Goal: Information Seeking & Learning: Learn about a topic

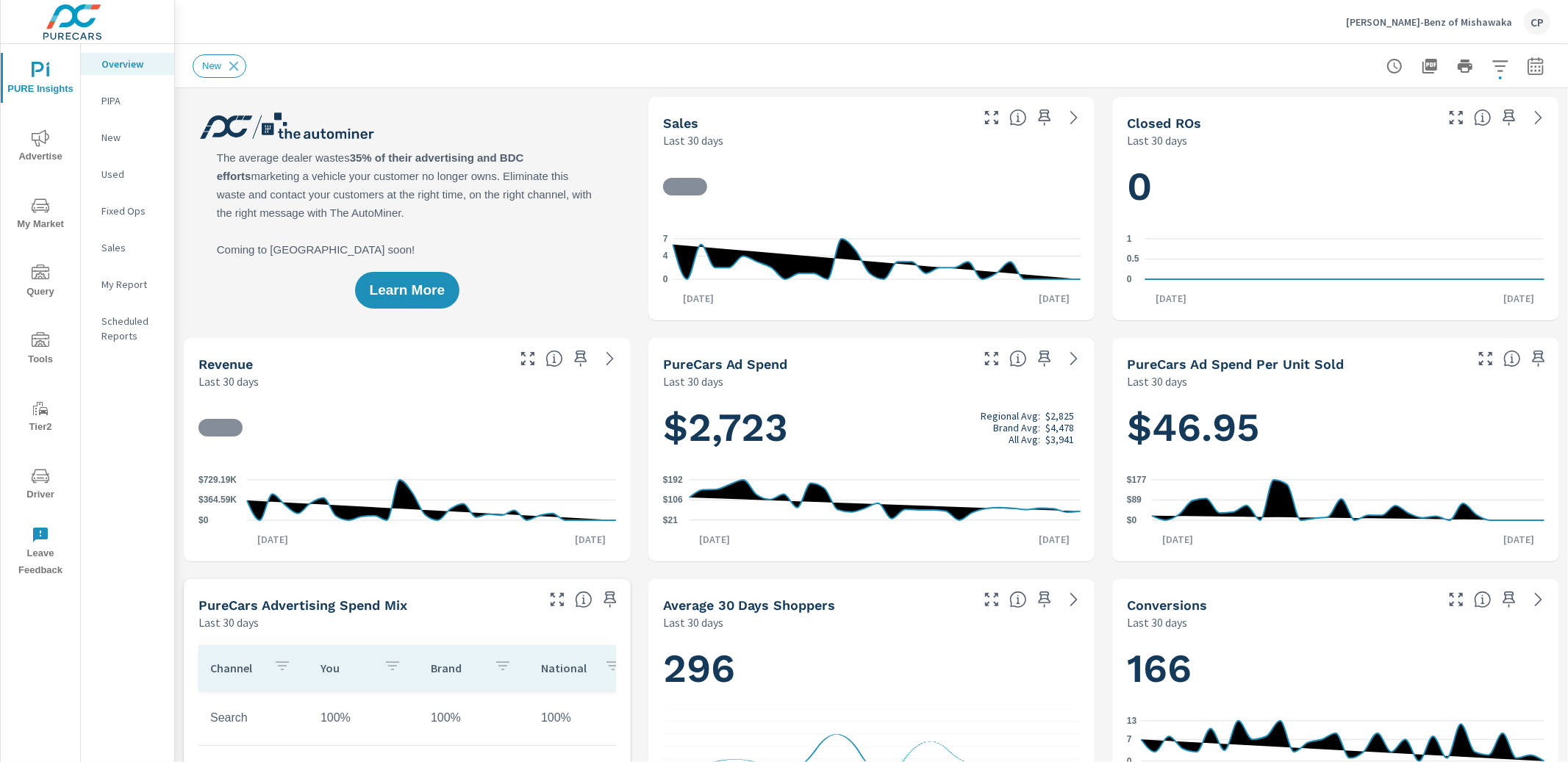
click at [48, 221] on span "My Market" at bounding box center [41, 215] width 70 height 36
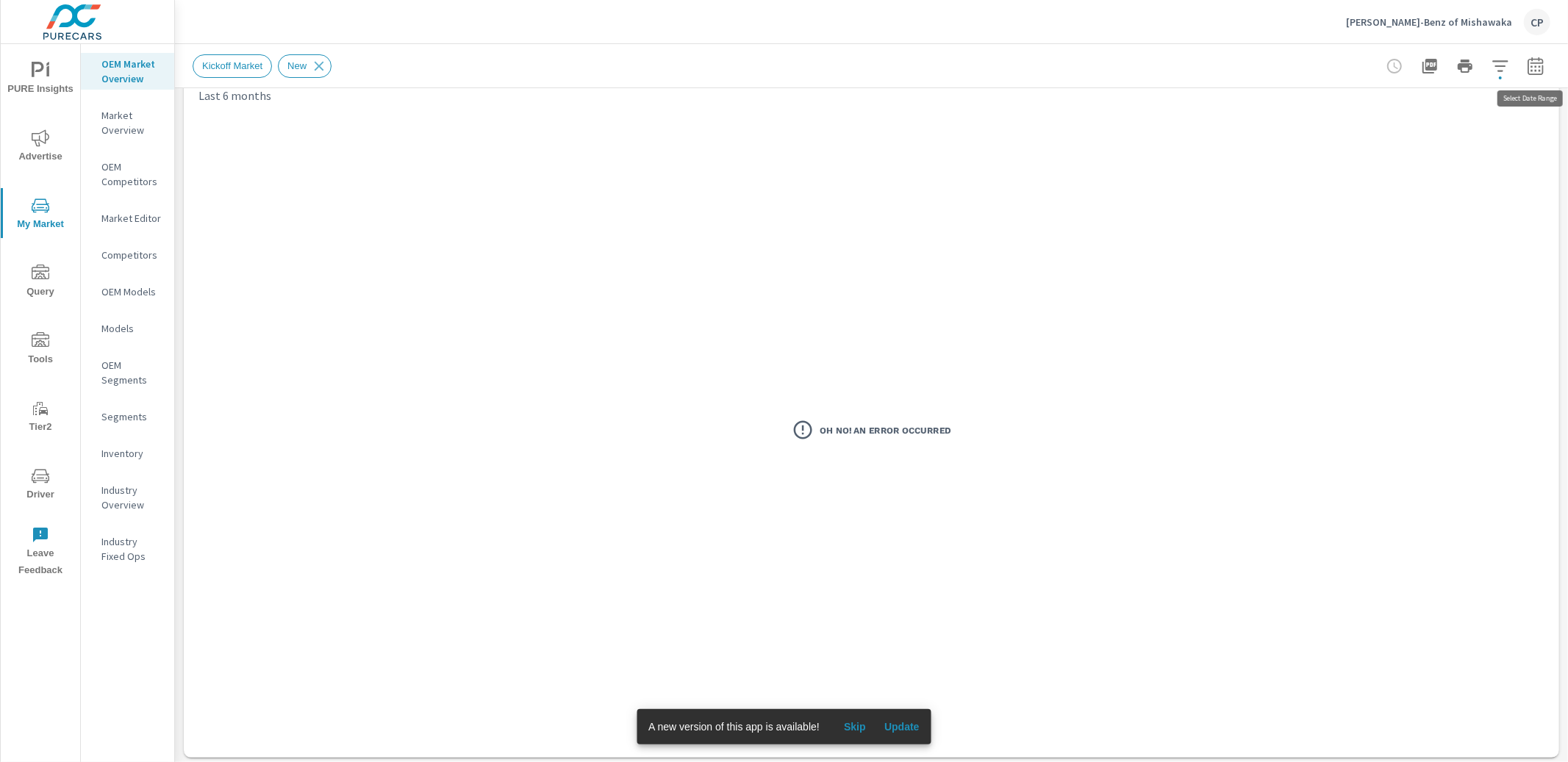
scroll to position [47, 0]
click at [1531, 65] on icon "button" at bounding box center [1535, 68] width 10 height 6
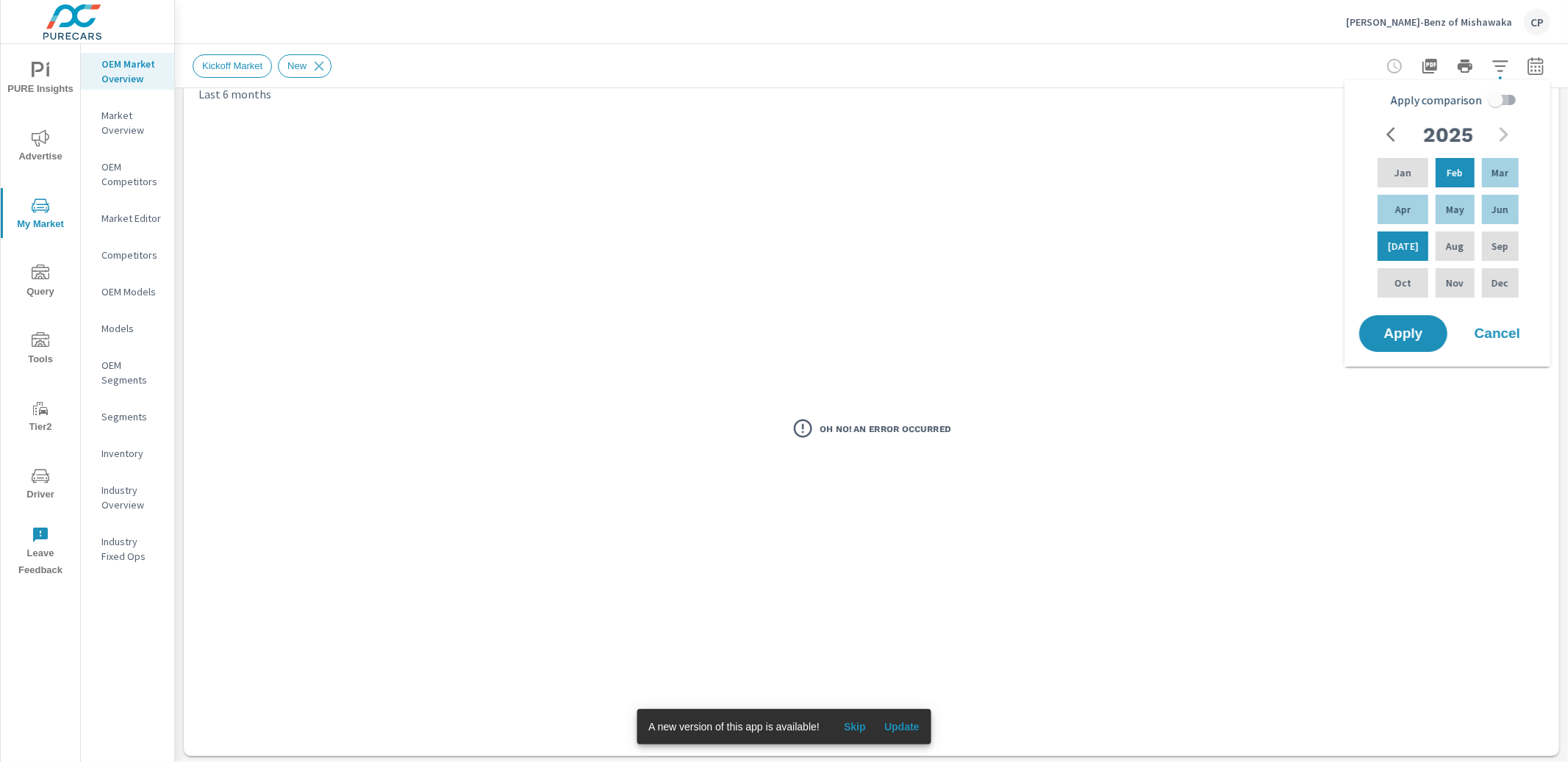
drag, startPoint x: 1483, startPoint y: 97, endPoint x: 1485, endPoint y: 107, distance: 10.2
click at [1484, 98] on input "Apply comparison" at bounding box center [1495, 100] width 84 height 28
checkbox input "true"
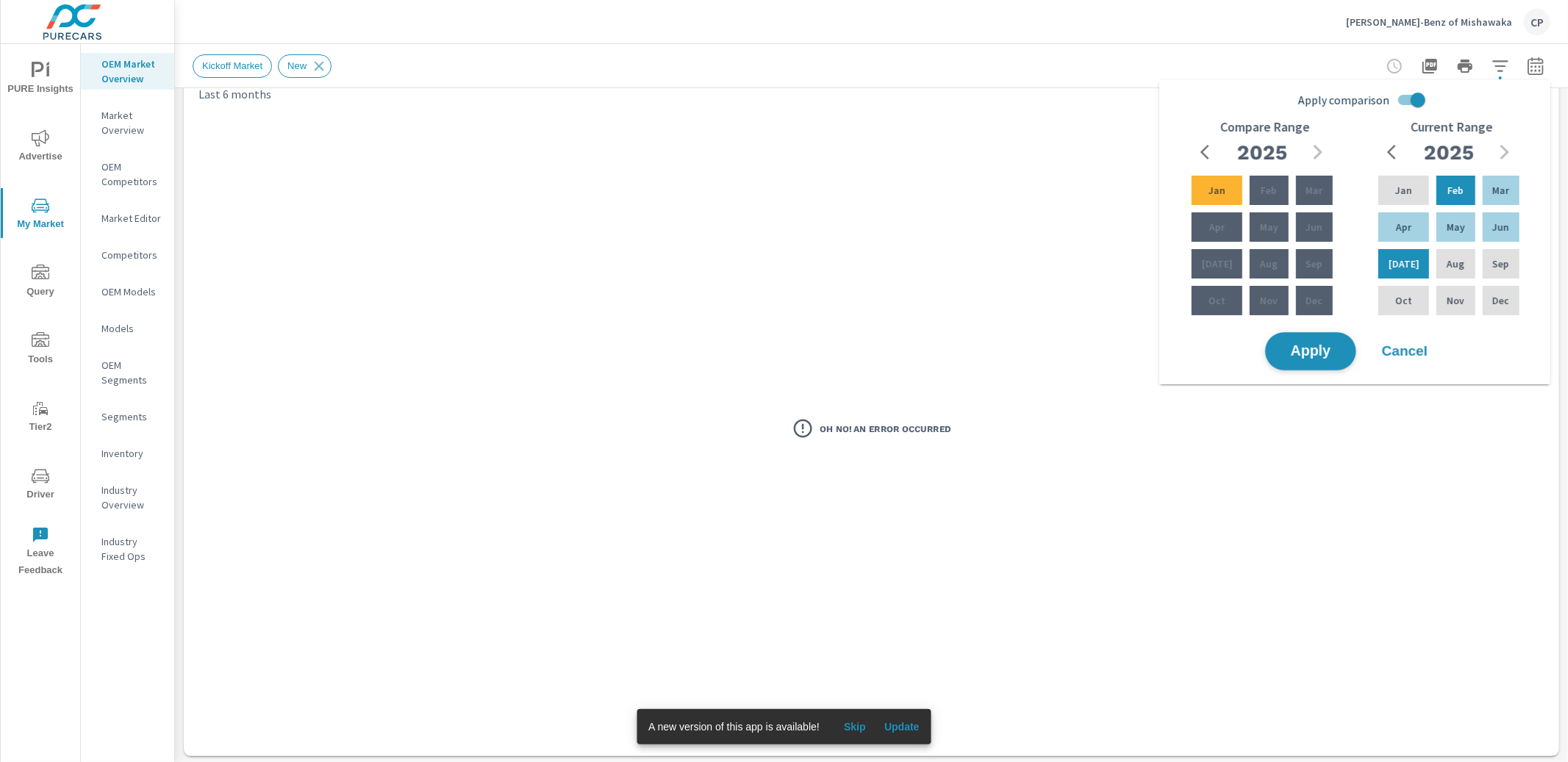
click at [1304, 355] on span "Apply" at bounding box center [1310, 351] width 60 height 14
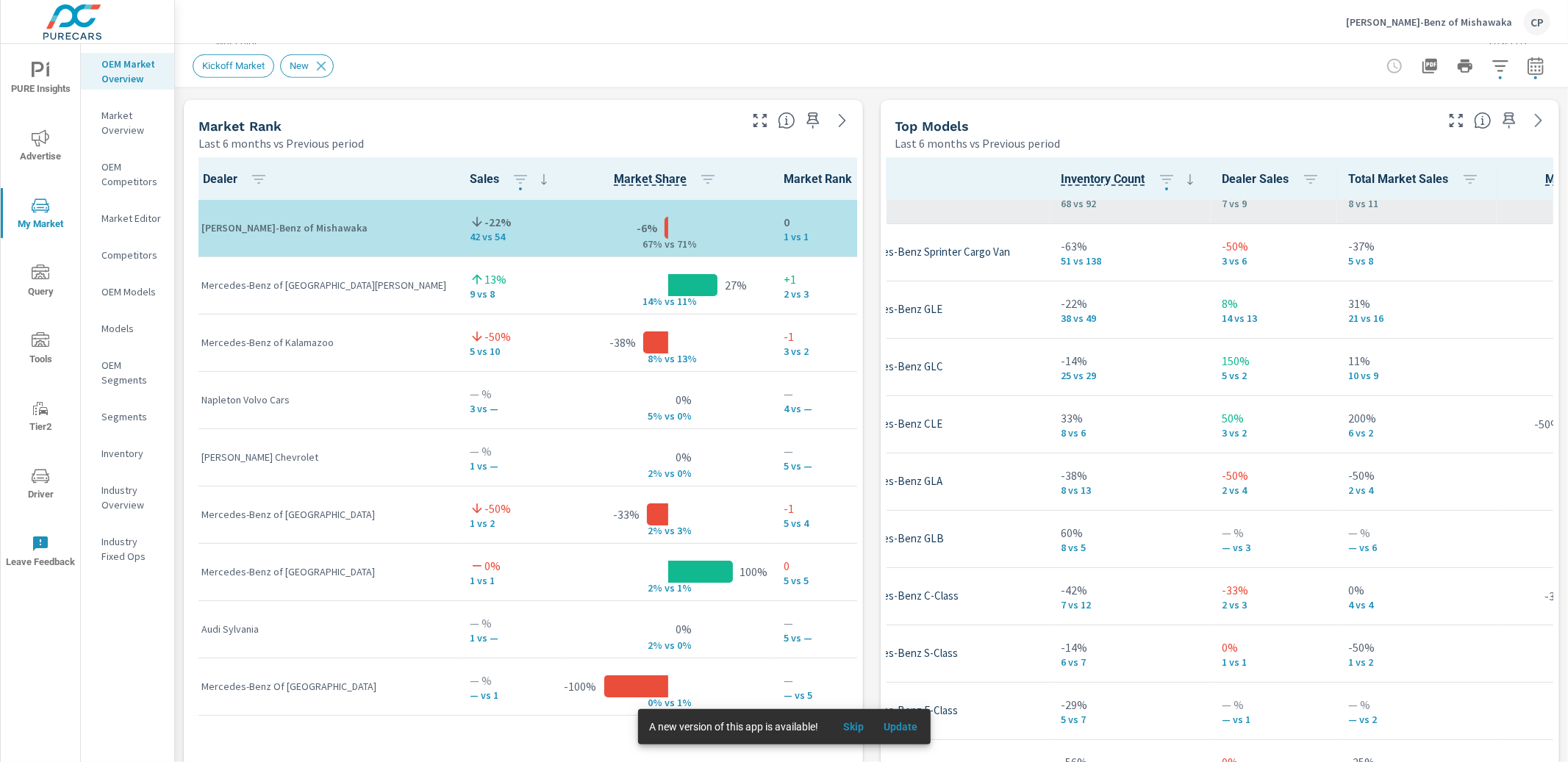
scroll to position [63, 155]
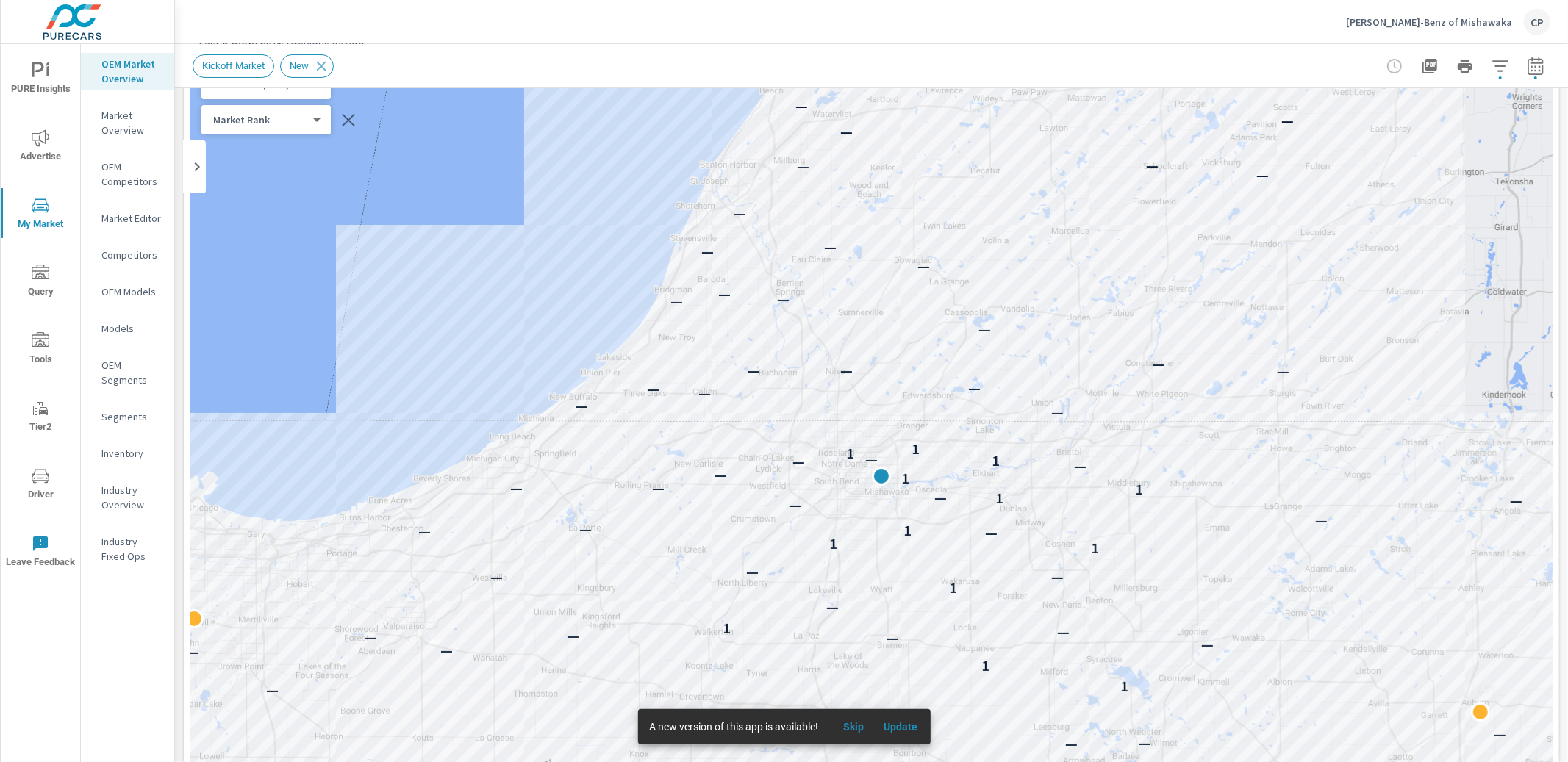
scroll to position [70, 0]
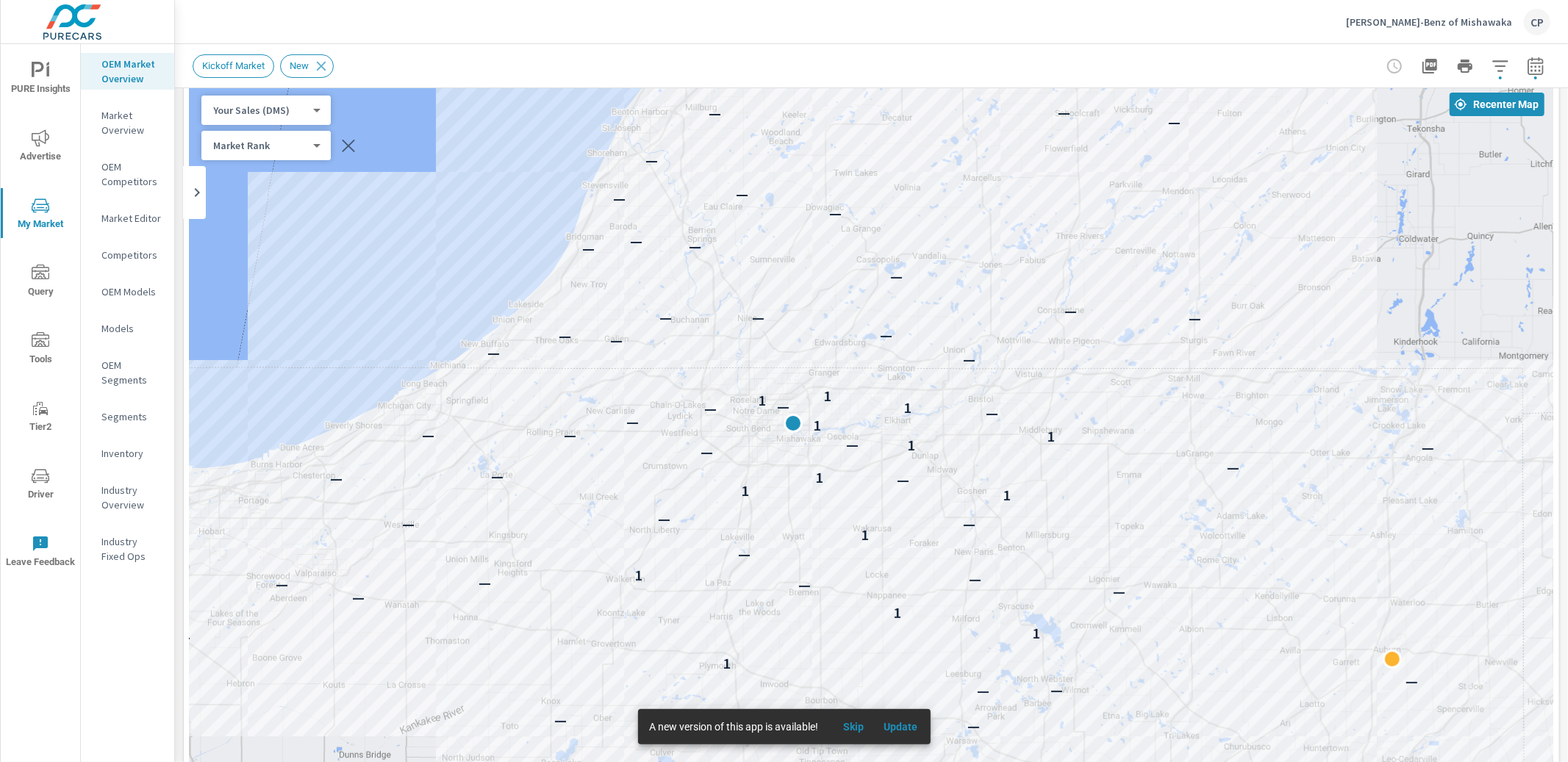
drag, startPoint x: 1271, startPoint y: 387, endPoint x: 1098, endPoint y: 243, distance: 225.1
click at [1101, 242] on div "— — — — — 1 — — — 1 — — — — — — — — 1 — 1 1 — — — — — — — 1 — 1 — — — 1 1 — — —…" at bounding box center [871, 492] width 1364 height 817
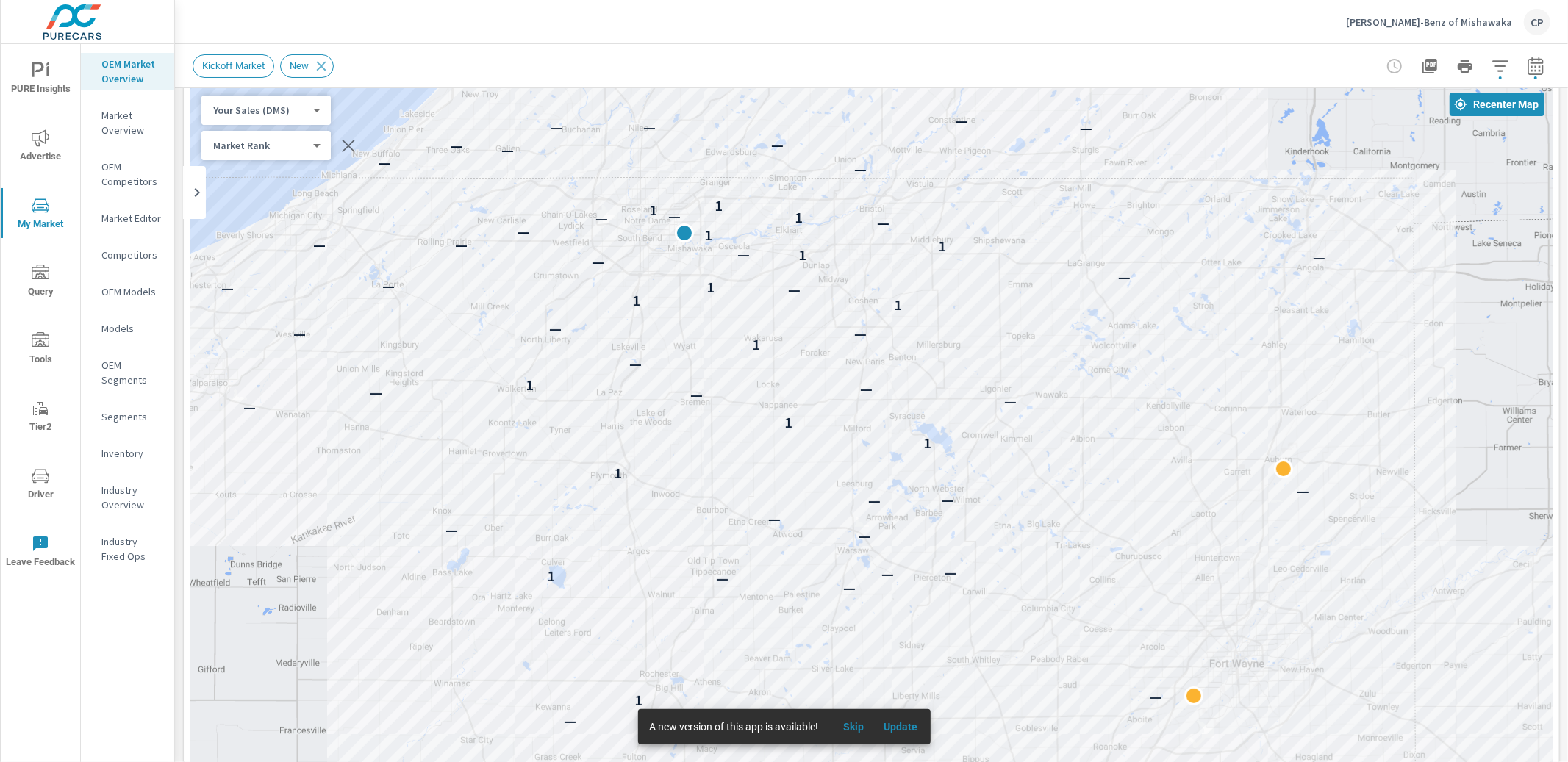
drag, startPoint x: 1121, startPoint y: 441, endPoint x: 1098, endPoint y: 316, distance: 127.1
click at [1098, 316] on div "— — — — — — — — 1 — — — 1 — — — — — — — — 1 — 1 1 — — — — — — — 1 — 1 — — — 1 1…" at bounding box center [871, 492] width 1364 height 817
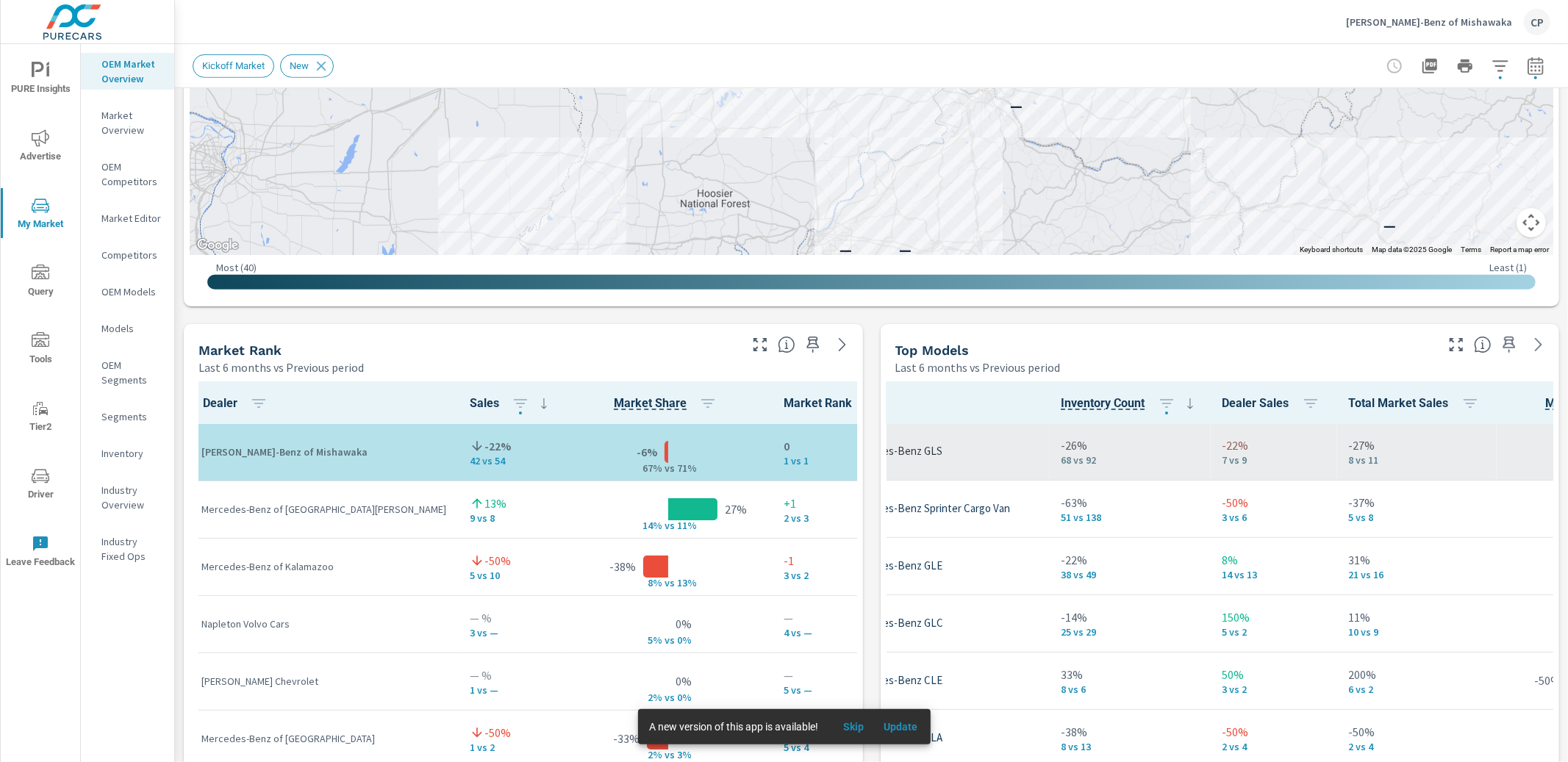
scroll to position [0, 155]
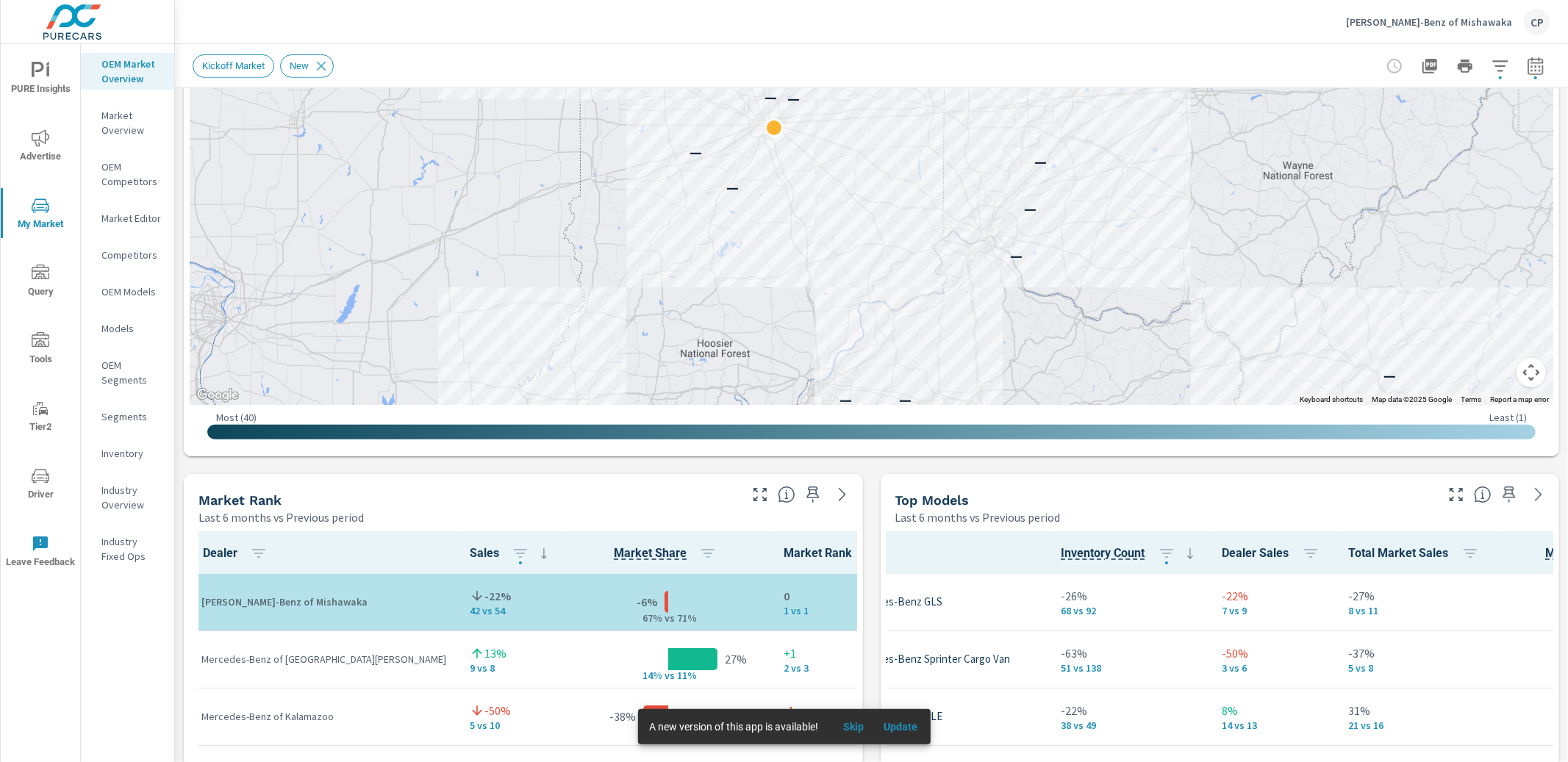
scroll to position [434, 0]
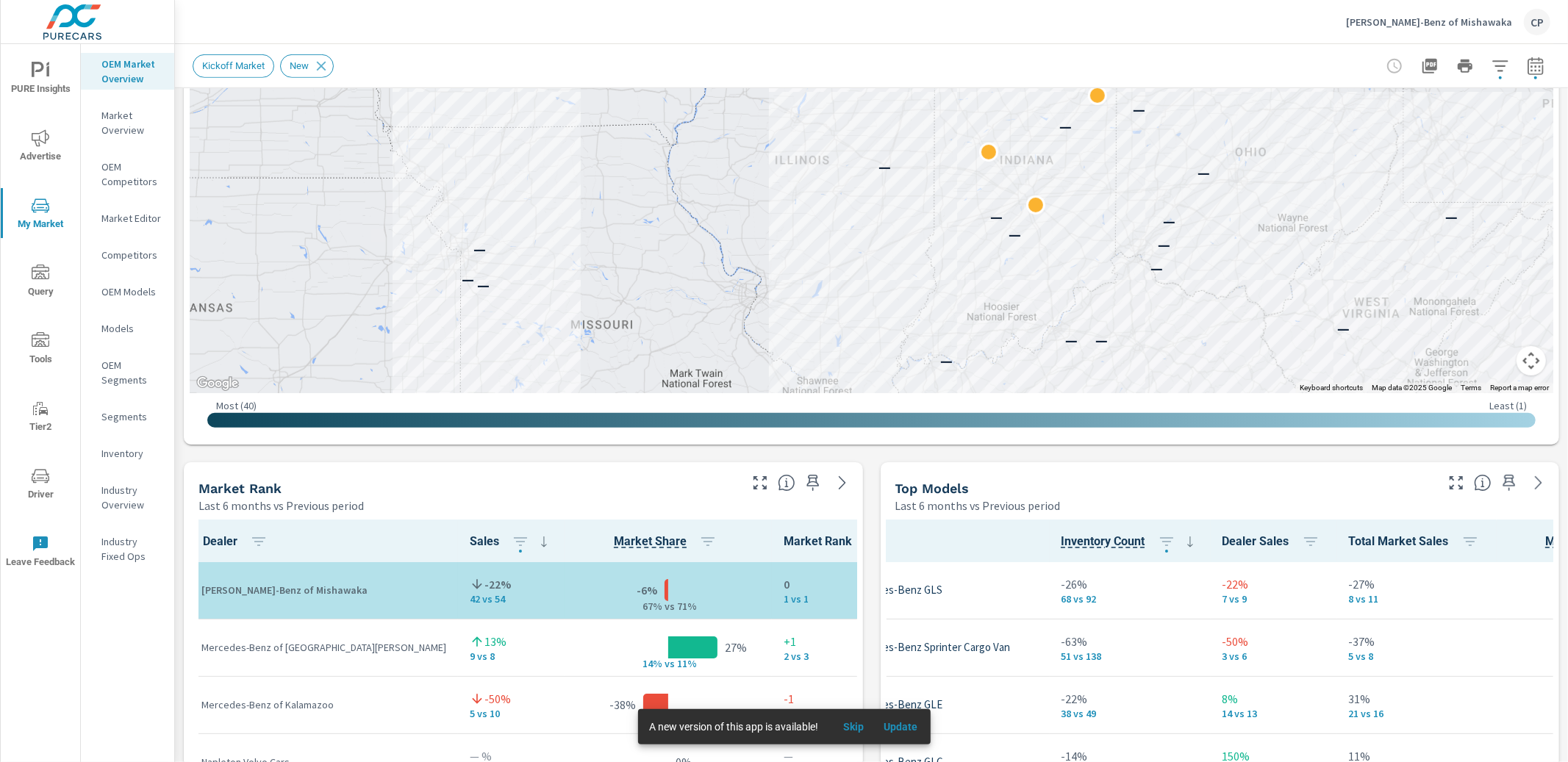
scroll to position [593, 0]
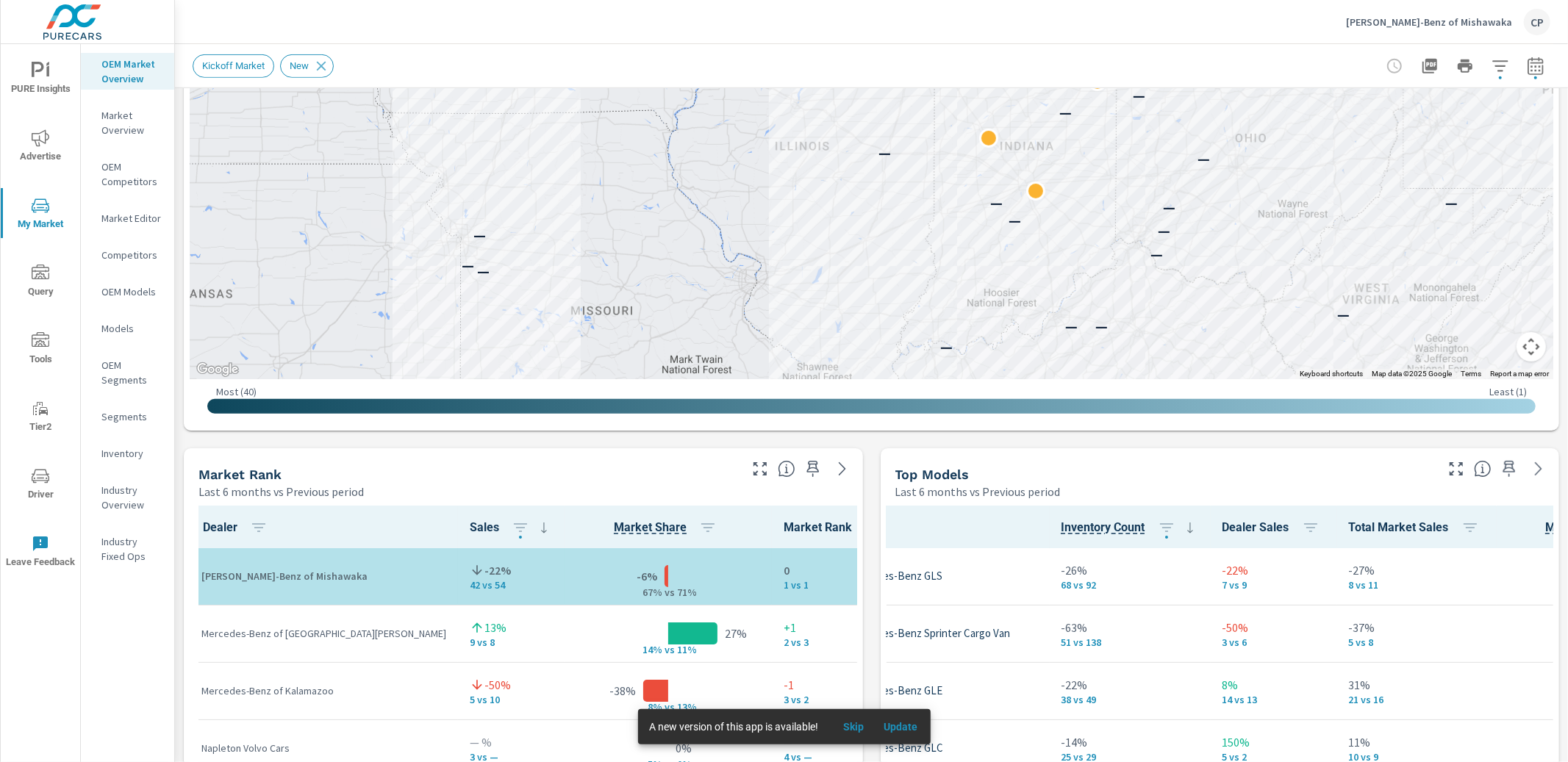
click at [1447, 466] on icon "button" at bounding box center [1456, 469] width 18 height 18
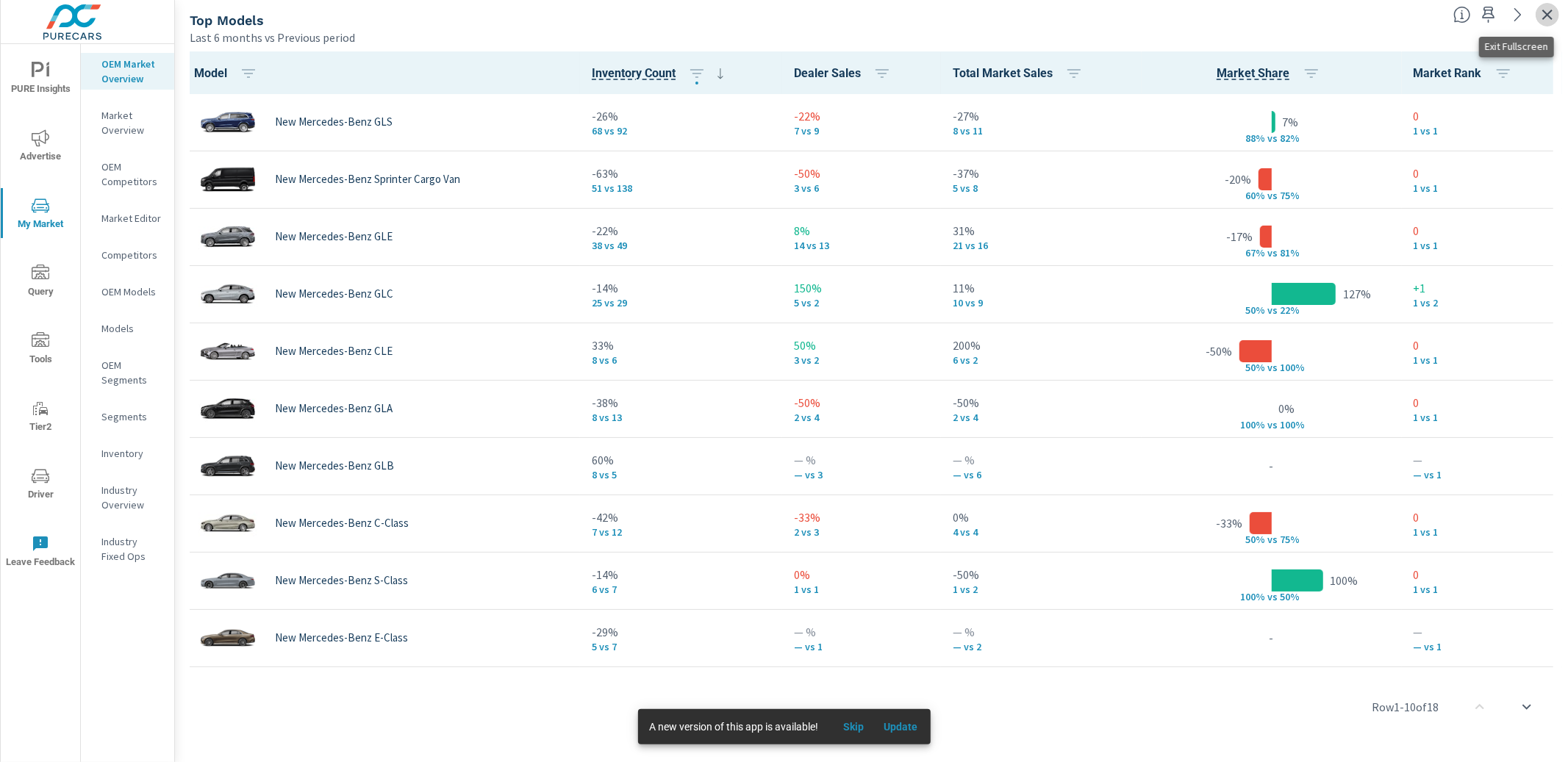
click at [1549, 11] on icon "button" at bounding box center [1547, 15] width 18 height 18
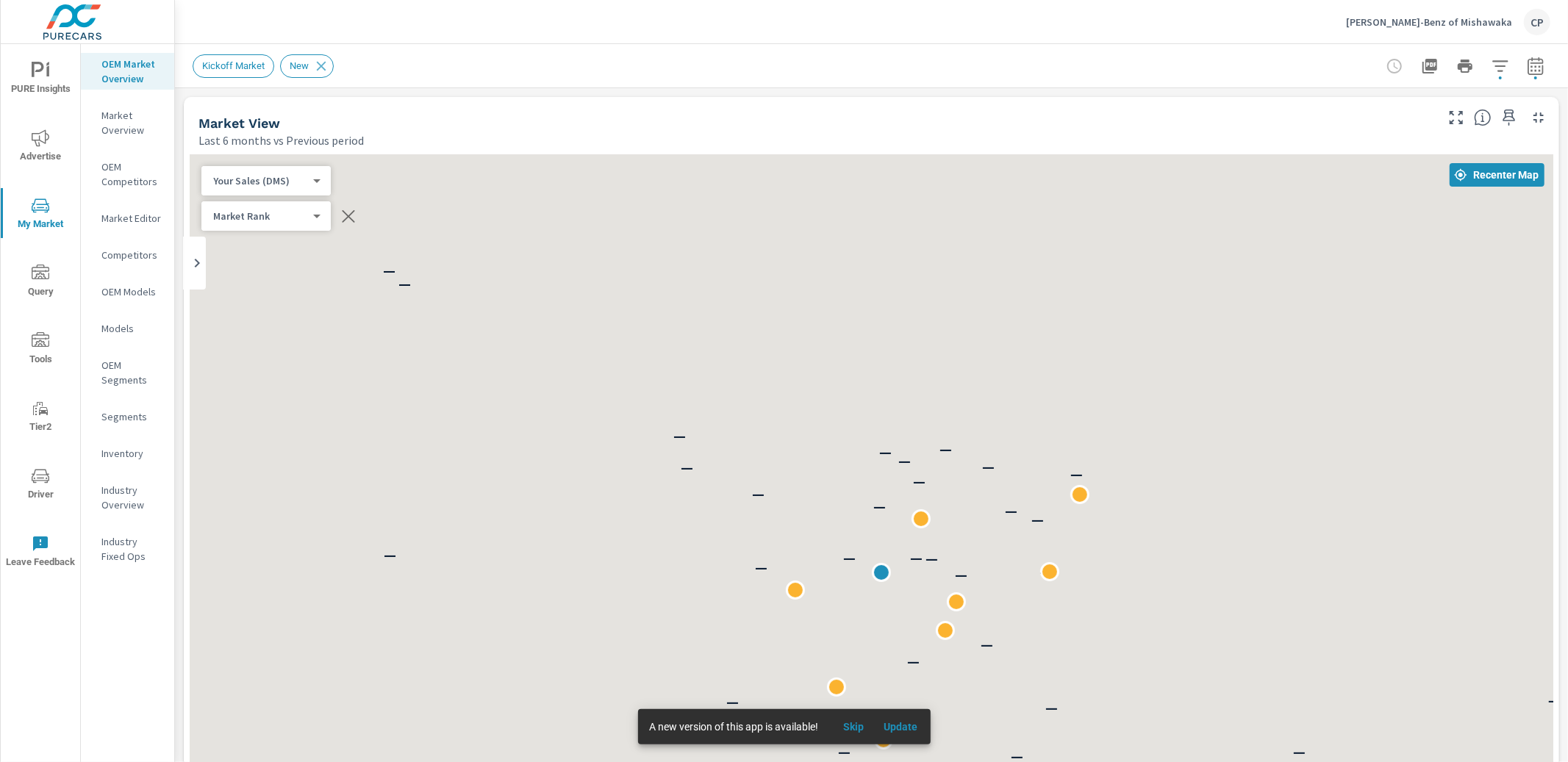
scroll to position [1, 0]
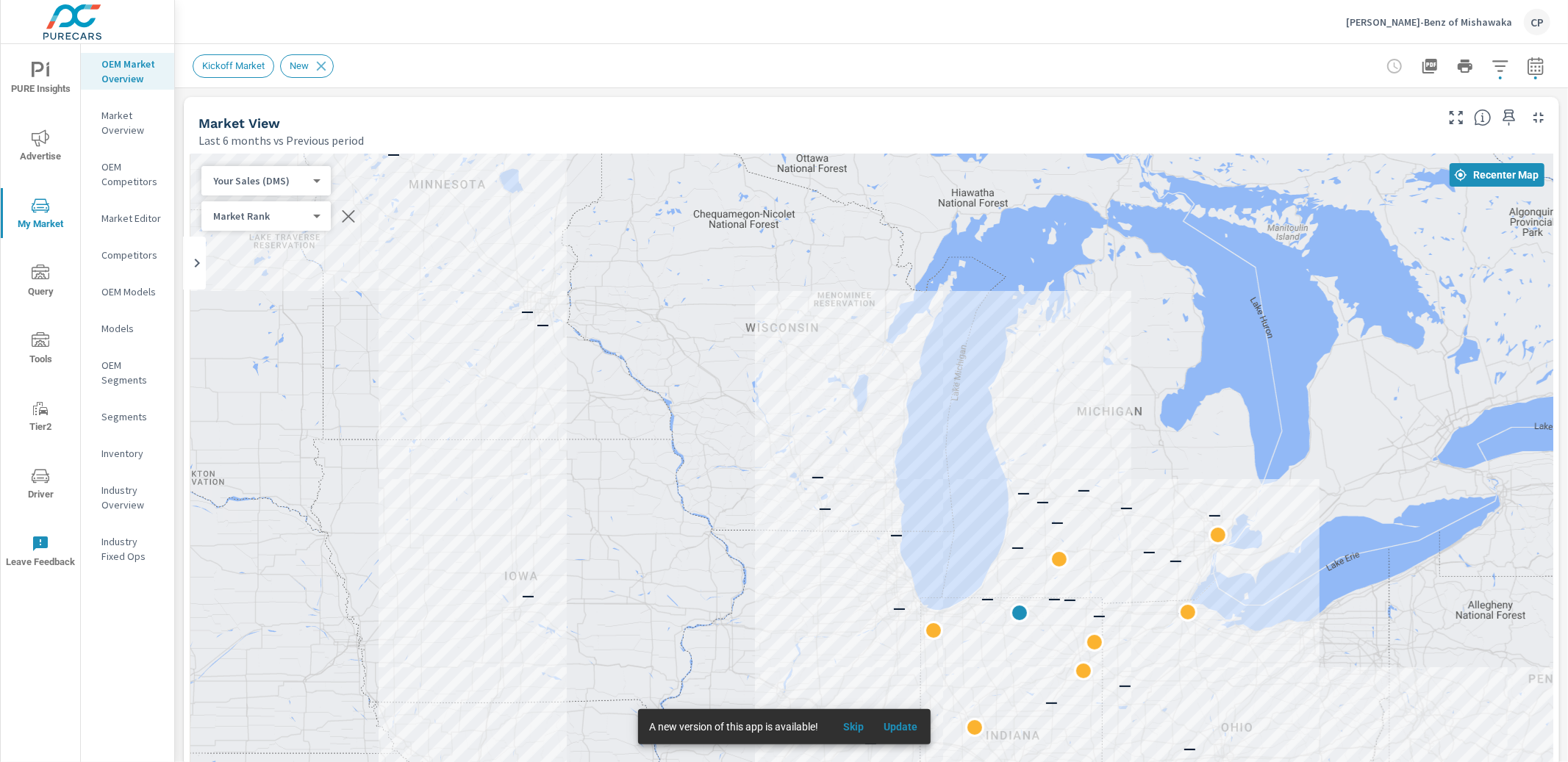
drag, startPoint x: 640, startPoint y: 461, endPoint x: 595, endPoint y: 279, distance: 187.5
click at [596, 282] on div "— — — — — — — — — — — — — — — — — — — — — — — — — — — — — — — — — — — — — — — —…" at bounding box center [871, 563] width 1364 height 817
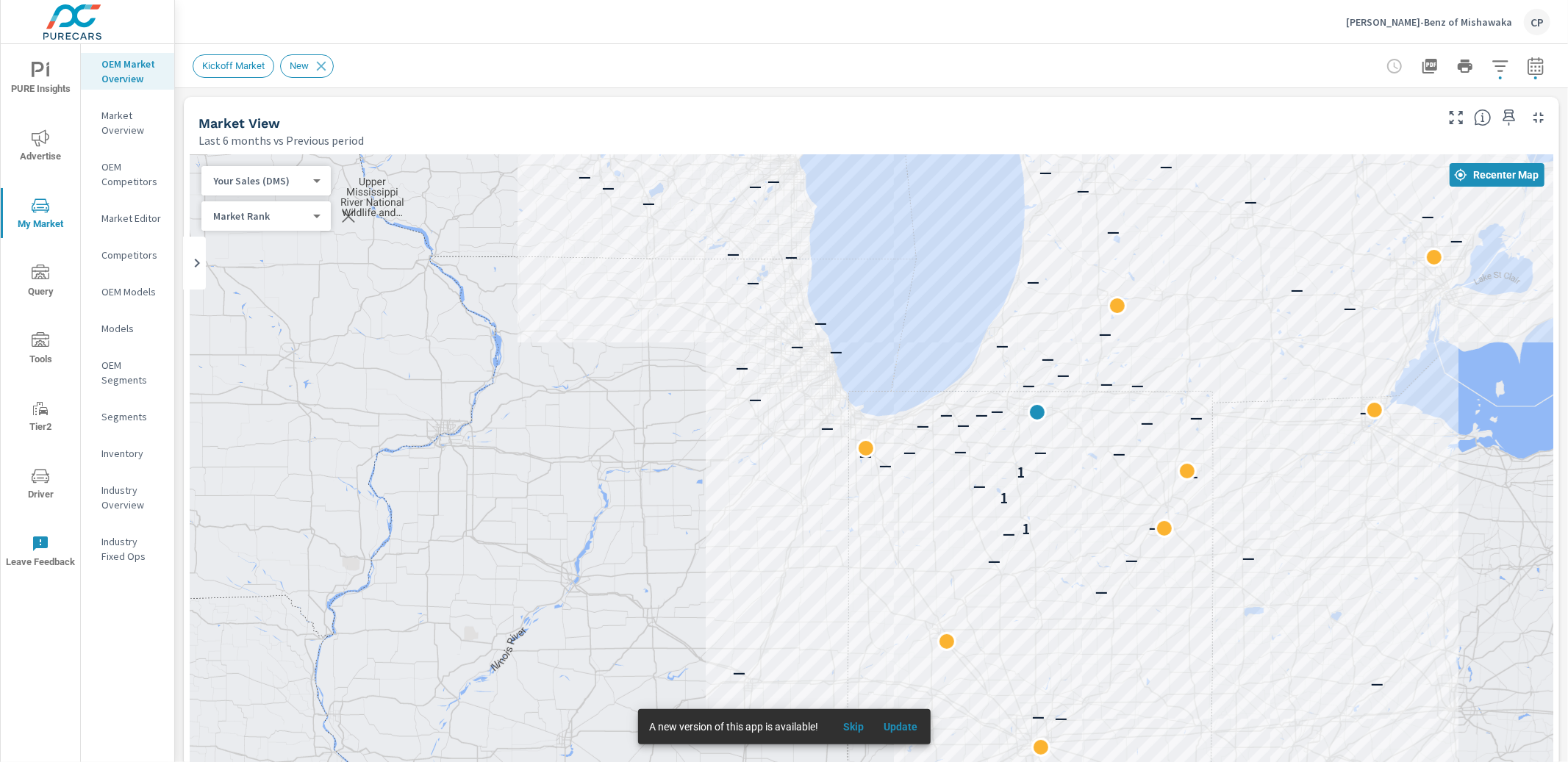
drag, startPoint x: 788, startPoint y: 261, endPoint x: 462, endPoint y: 452, distance: 377.8
click at [477, 448] on div "— — — — — — — — — — — — — — — — — — — — — — — — — — — — — — — — — 1 — 1 — — 1 —…" at bounding box center [871, 563] width 1364 height 817
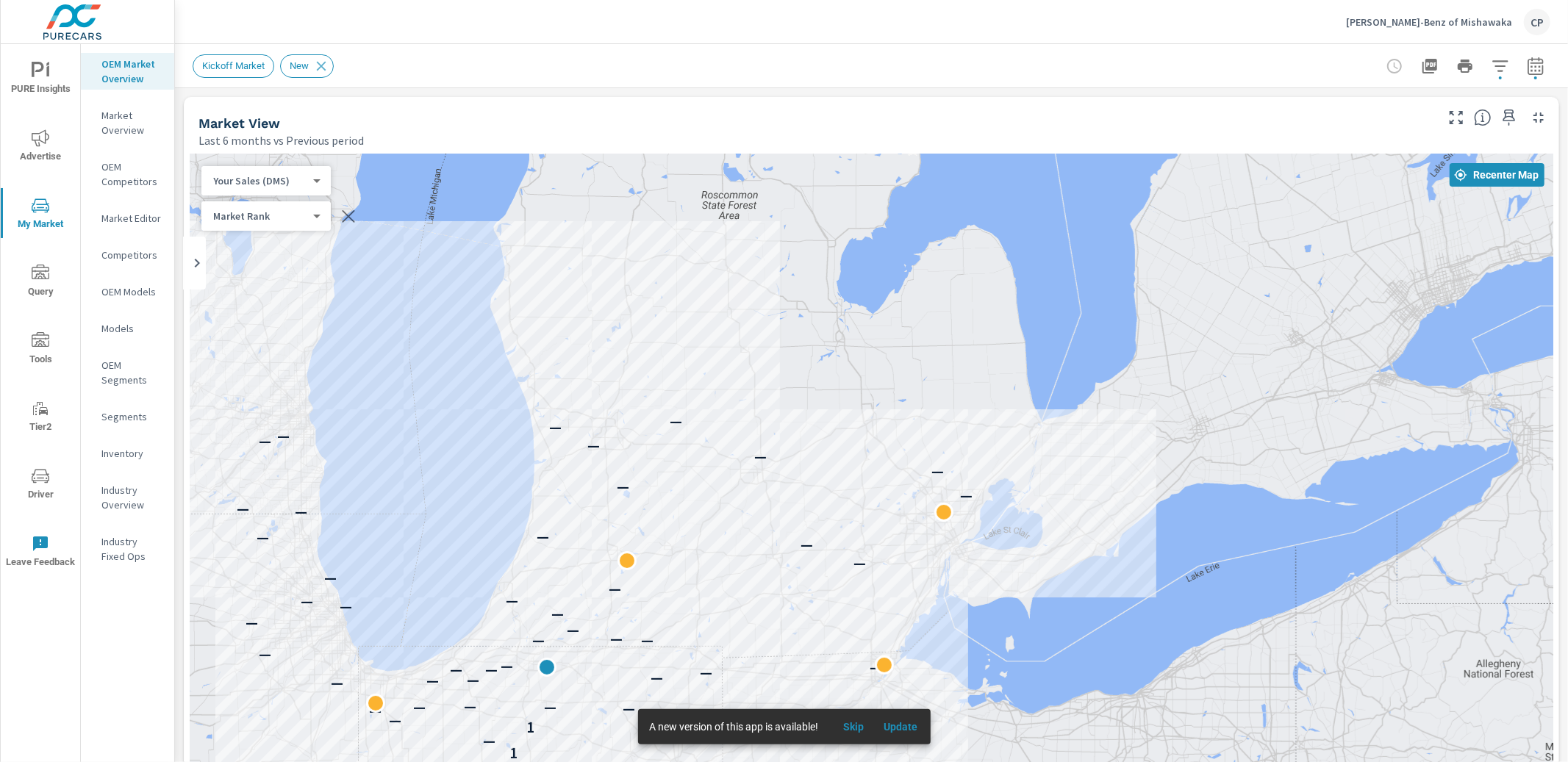
drag, startPoint x: 685, startPoint y: 358, endPoint x: 701, endPoint y: 352, distance: 17.1
click at [699, 353] on div "— — — — — — — — — — — — — — — — — — — — — — — — — — — — — — — — — — 1 — 1 — — 1…" at bounding box center [871, 563] width 1364 height 817
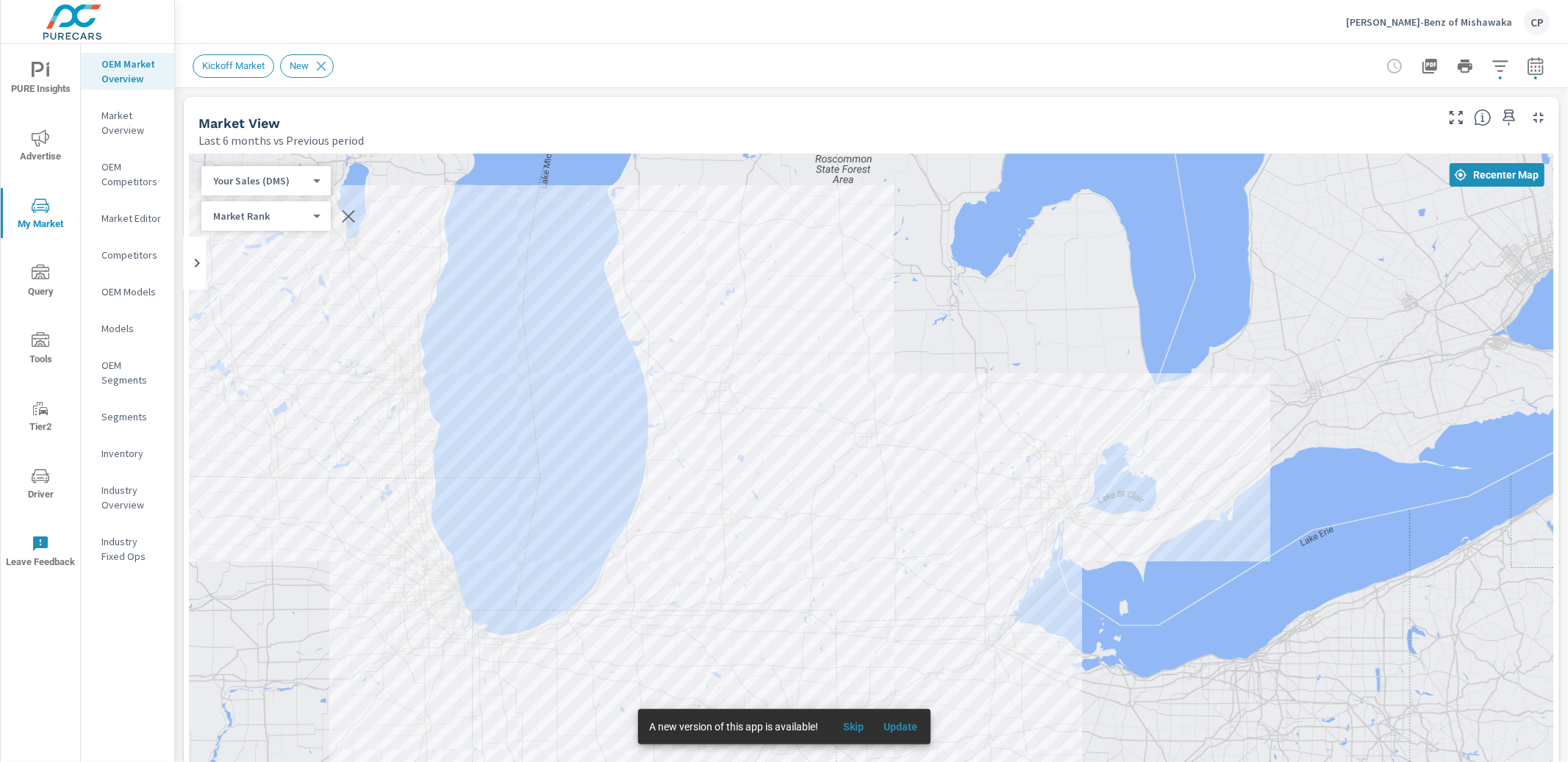
drag, startPoint x: 701, startPoint y: 352, endPoint x: 798, endPoint y: 290, distance: 115.1
click at [797, 292] on div "— — — — — — — — — — — — — — — — — — — — — — — — — — — — — — — — — — 1 — 1 — — 1…" at bounding box center [871, 563] width 1364 height 817
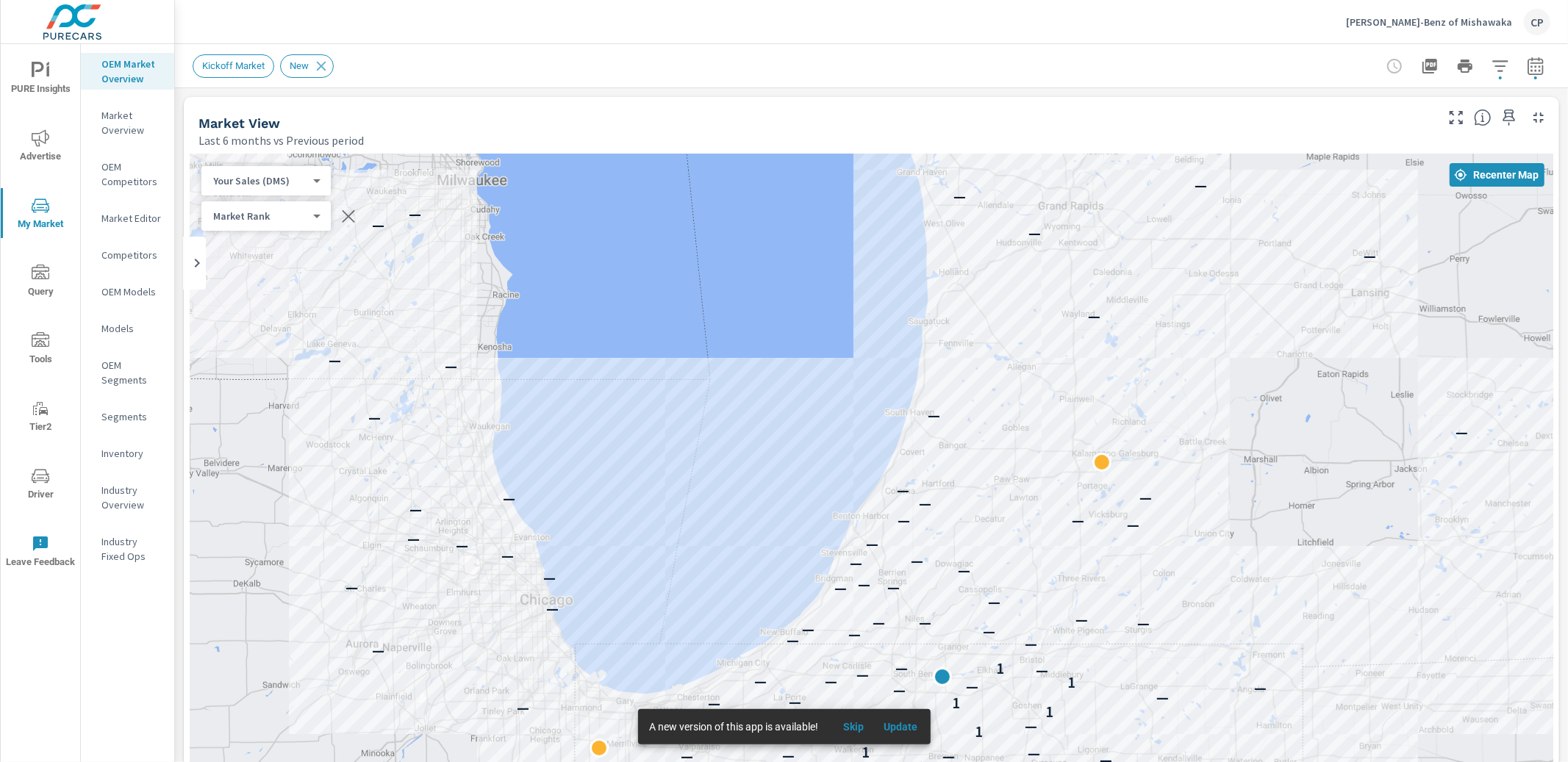
drag, startPoint x: 685, startPoint y: 348, endPoint x: 733, endPoint y: 288, distance: 76.8
click at [733, 289] on div "— — — — — — — — — — — — — 1 — — — 1 — — — — — — 1 — 1 1 — — — — — — — 1 — 1 — —…" at bounding box center [871, 563] width 1364 height 817
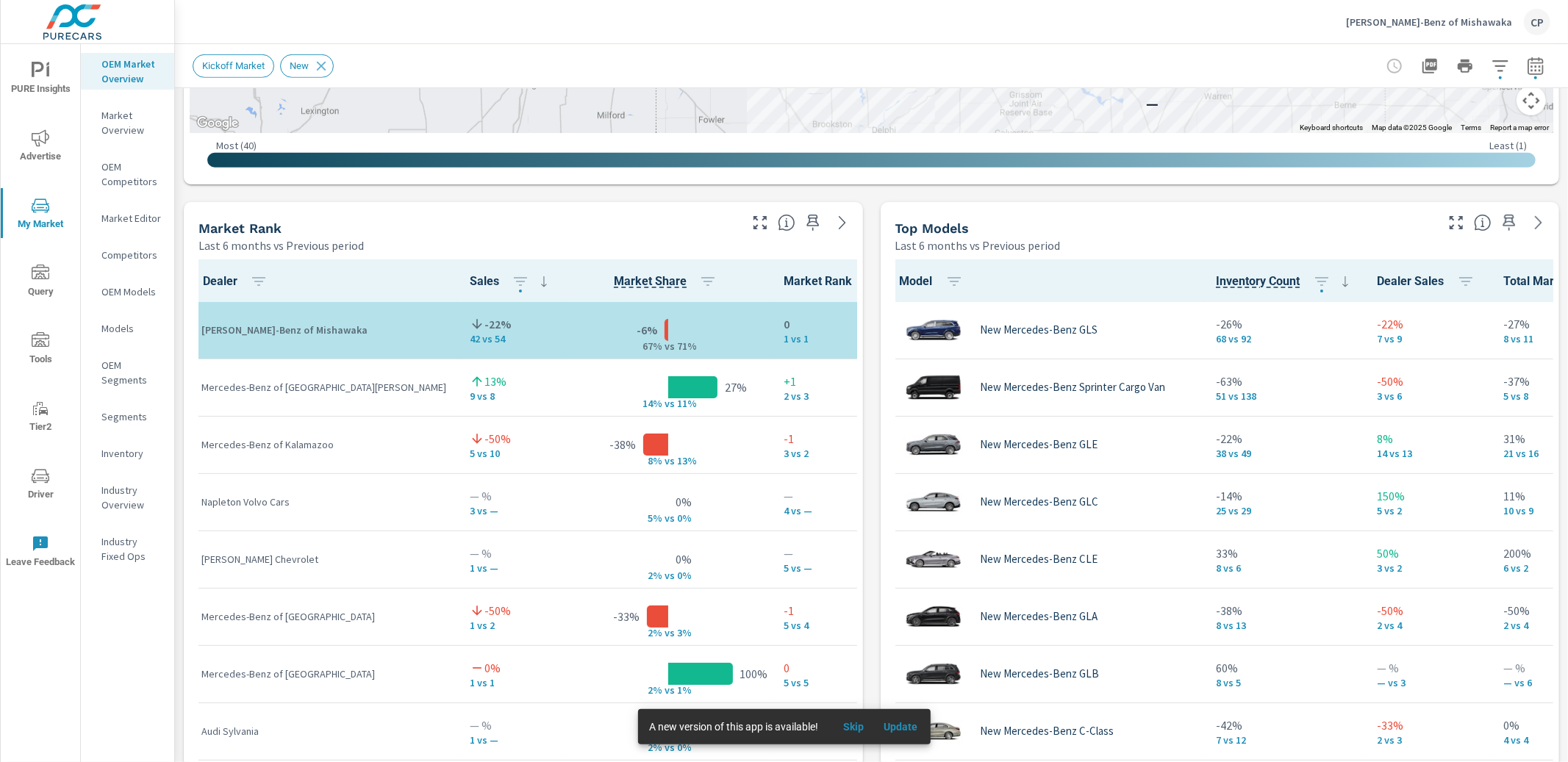
scroll to position [818, 0]
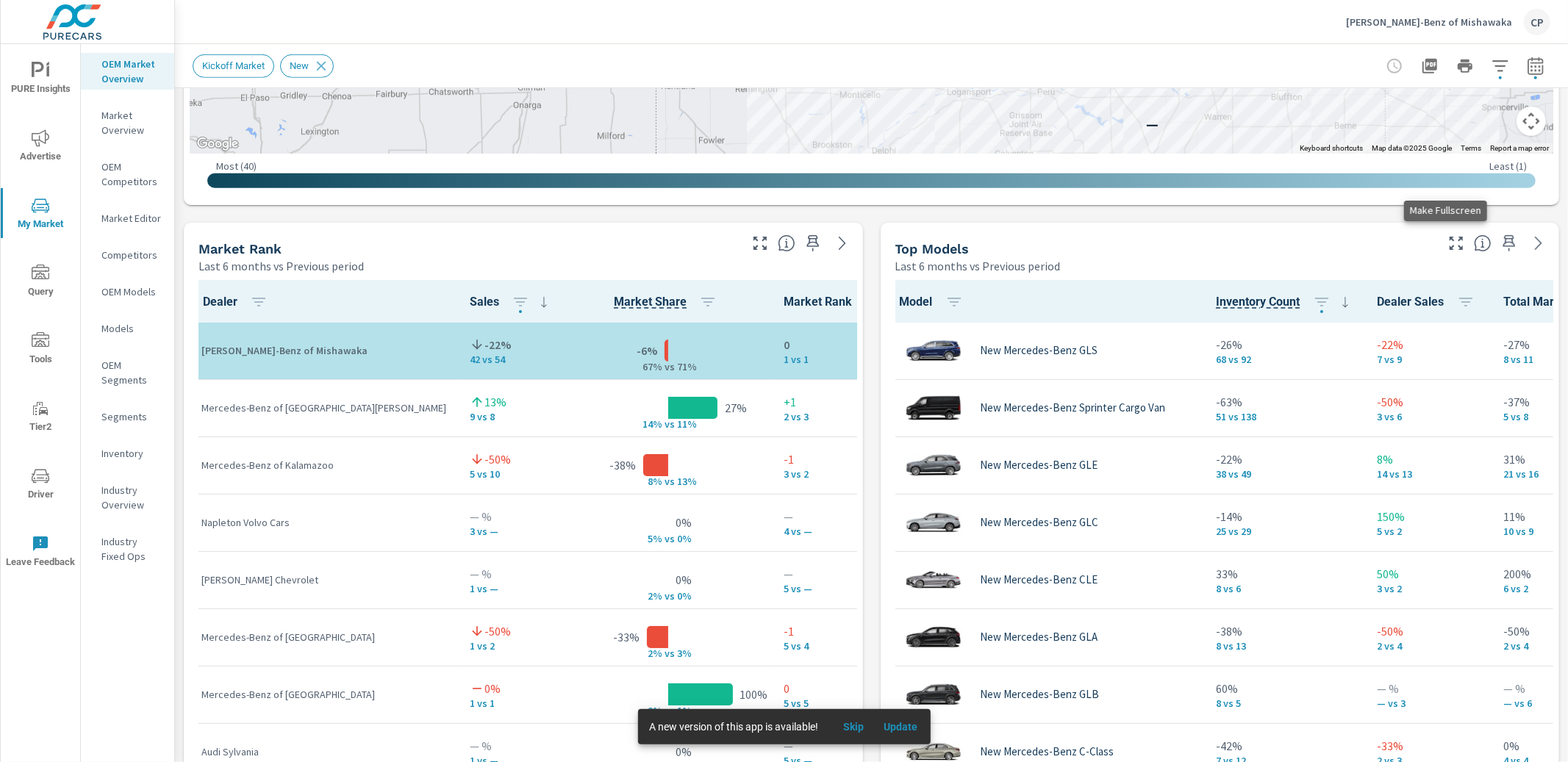
click at [1447, 234] on icon "button" at bounding box center [1456, 243] width 18 height 18
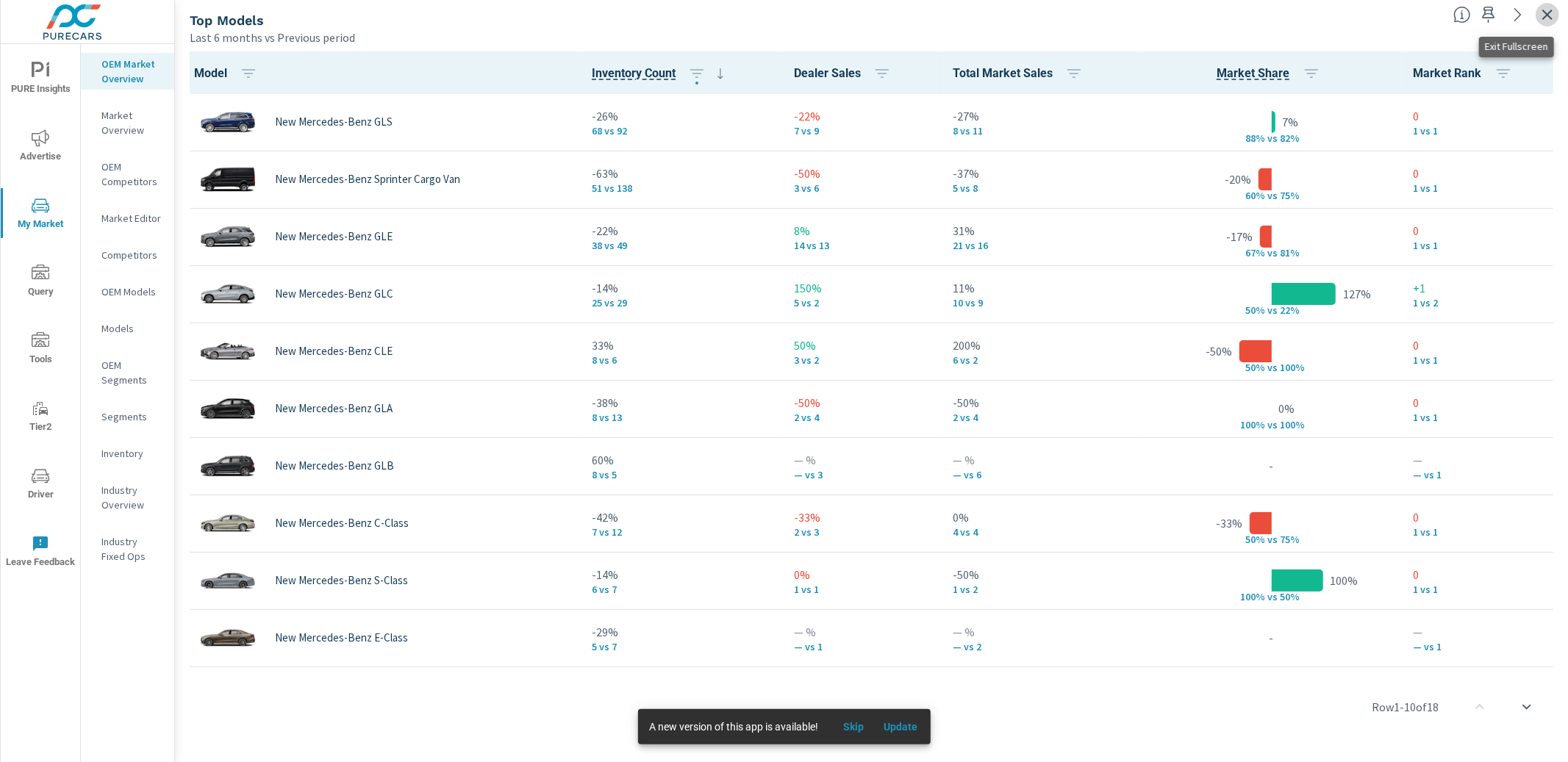
click at [1541, 12] on icon "button" at bounding box center [1547, 15] width 18 height 18
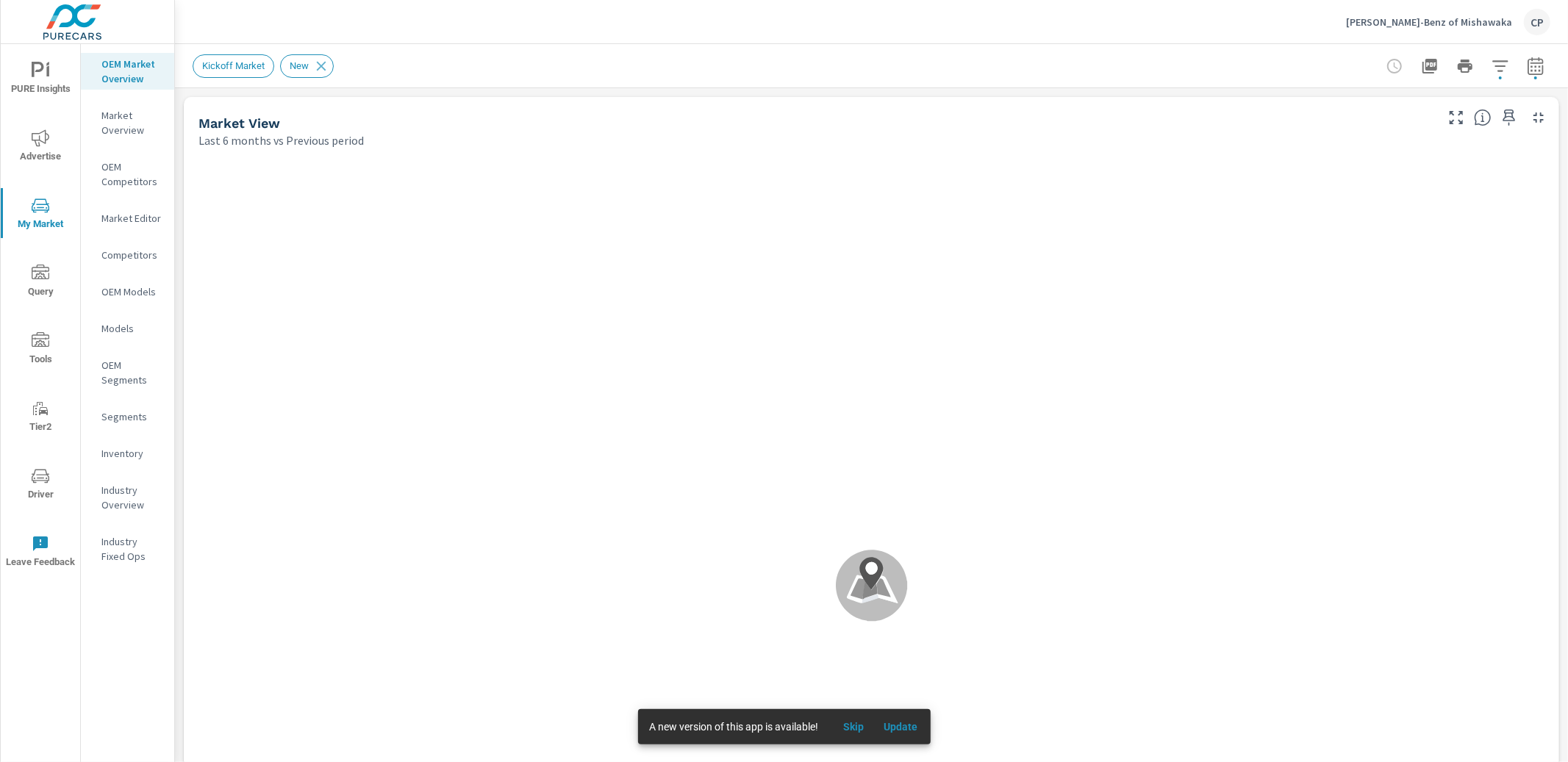
scroll to position [1, 0]
click at [1387, 33] on div "Gurley Leep Mercedes-Benz of Mishawaka CP" at bounding box center [1448, 22] width 204 height 26
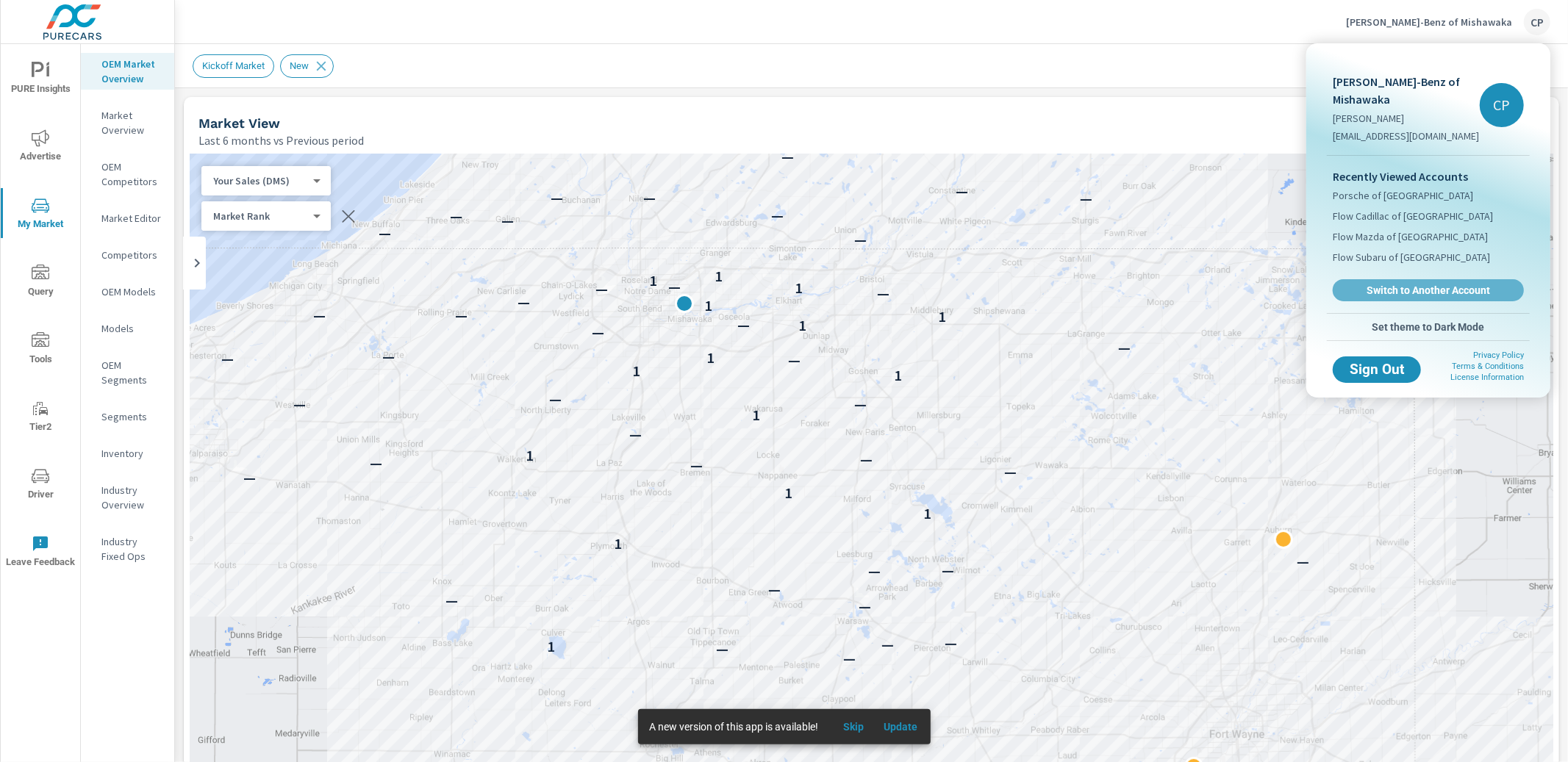
click at [1361, 288] on span "Switch to Another Account" at bounding box center [1428, 290] width 175 height 13
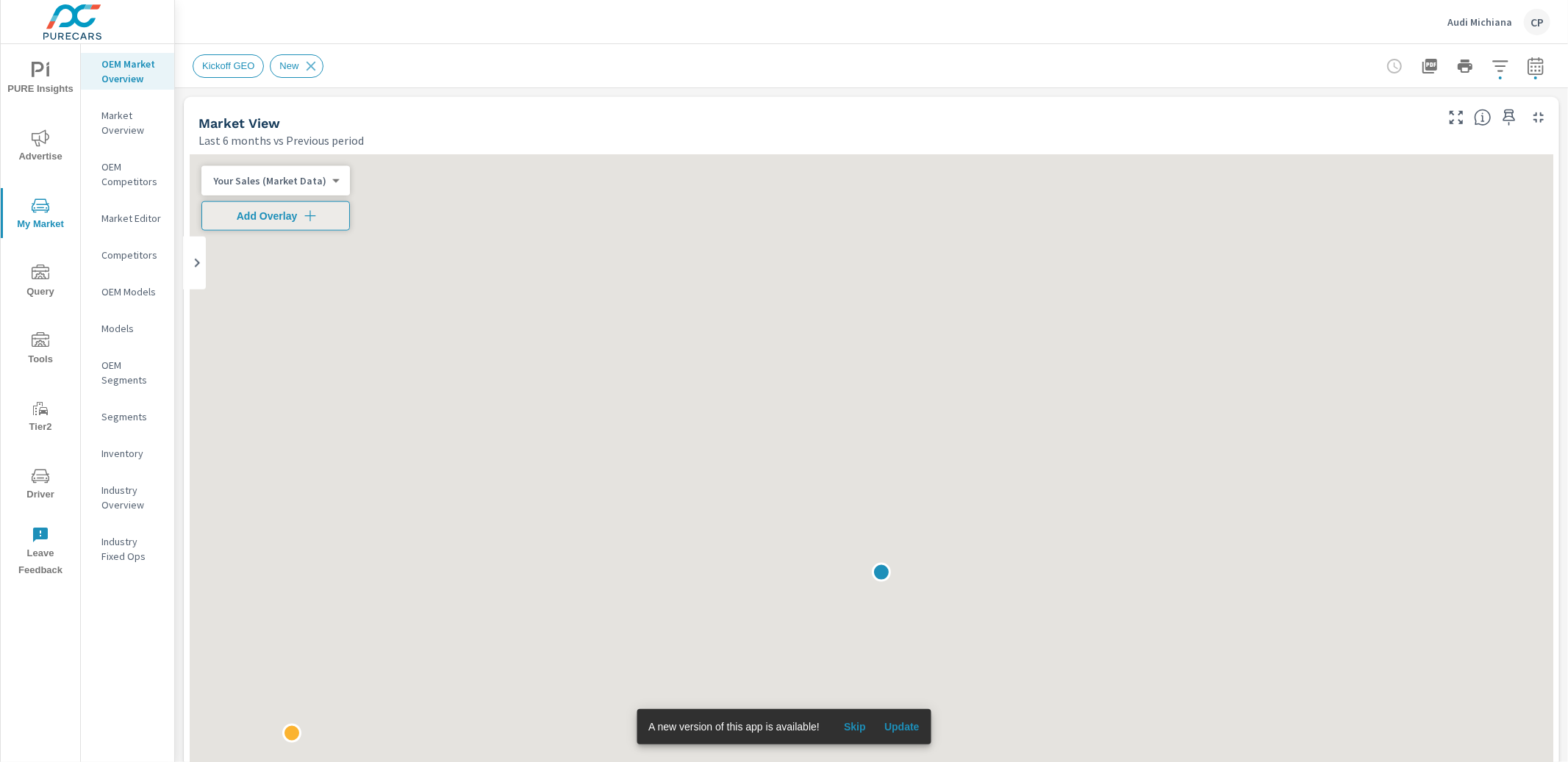
scroll to position [1, 0]
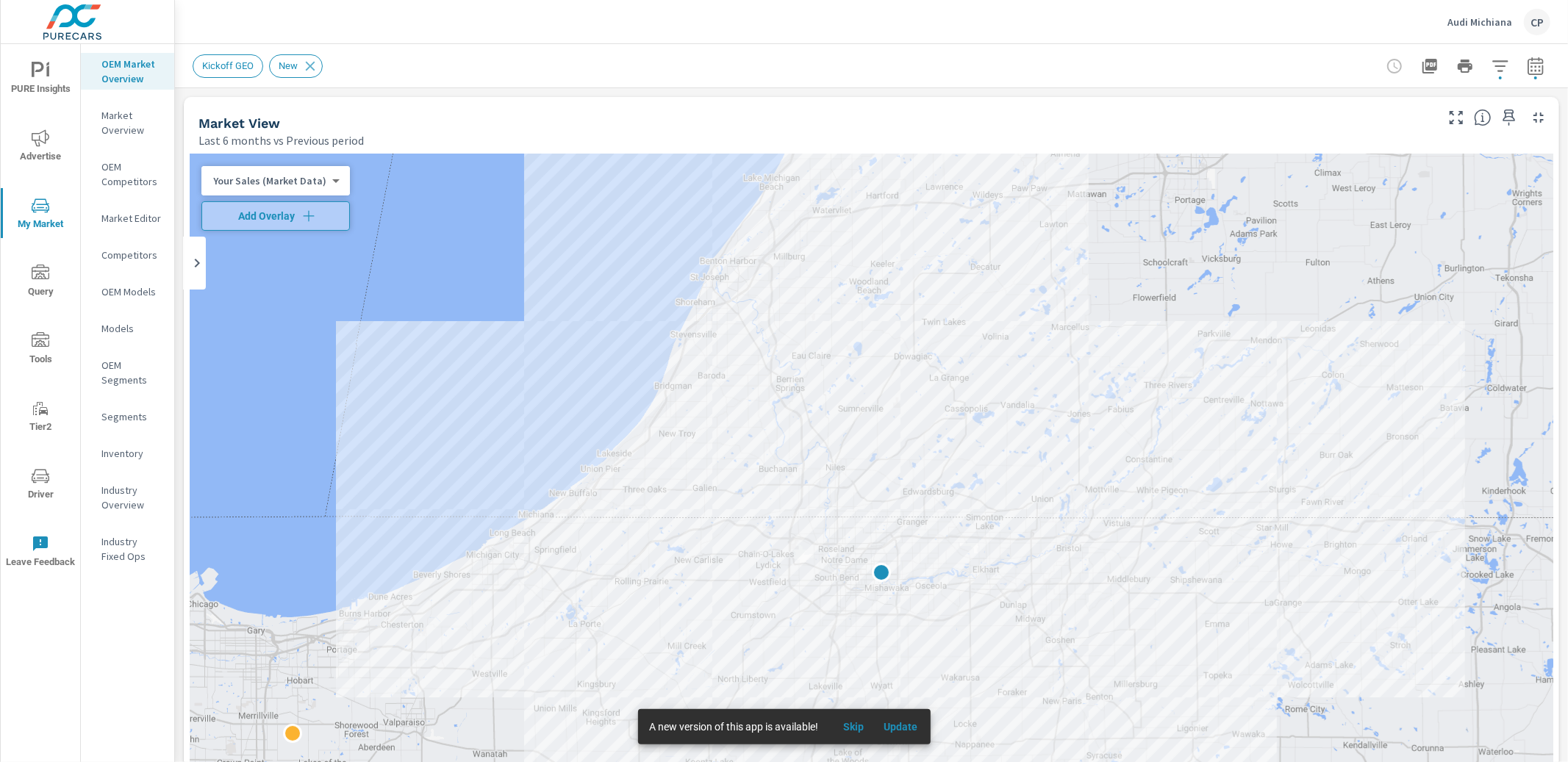
scroll to position [1, 0]
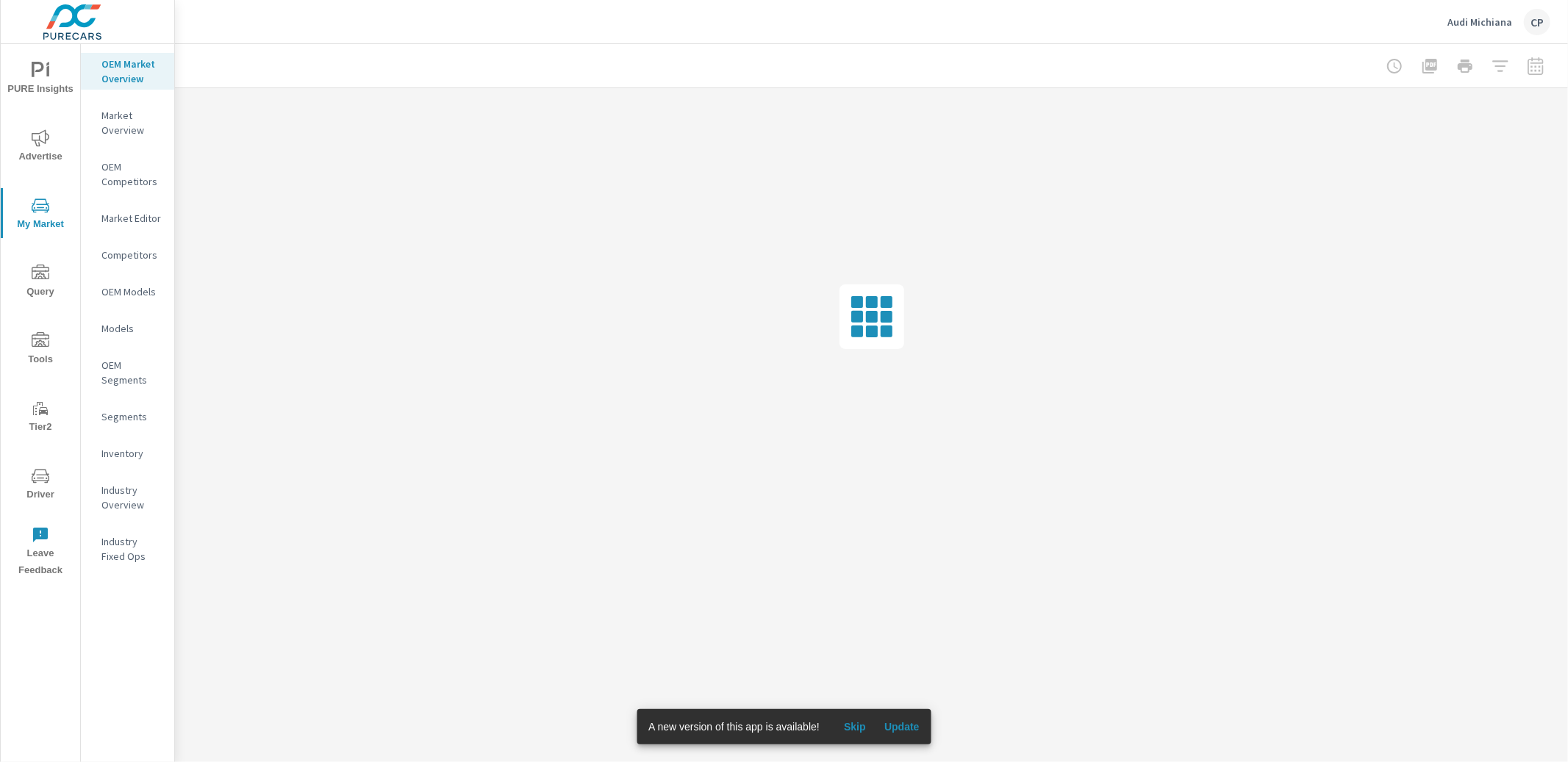
click at [1482, 12] on div "Audi Michiana CP" at bounding box center [1498, 22] width 103 height 26
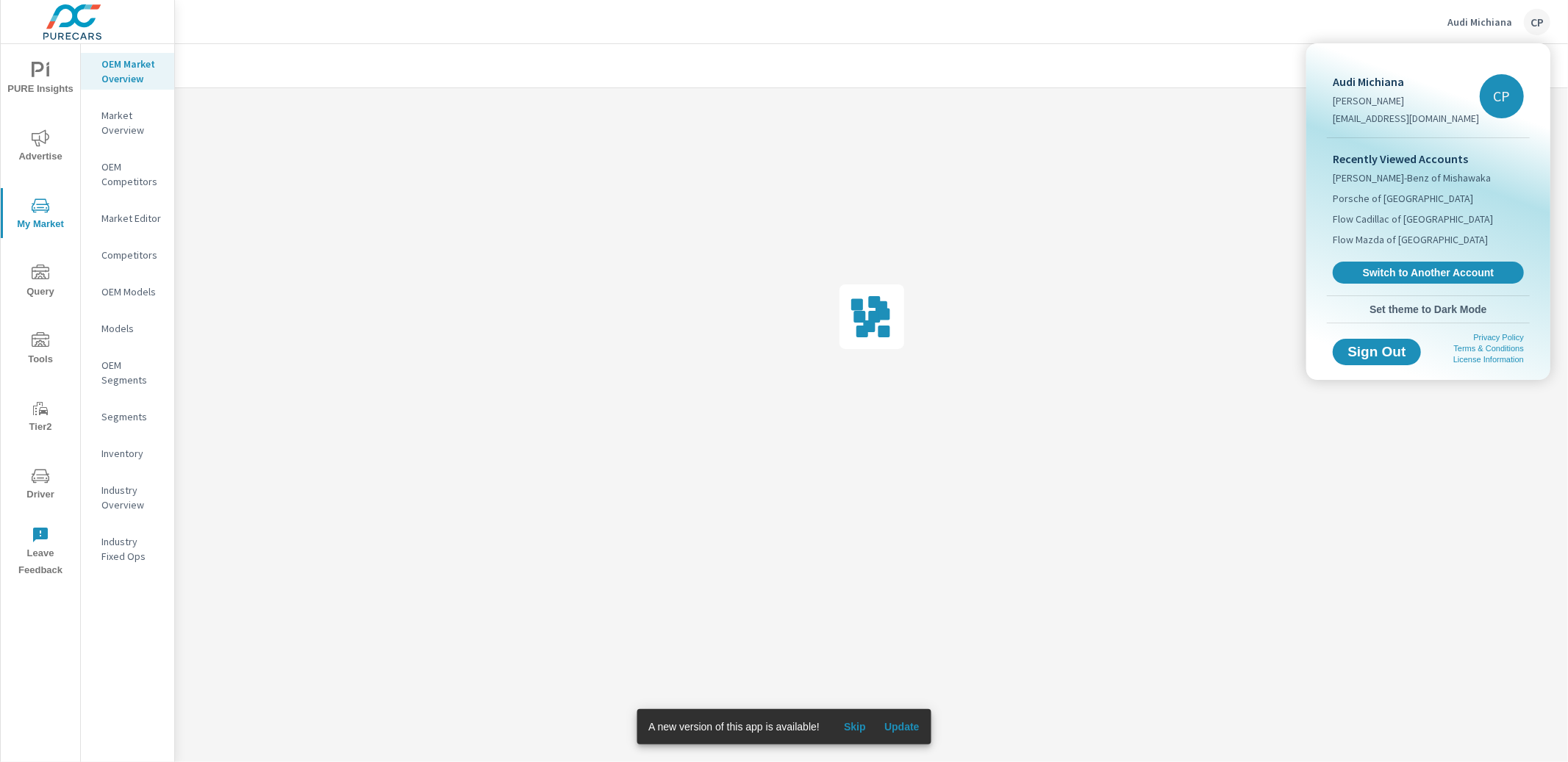
click at [1399, 266] on span "Switch to Another Account" at bounding box center [1428, 272] width 175 height 13
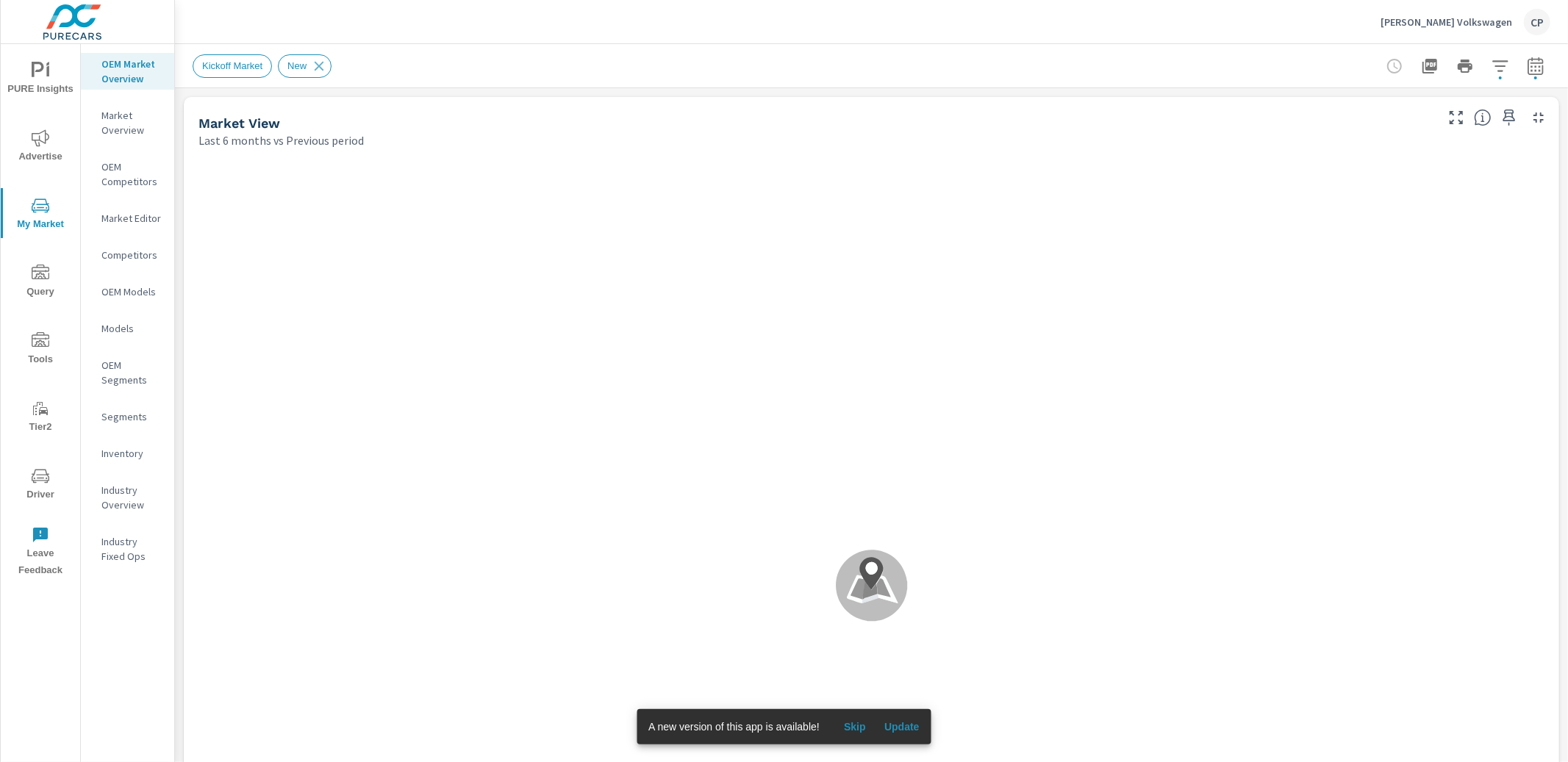
scroll to position [1, 0]
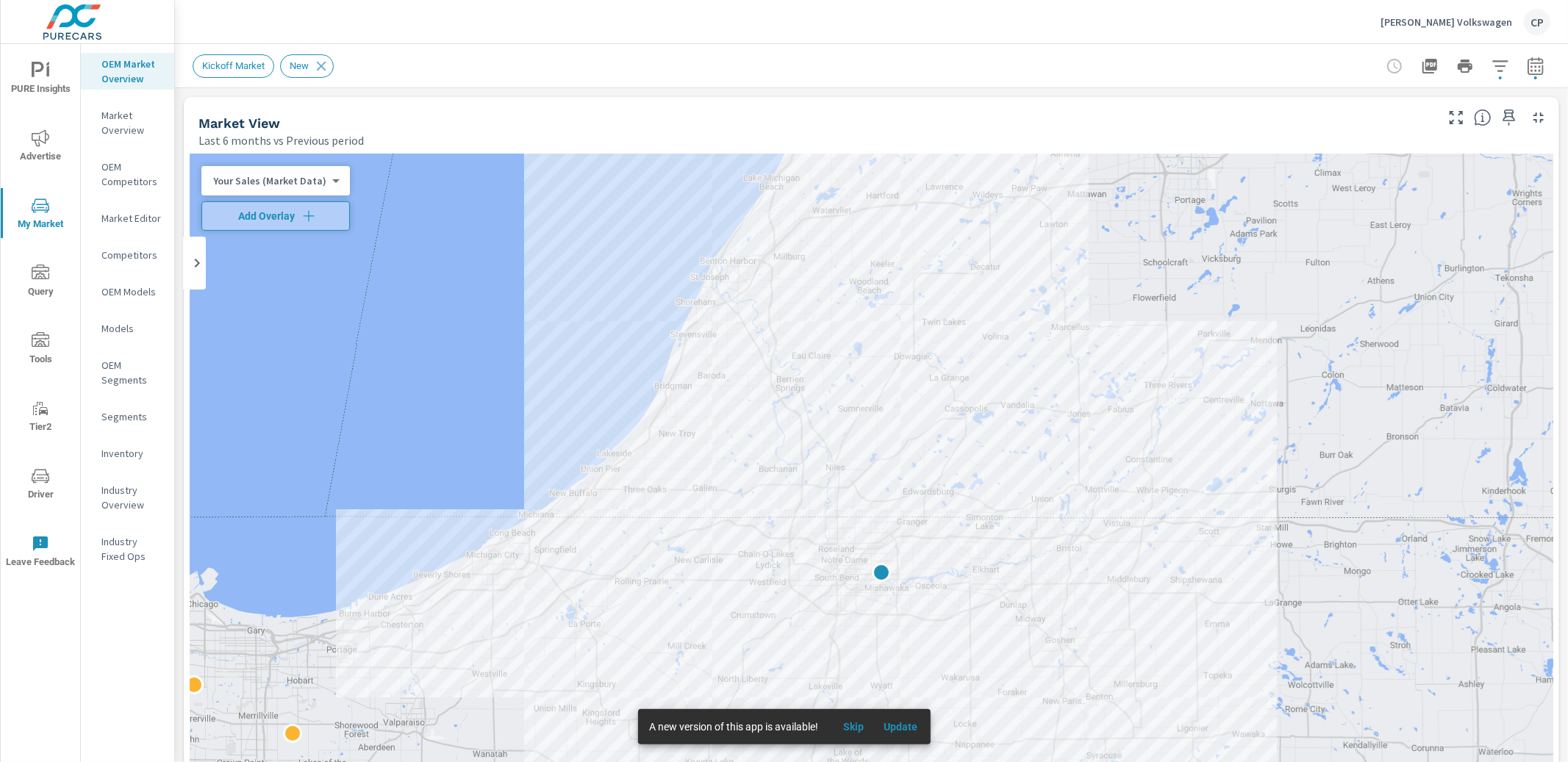
scroll to position [1, 0]
click at [1444, 17] on p "[PERSON_NAME] Volkswagen" at bounding box center [1446, 22] width 131 height 13
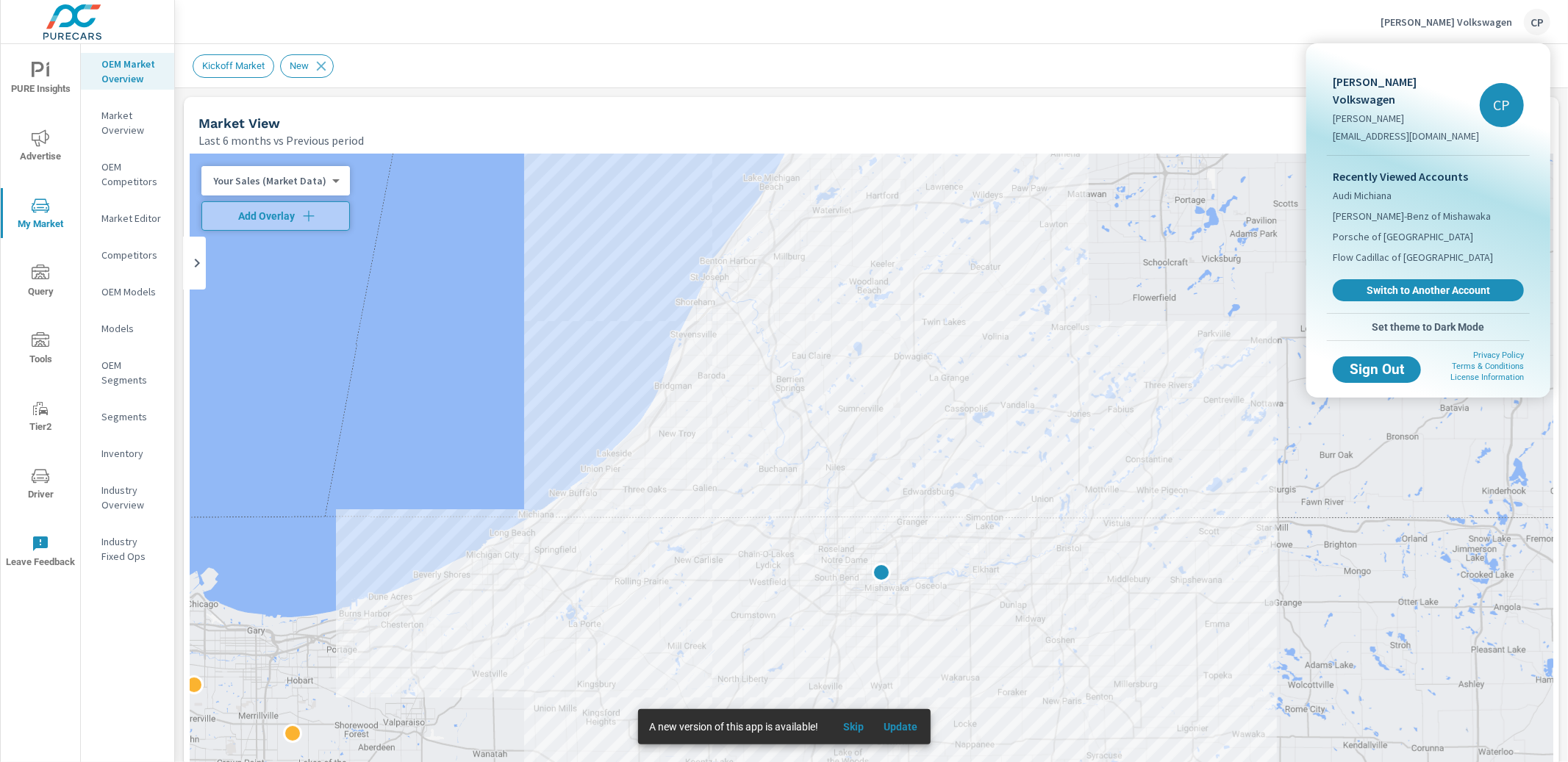
drag, startPoint x: 1402, startPoint y: 270, endPoint x: 1404, endPoint y: 260, distance: 10.2
click at [1402, 284] on span "Switch to Another Account" at bounding box center [1428, 290] width 175 height 13
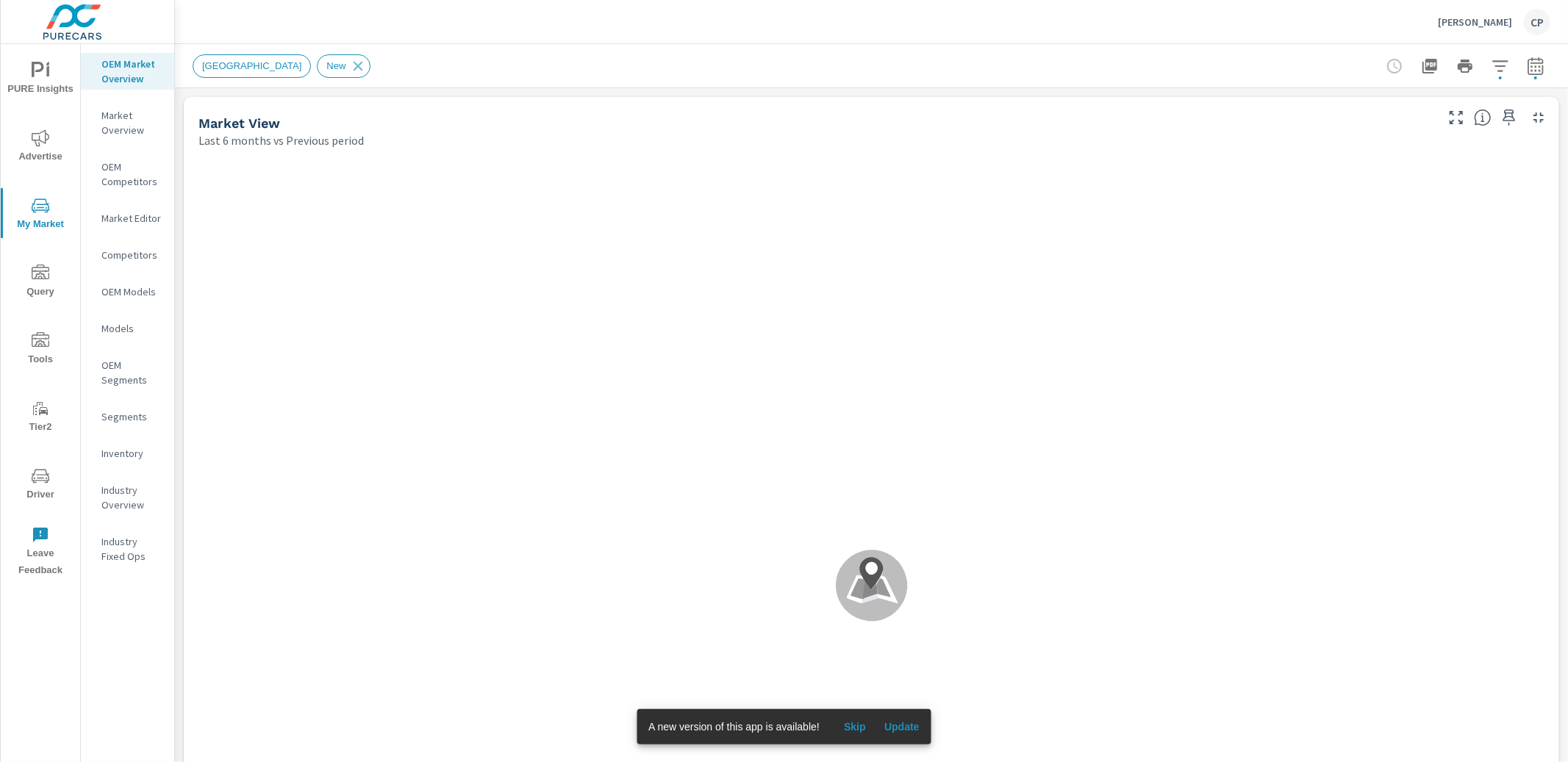
scroll to position [1, 0]
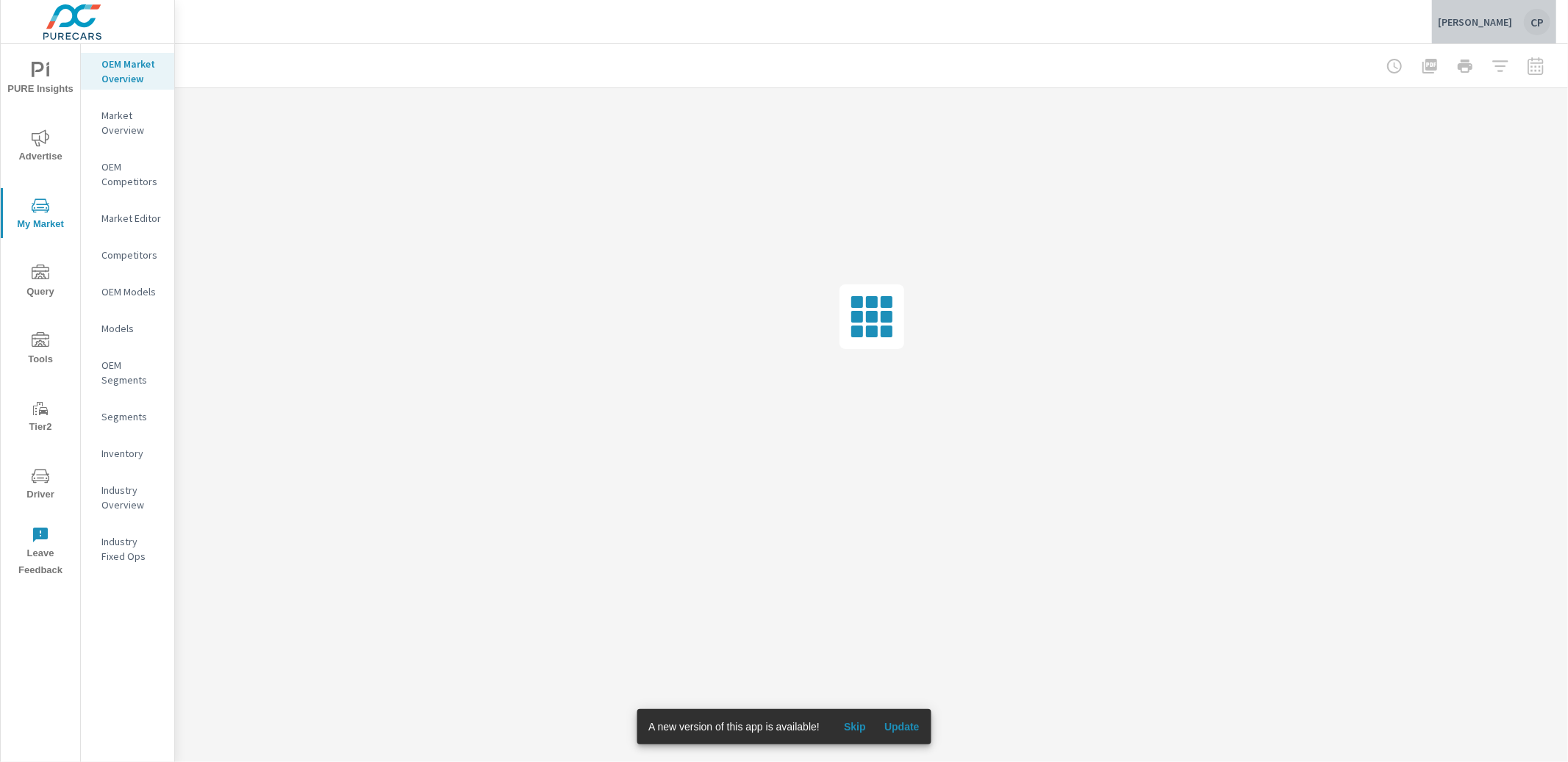
click at [1439, 28] on div "Gurley Leep Subaru CP" at bounding box center [1494, 22] width 113 height 26
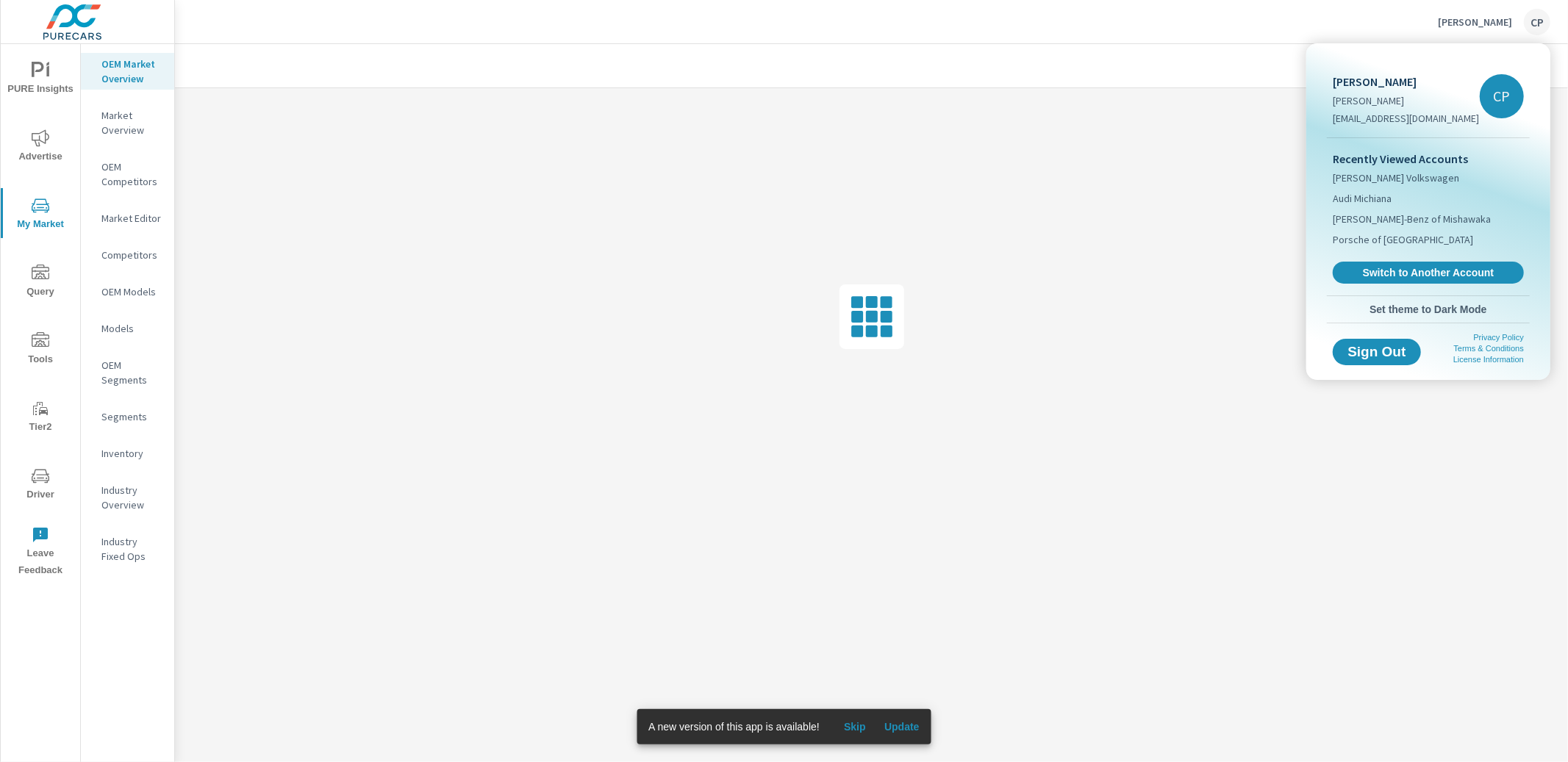
click at [1357, 266] on span "Switch to Another Account" at bounding box center [1428, 272] width 175 height 13
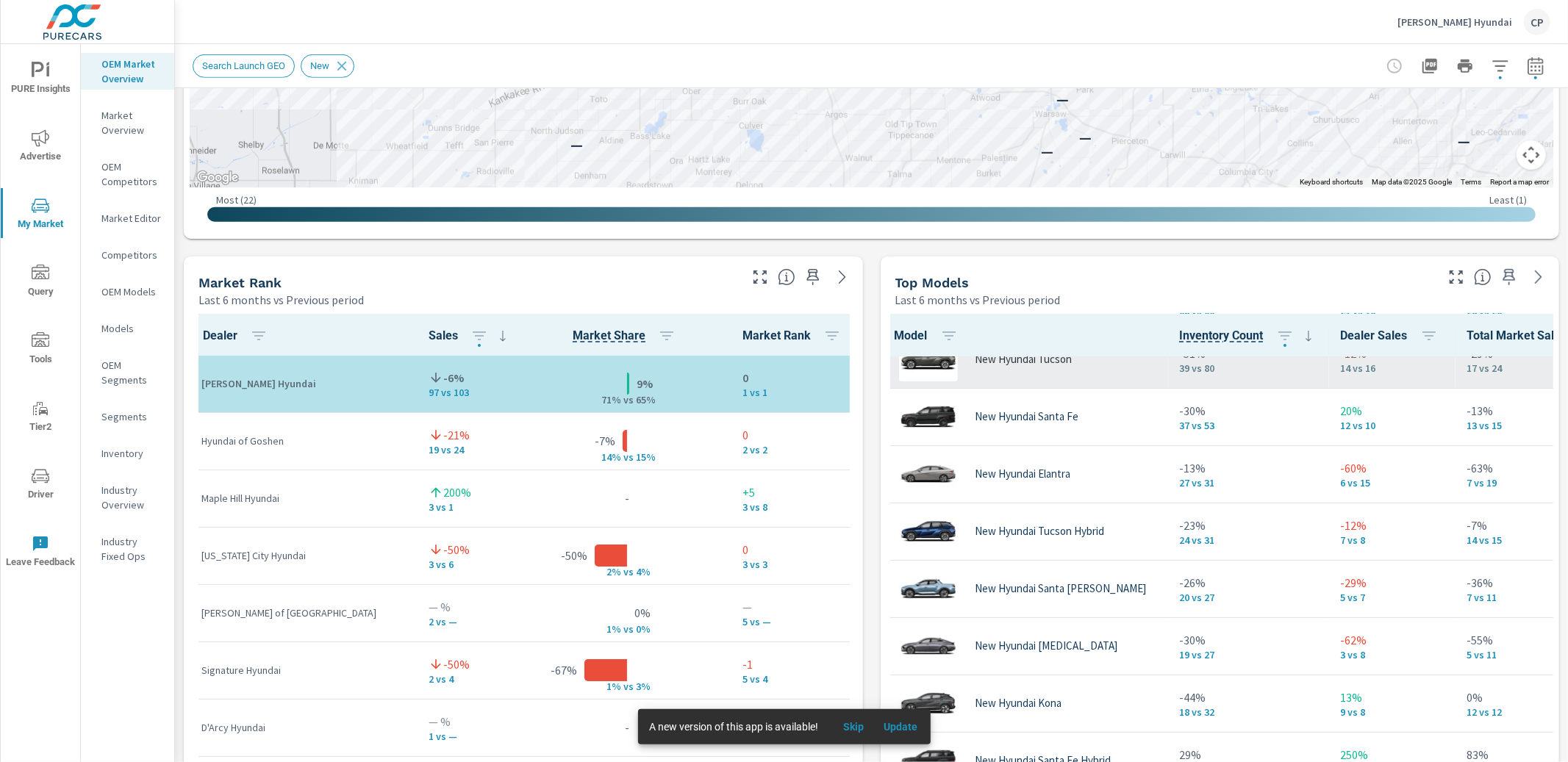
scroll to position [92, 5]
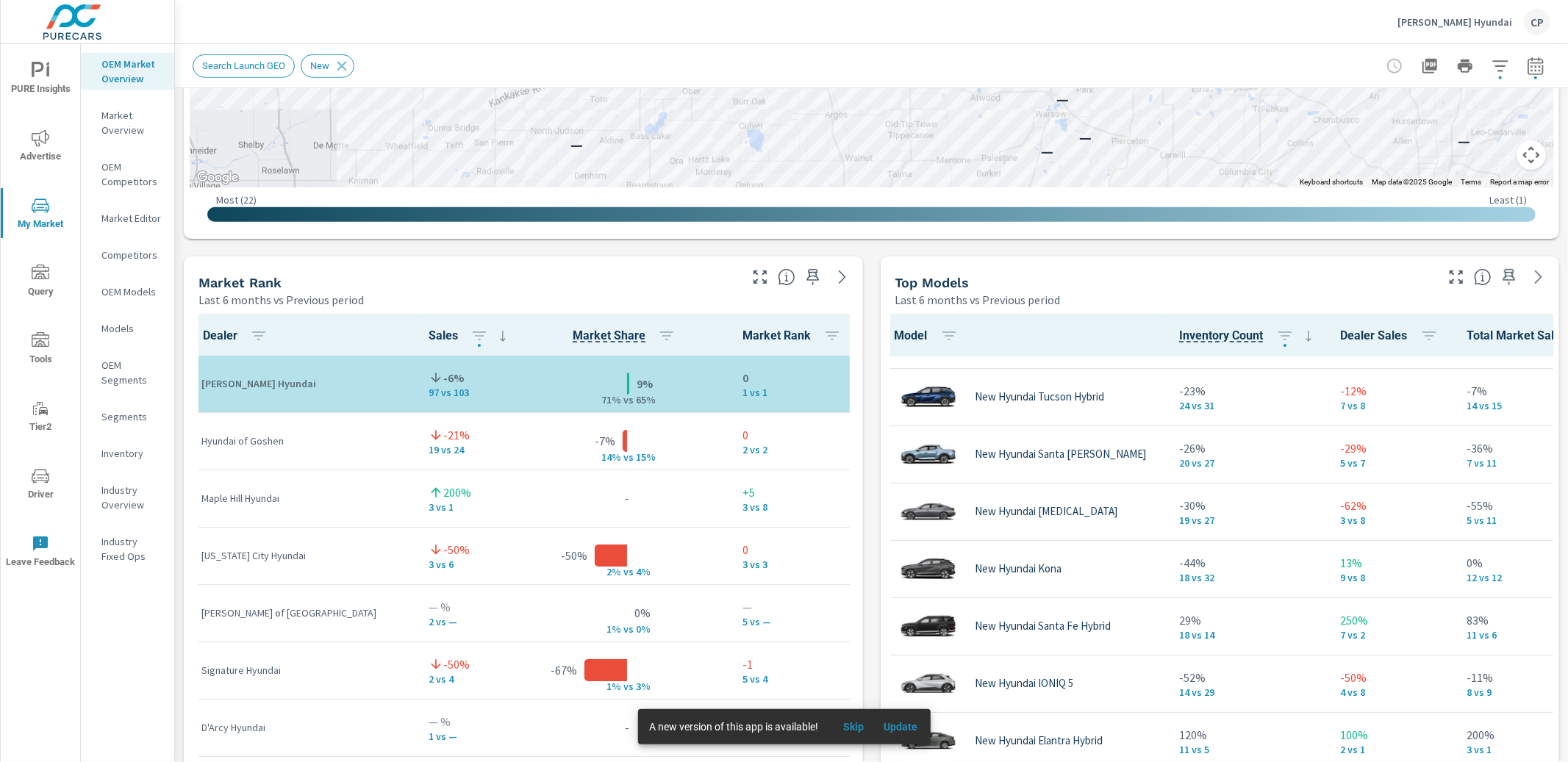
scroll to position [218, 5]
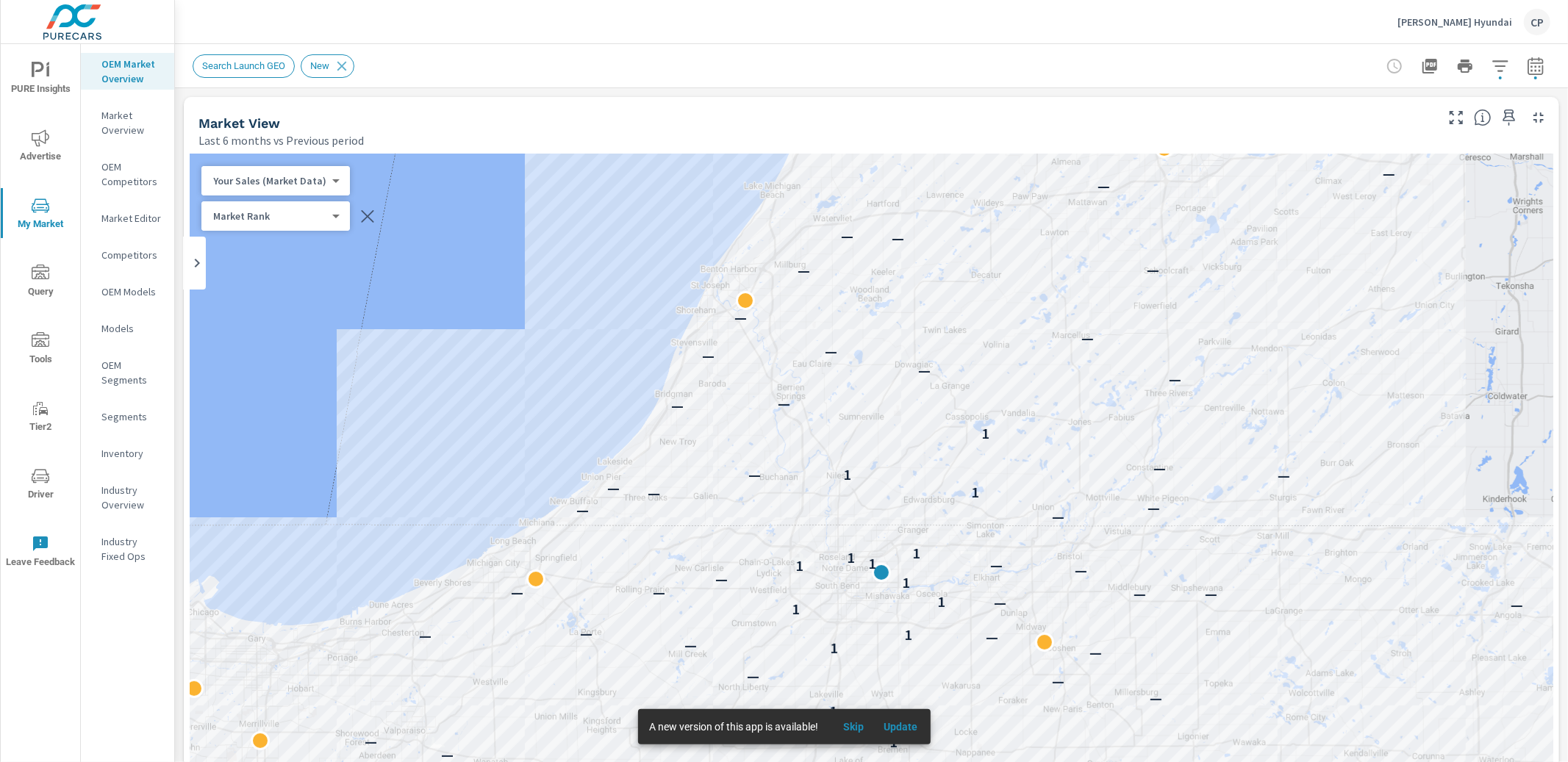
scroll to position [133, 0]
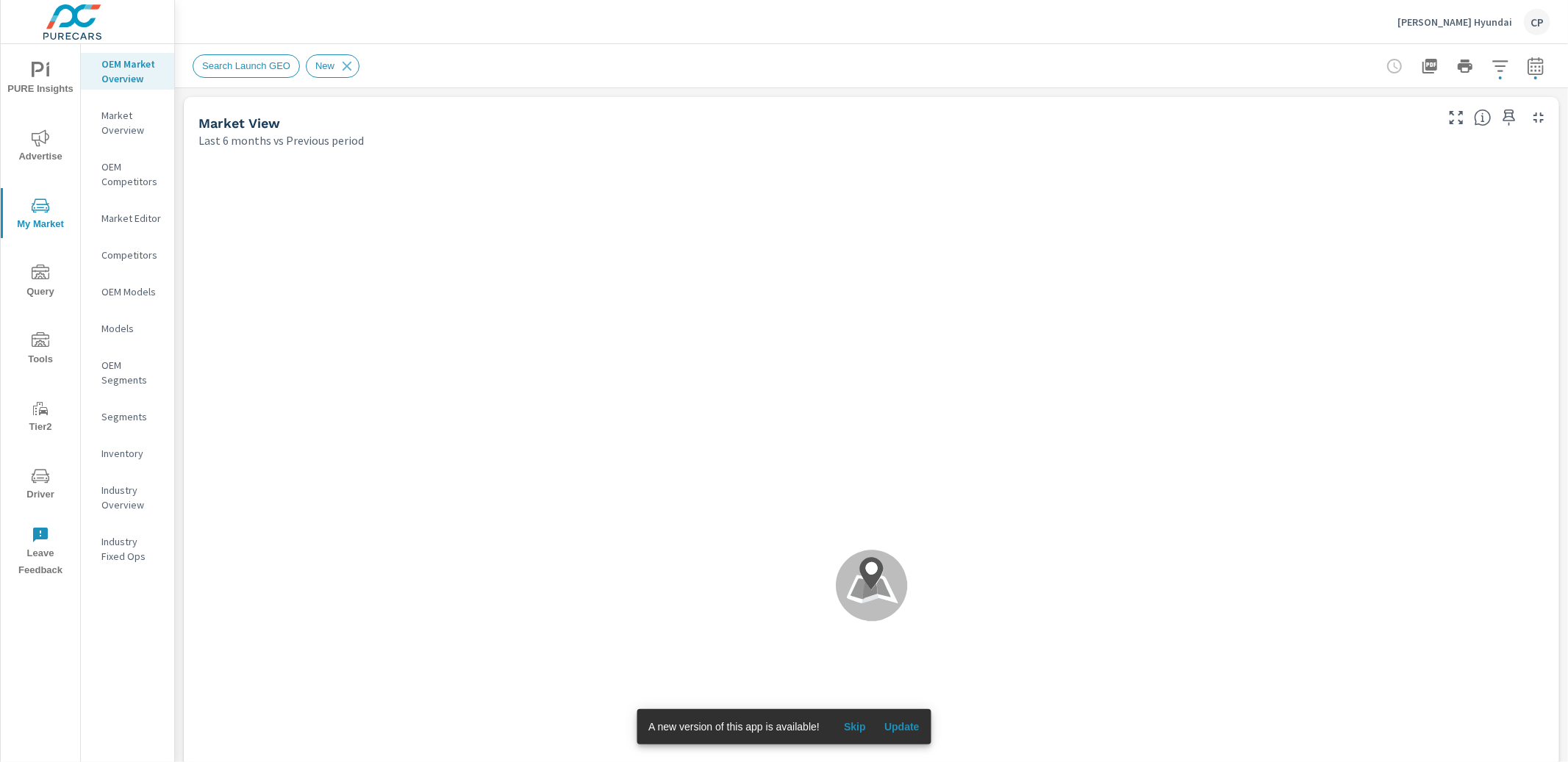
scroll to position [1, 0]
click at [1457, 25] on p "[PERSON_NAME] Hyundai" at bounding box center [1454, 22] width 115 height 13
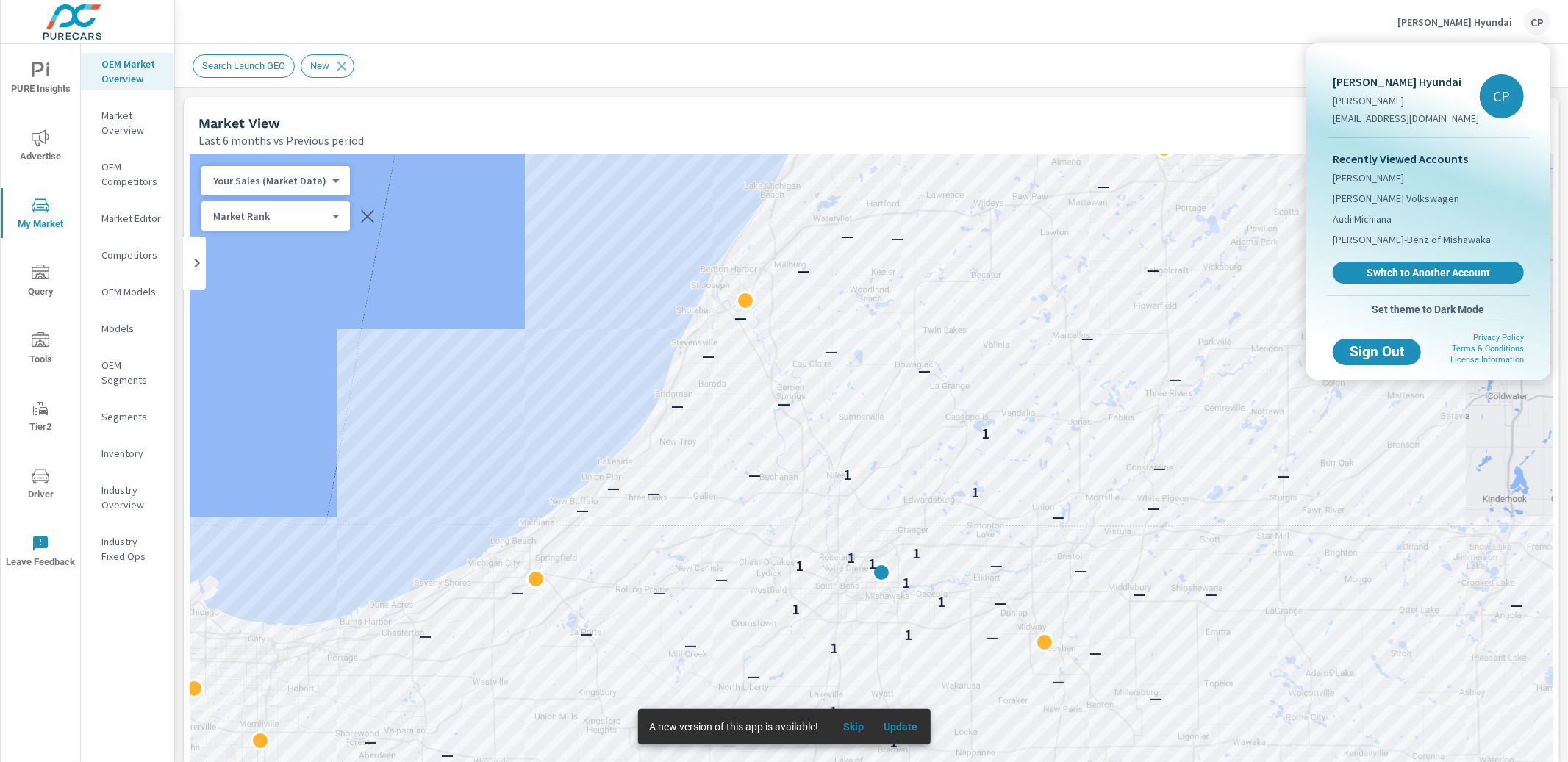
click at [1404, 273] on span "Switch to Another Account" at bounding box center [1428, 272] width 175 height 13
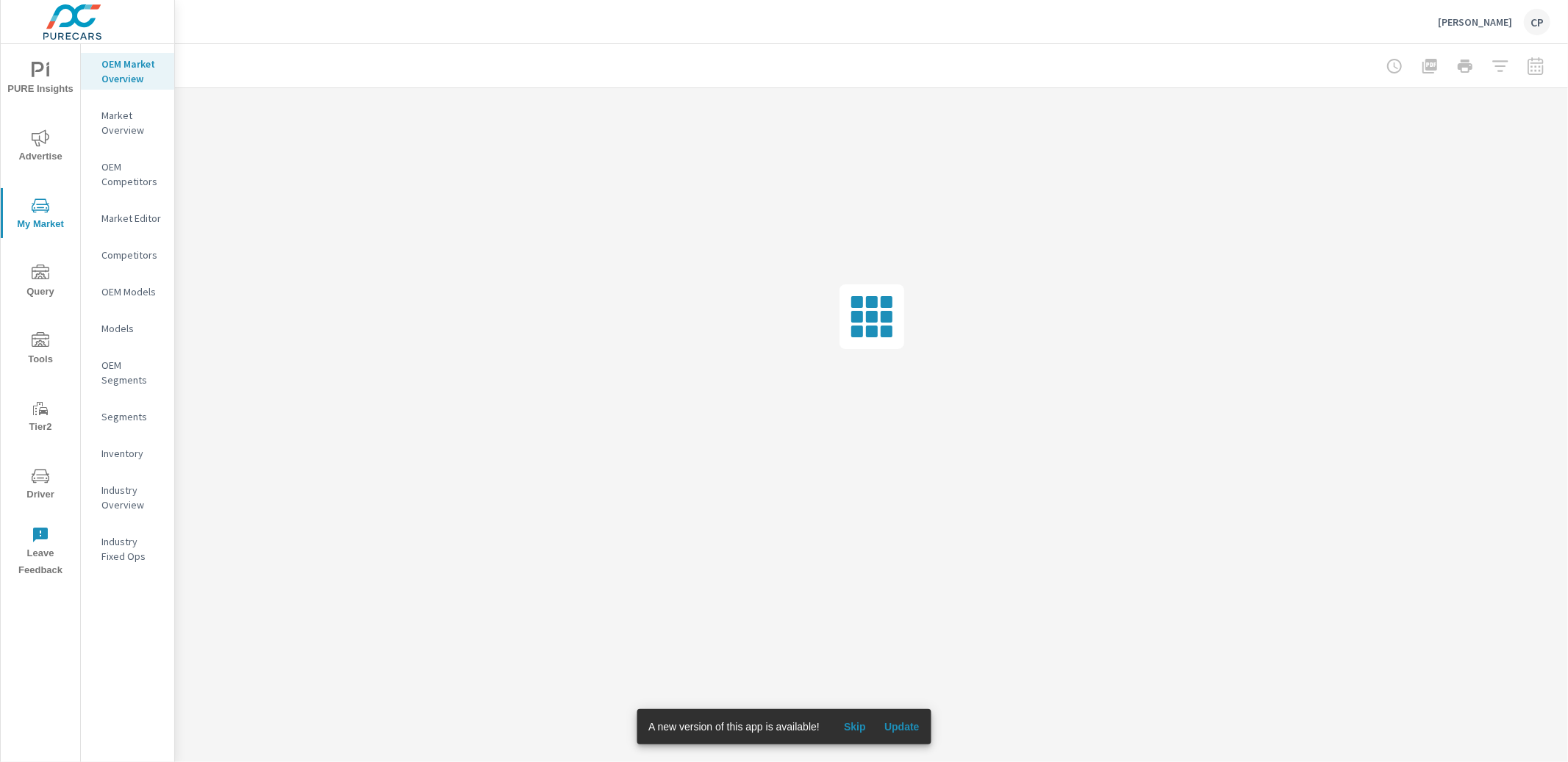
click at [1480, 16] on p "[PERSON_NAME]" at bounding box center [1475, 22] width 74 height 13
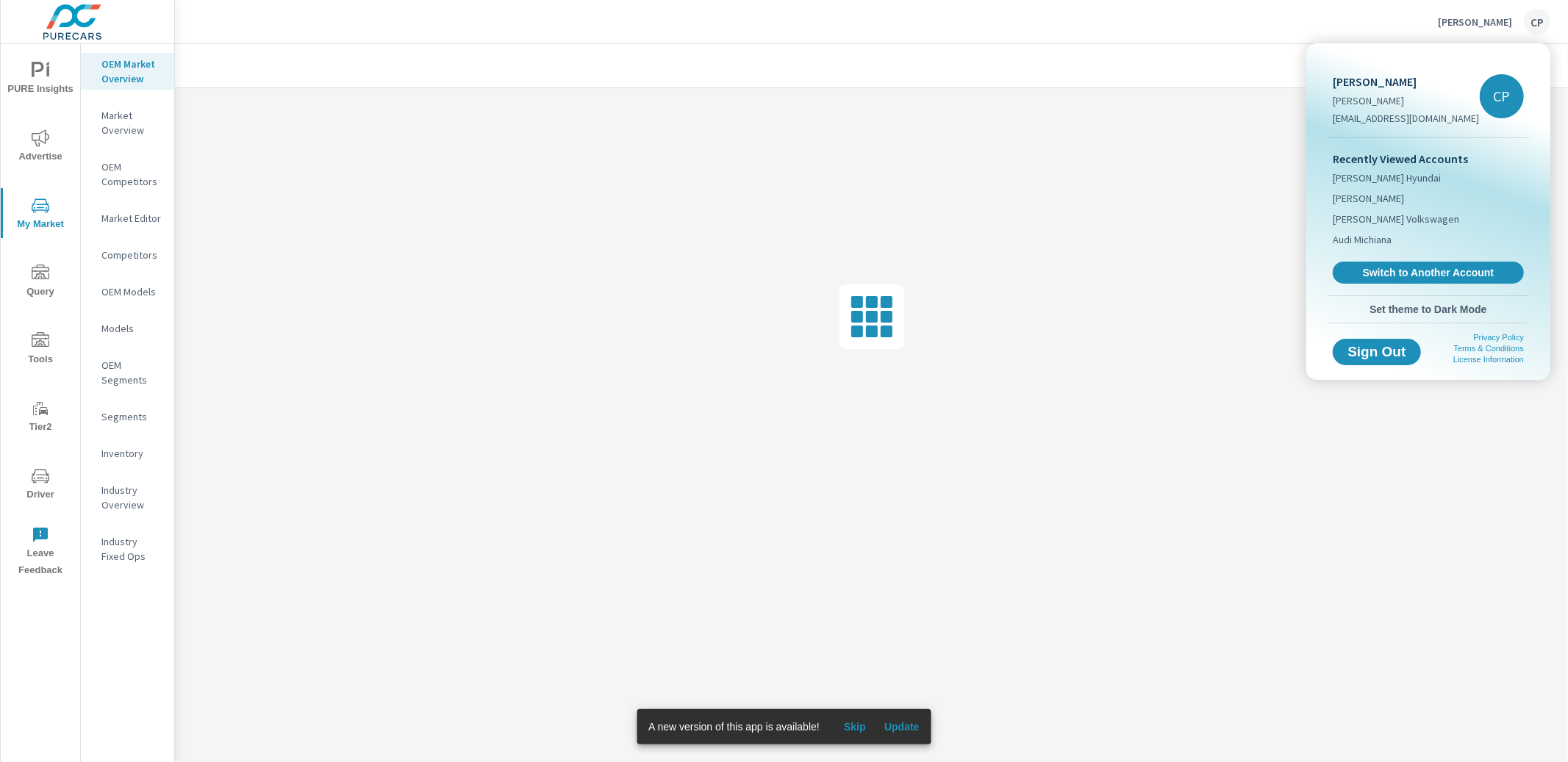
click at [1378, 273] on span "Switch to Another Account" at bounding box center [1428, 272] width 175 height 13
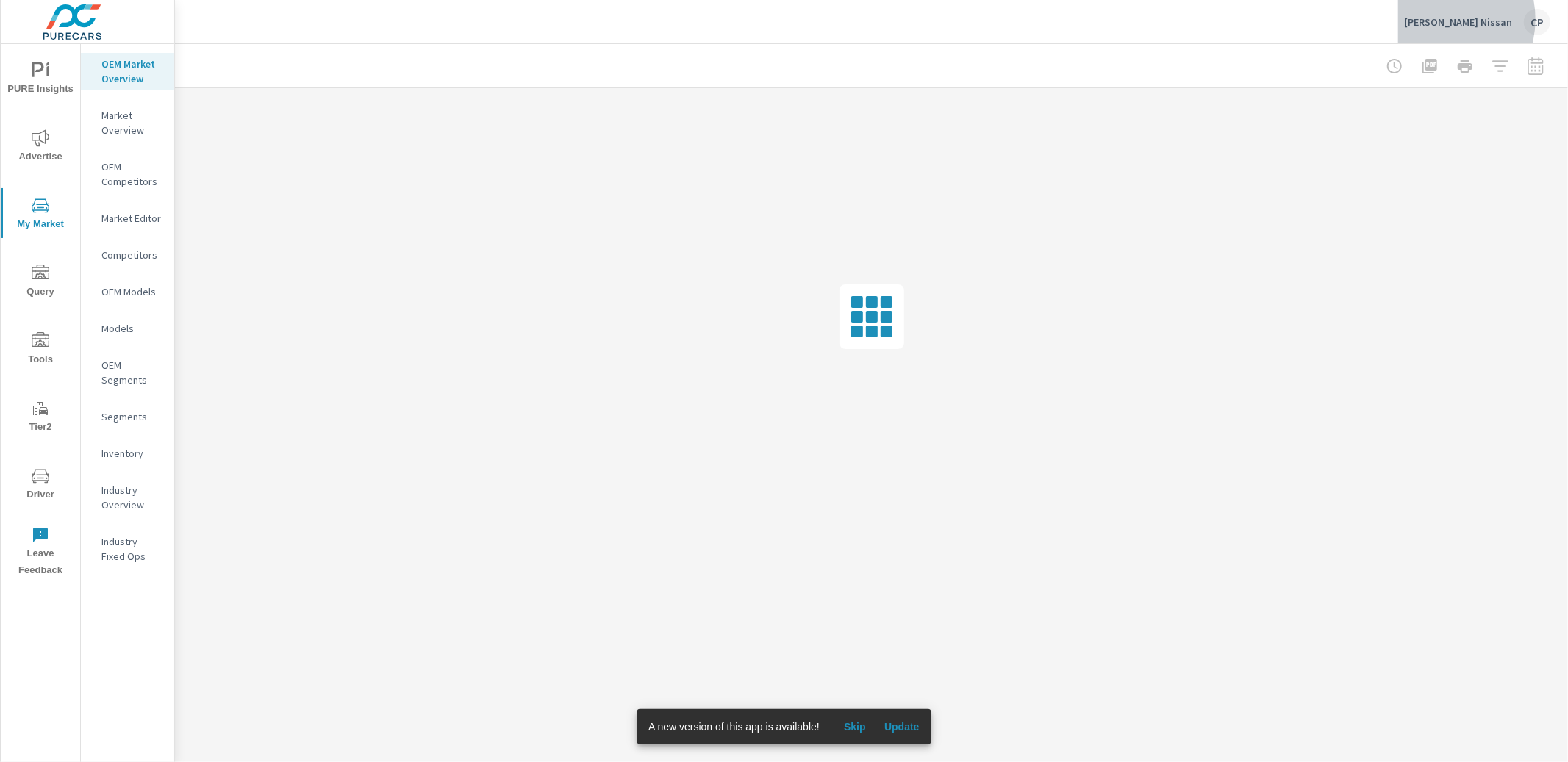
click at [1458, 19] on p "[PERSON_NAME] Nissan" at bounding box center [1458, 22] width 108 height 13
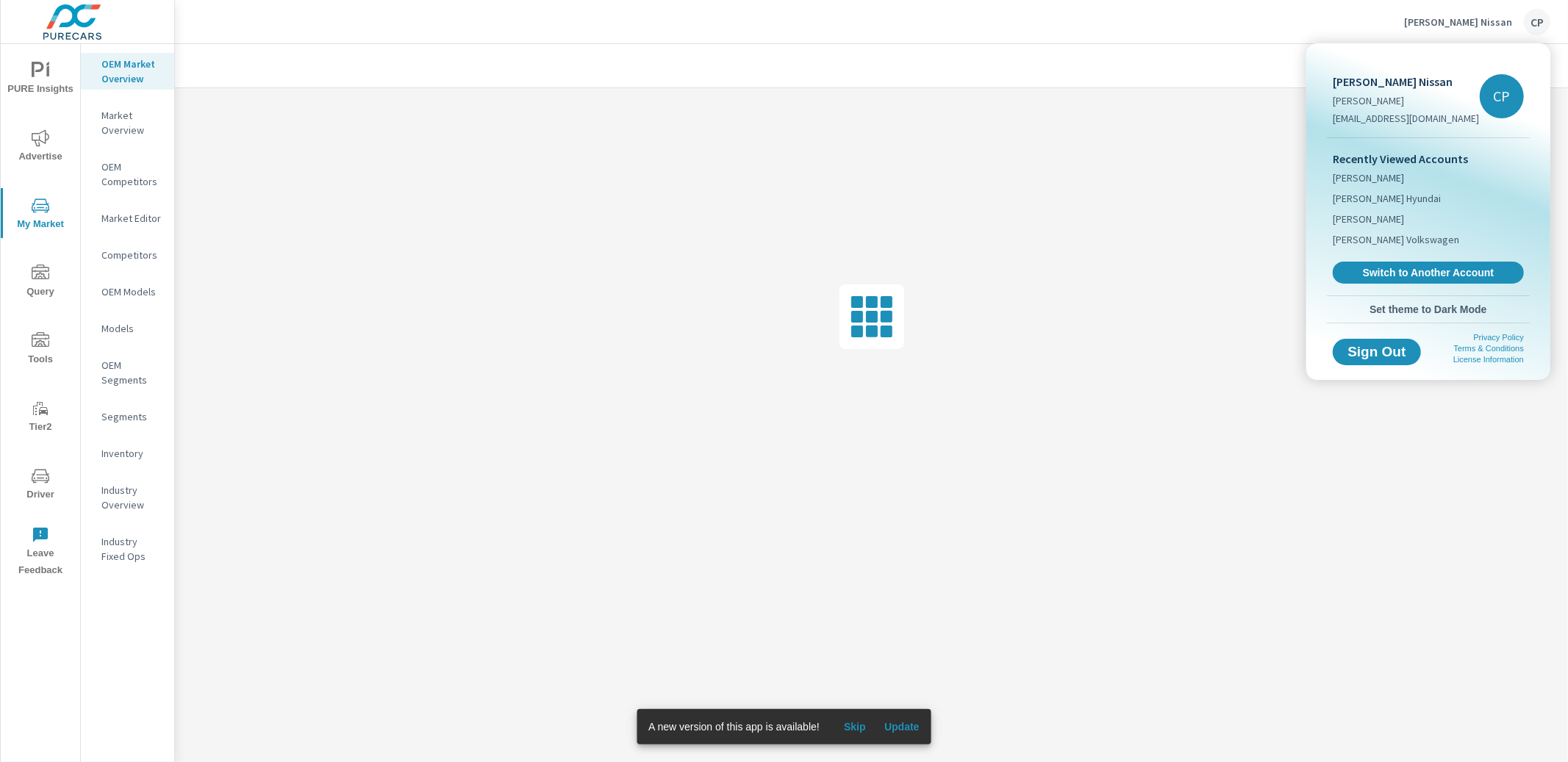
click at [1372, 278] on span "Switch to Another Account" at bounding box center [1428, 272] width 175 height 13
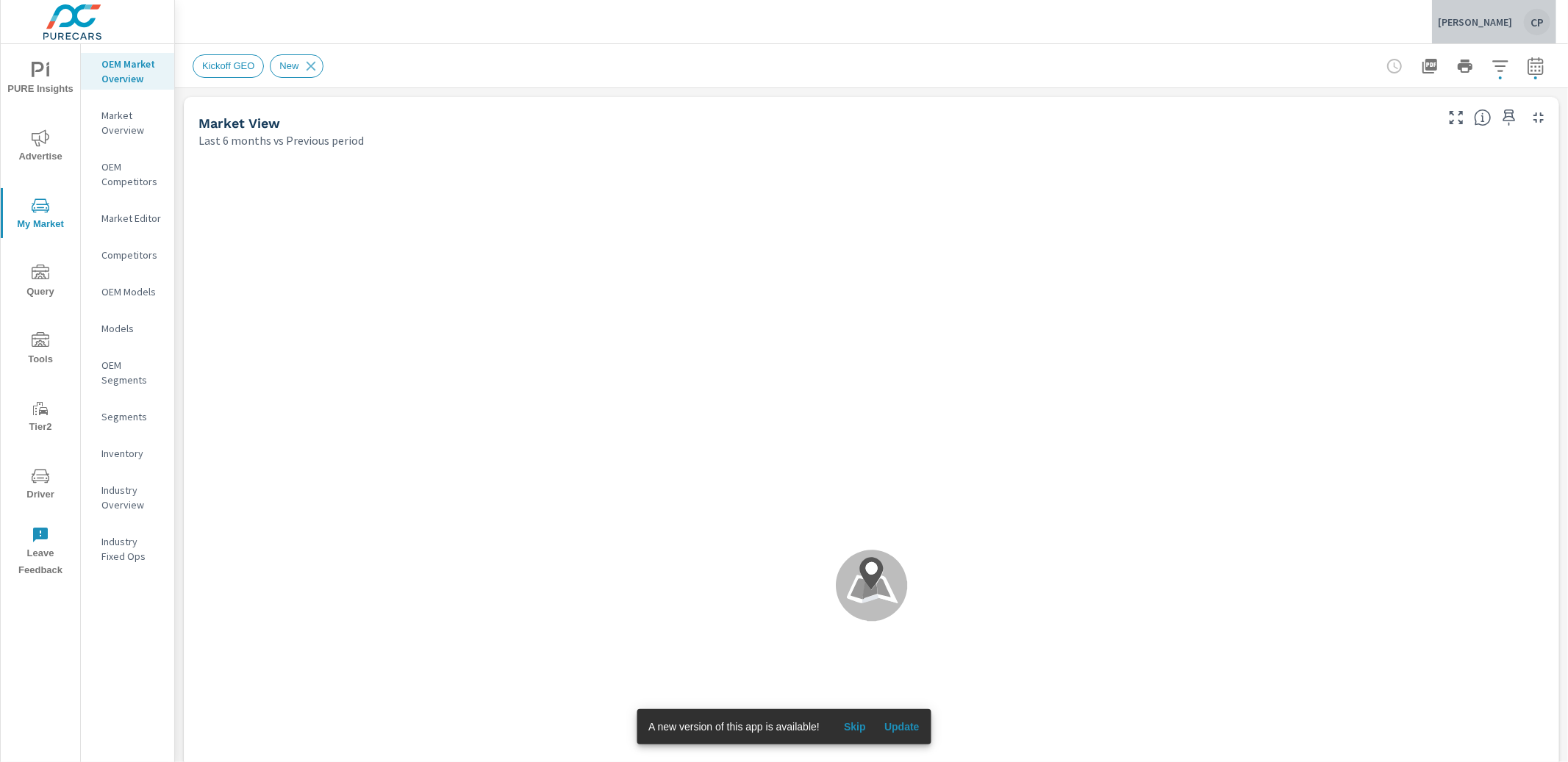
click at [1476, 20] on p "[PERSON_NAME]" at bounding box center [1475, 22] width 74 height 13
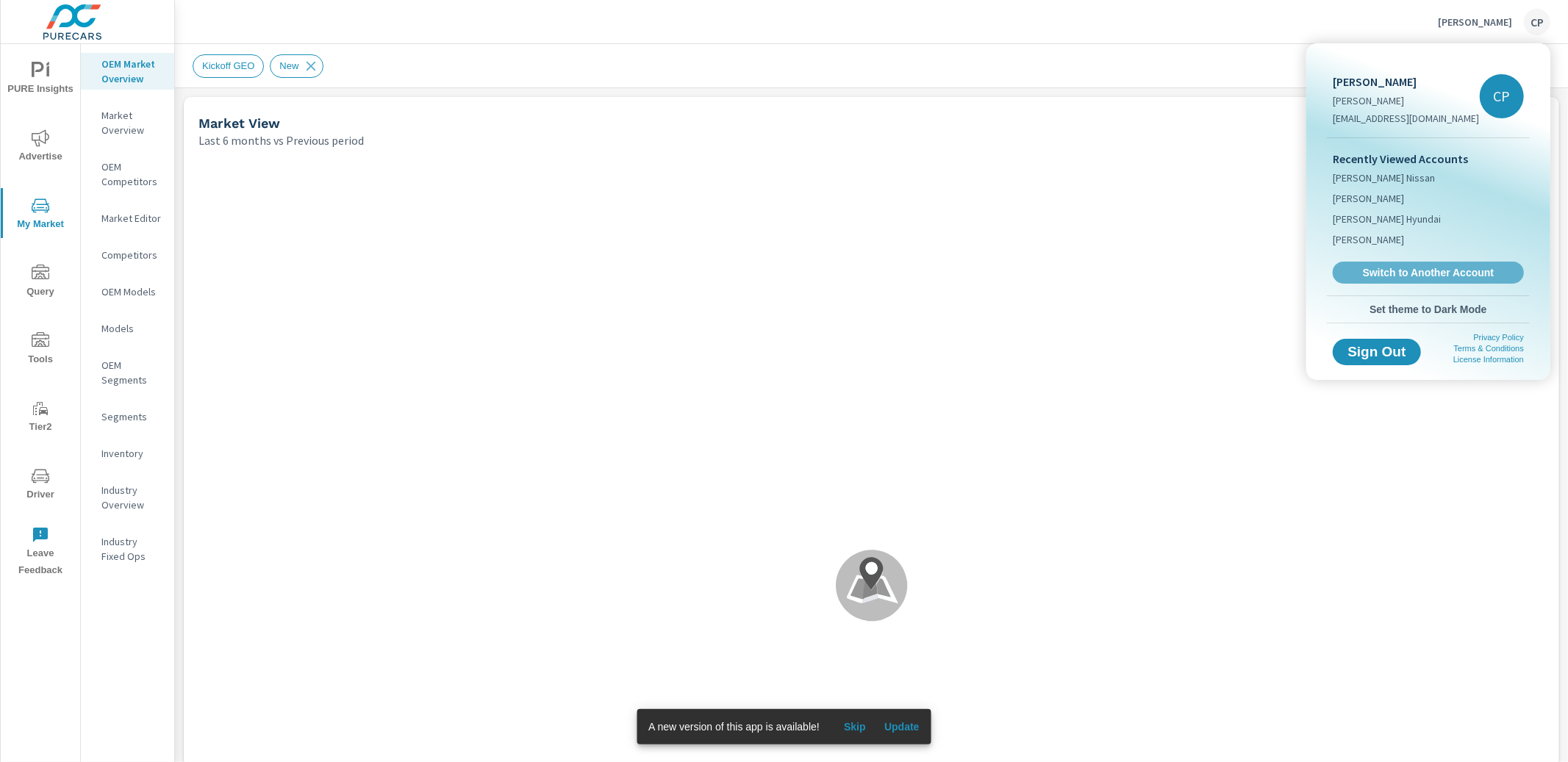
click at [1401, 266] on span "Switch to Another Account" at bounding box center [1428, 272] width 175 height 13
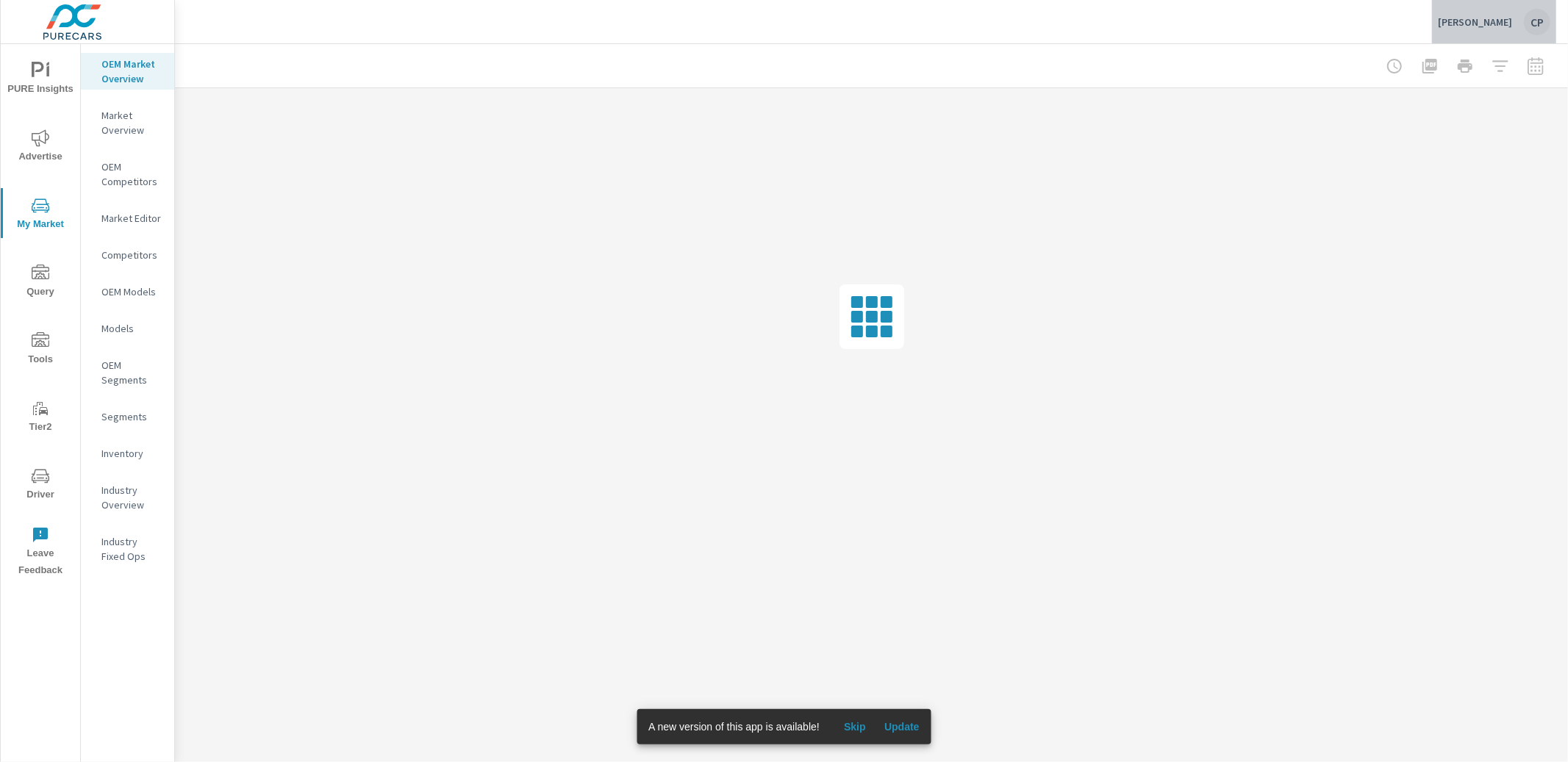
click at [1476, 21] on p "[PERSON_NAME]" at bounding box center [1475, 22] width 74 height 13
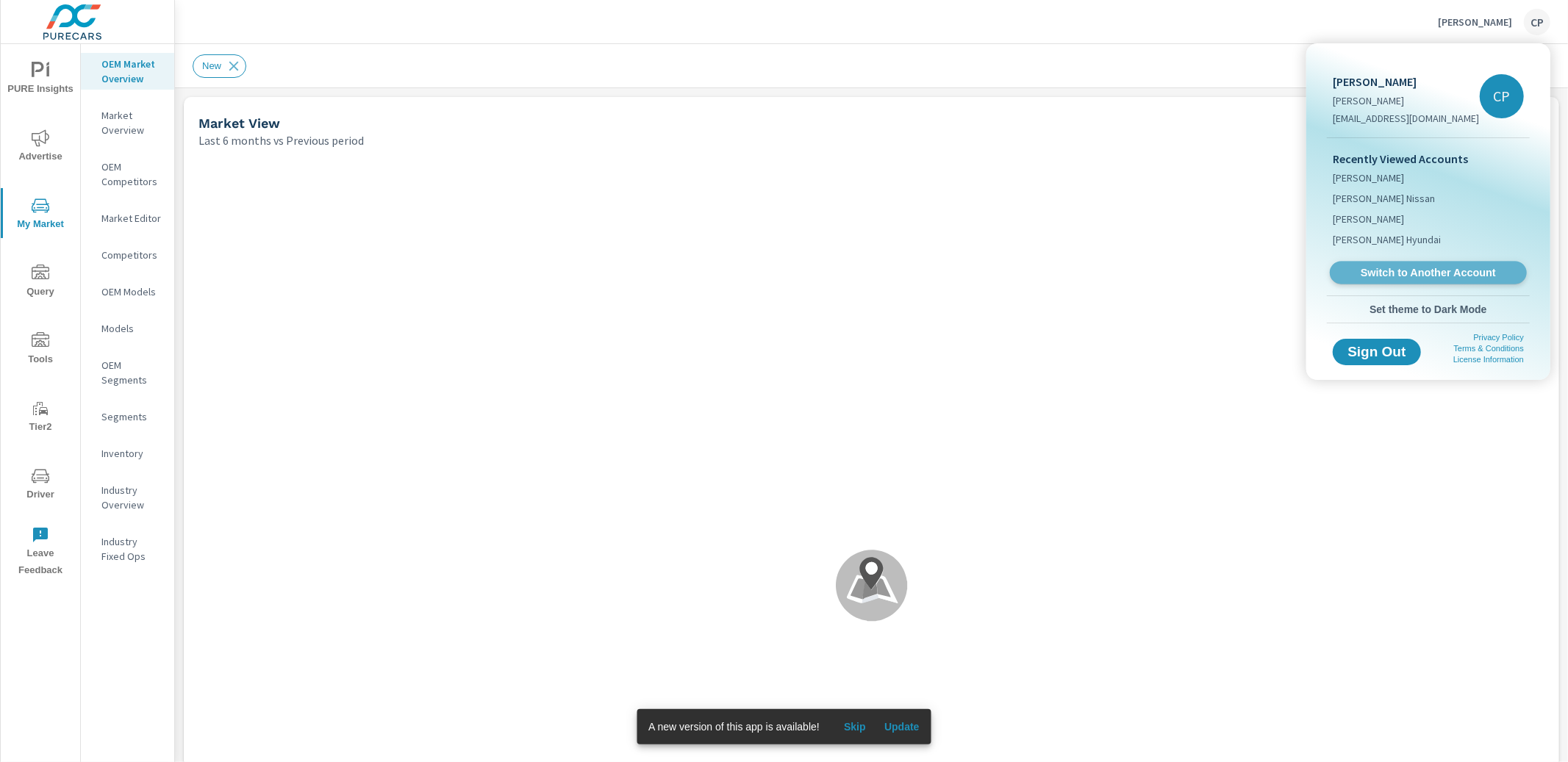
click at [1366, 279] on link "Switch to Another Account" at bounding box center [1428, 273] width 197 height 23
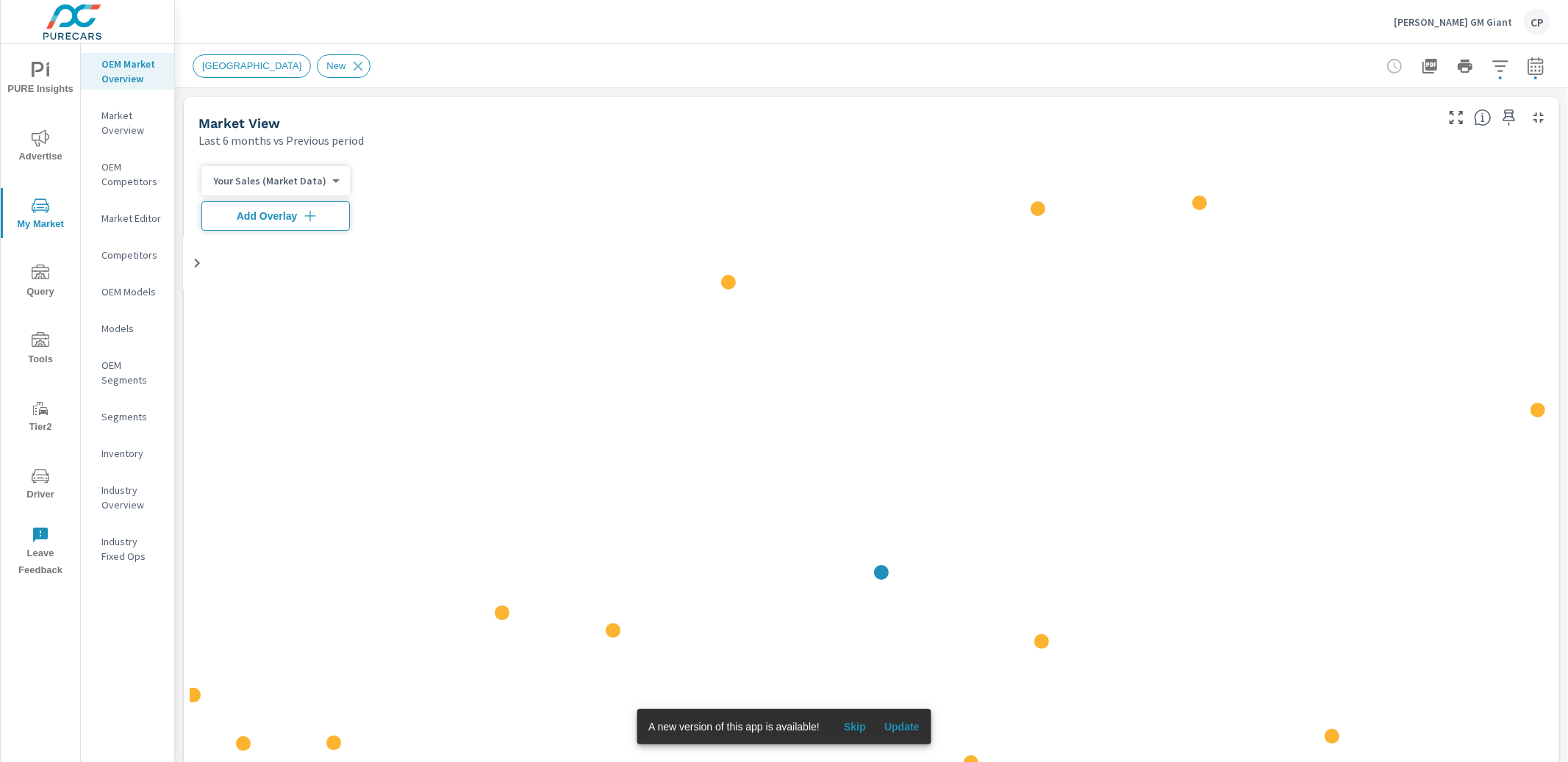
scroll to position [1, 0]
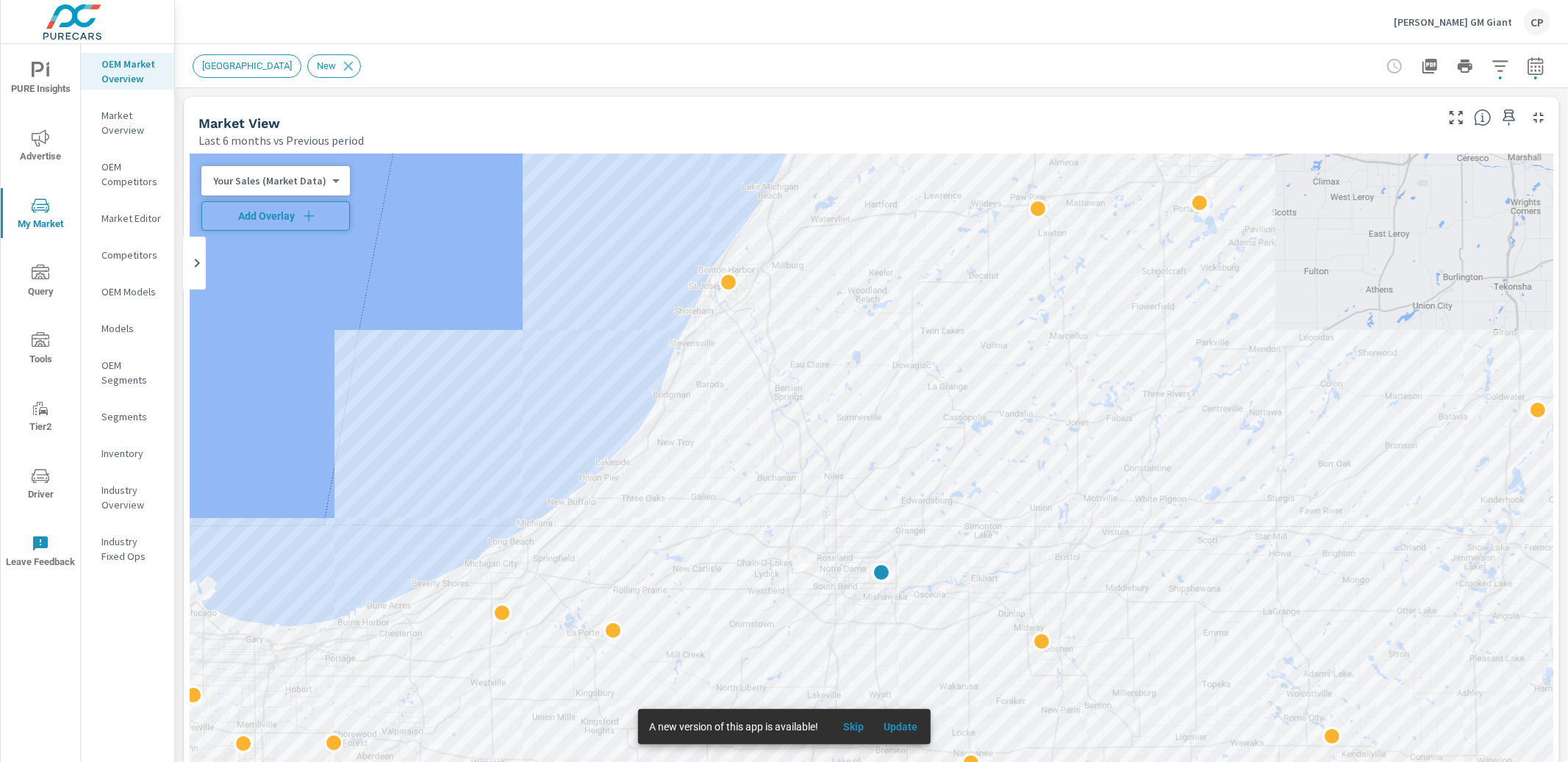
click at [254, 212] on span "Add Overlay" at bounding box center [276, 216] width 136 height 15
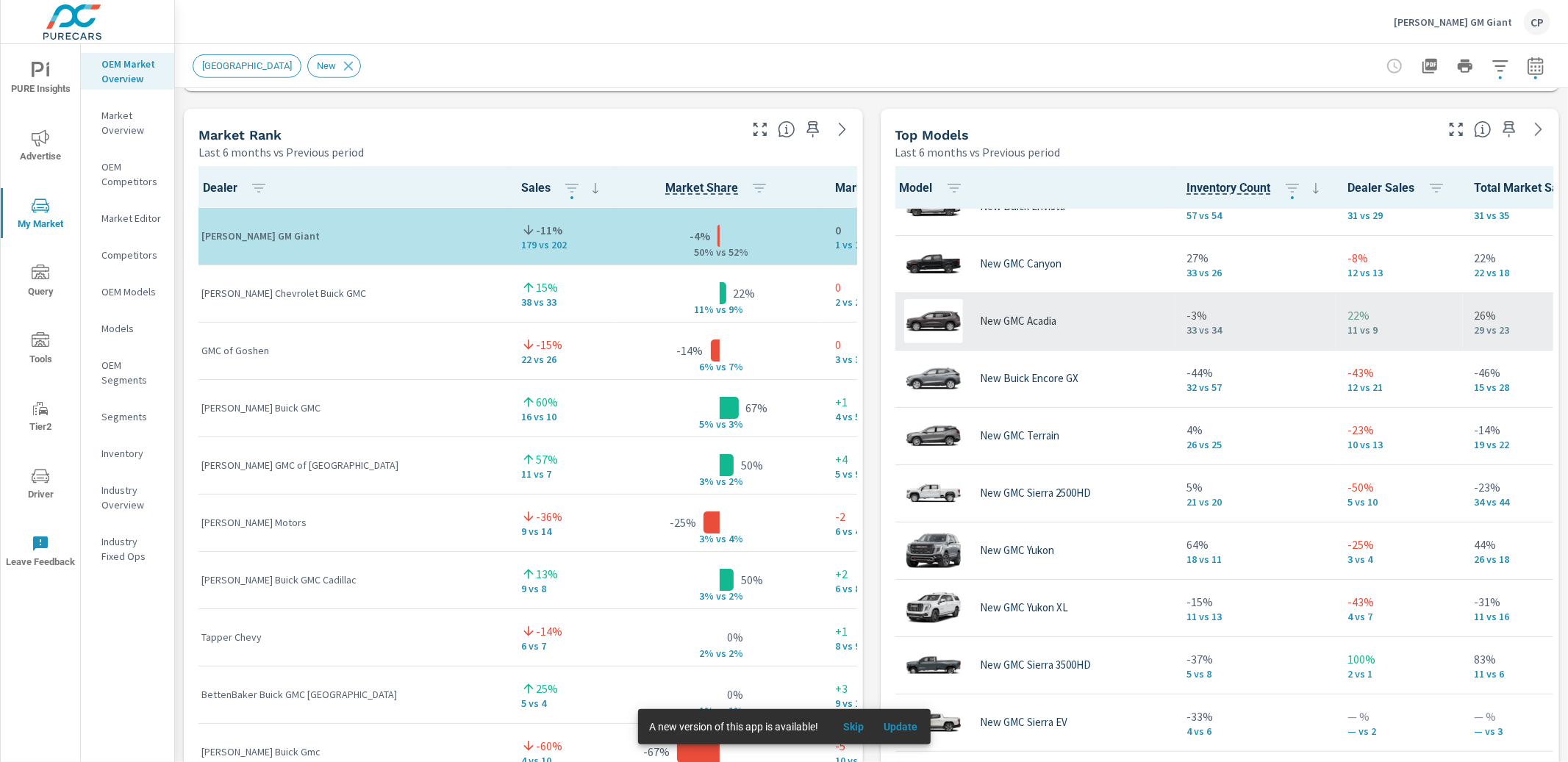
scroll to position [400, 0]
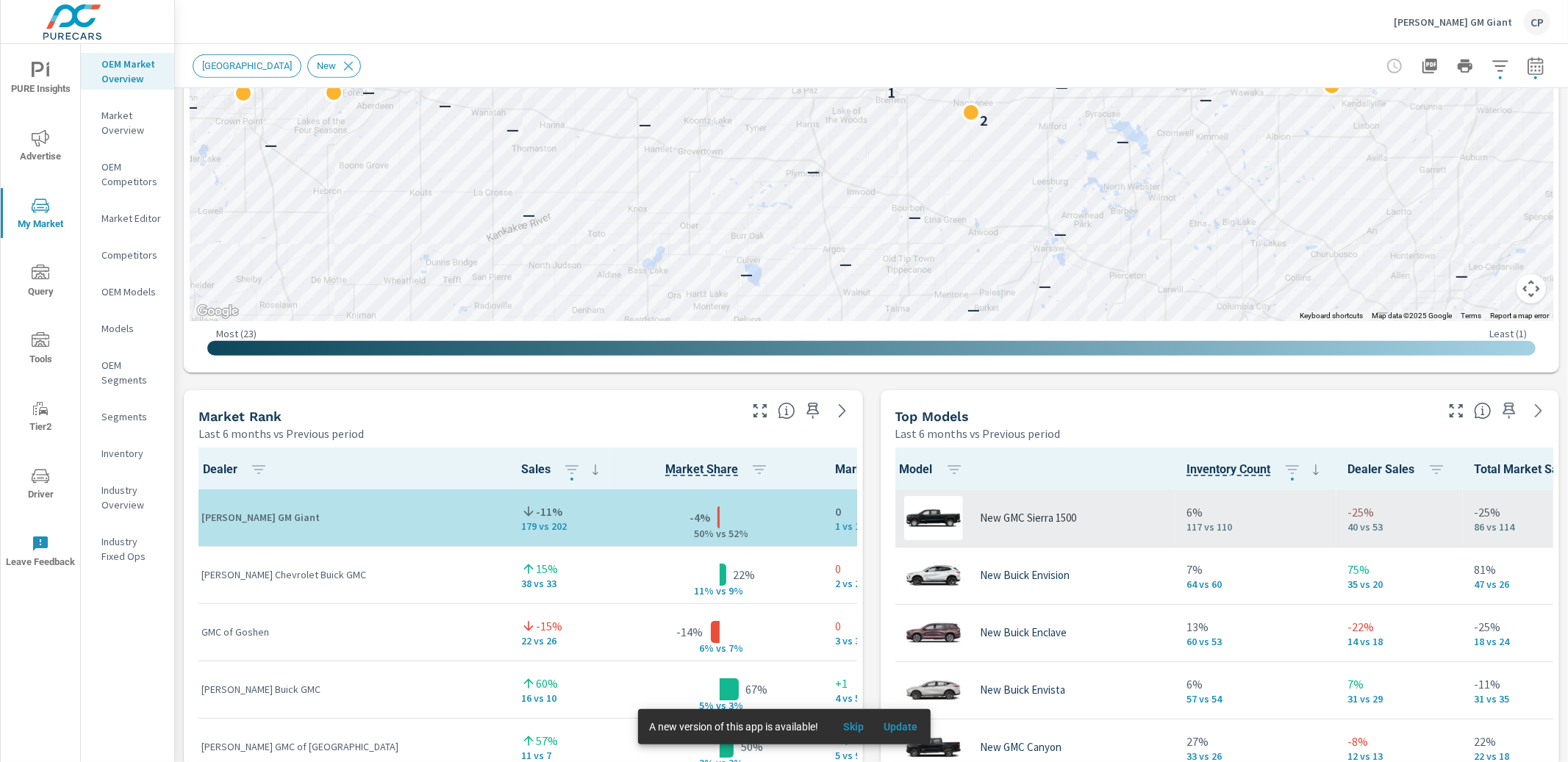
scroll to position [0, 1]
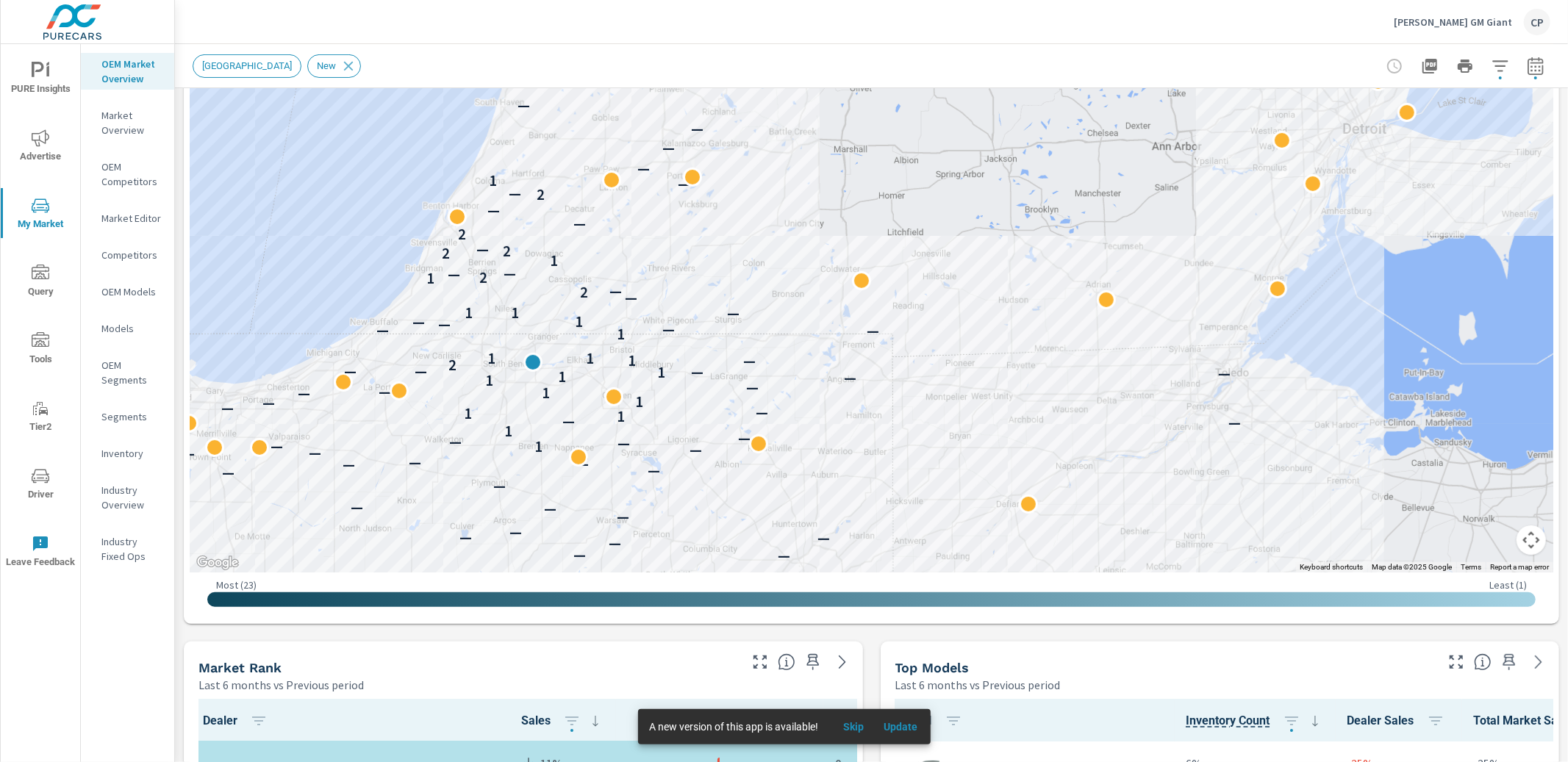
scroll to position [394, 0]
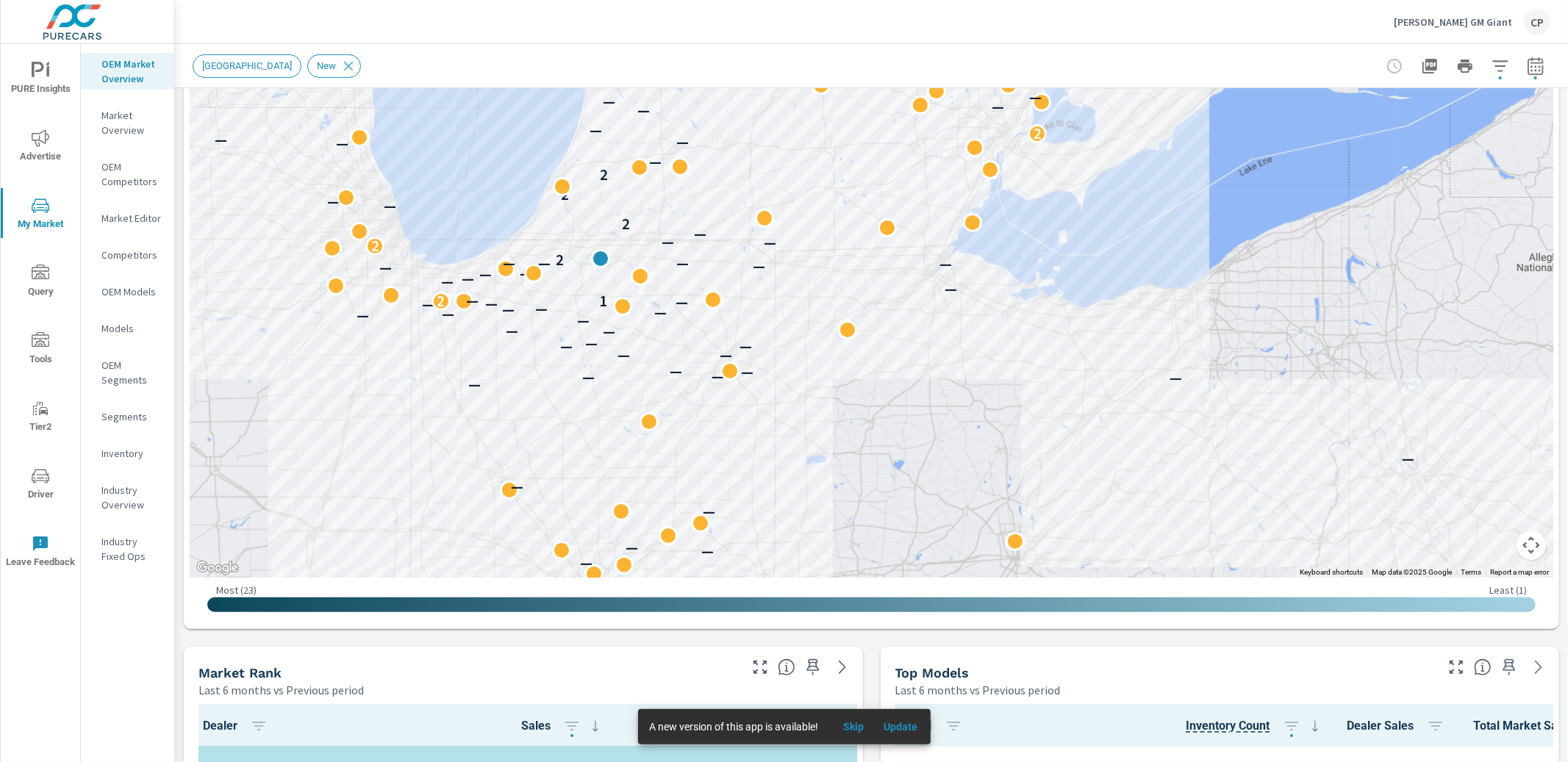
drag, startPoint x: 729, startPoint y: 166, endPoint x: 826, endPoint y: 256, distance: 132.3
click at [826, 256] on div "— — — — — — — — — — — — — — — — — — — — — — — — — — — — — — — — — — — — — — 2 —…" at bounding box center [871, 169] width 1364 height 817
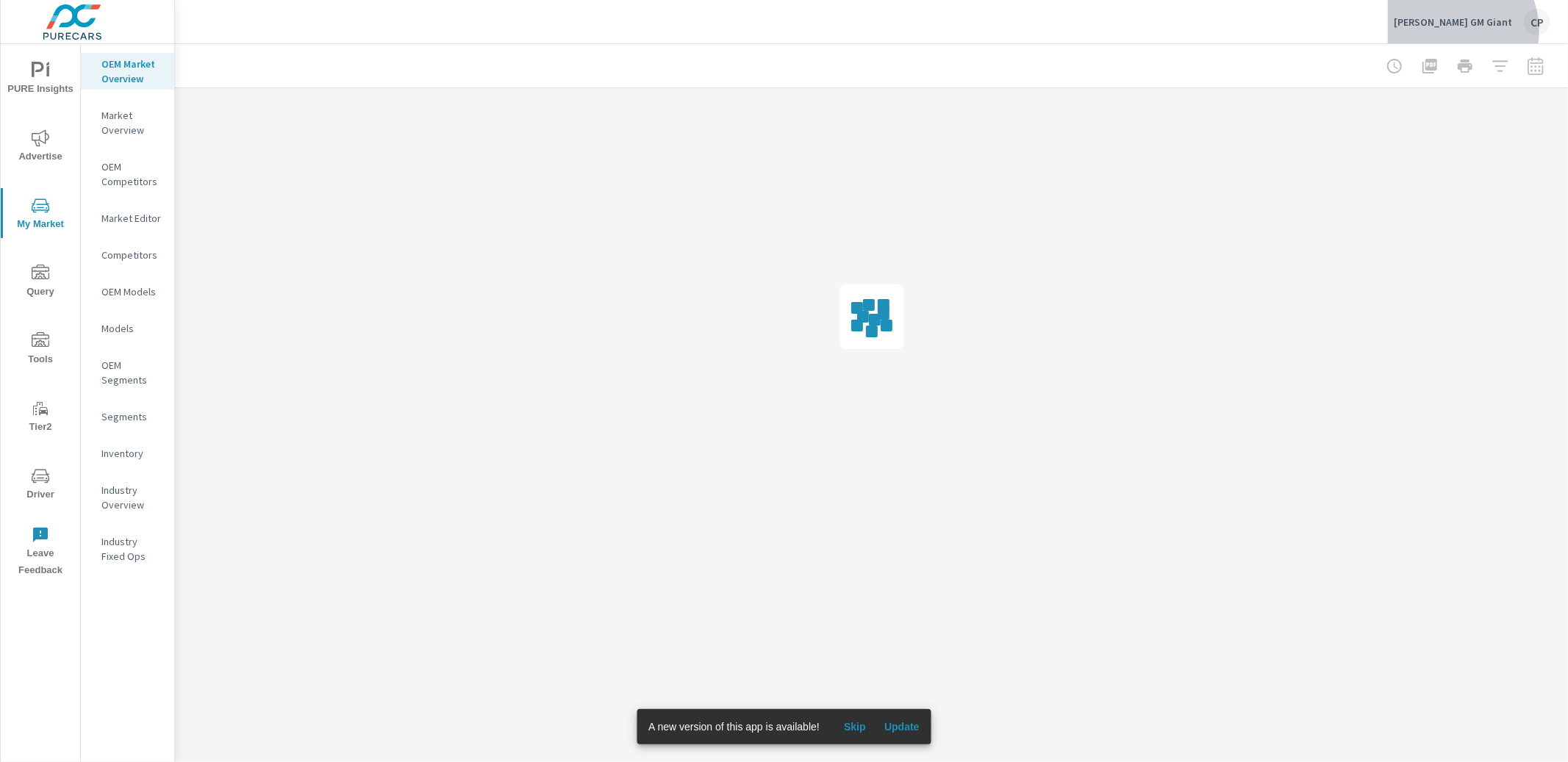
click at [1470, 31] on div "[PERSON_NAME] GM Giant CP" at bounding box center [1472, 22] width 157 height 26
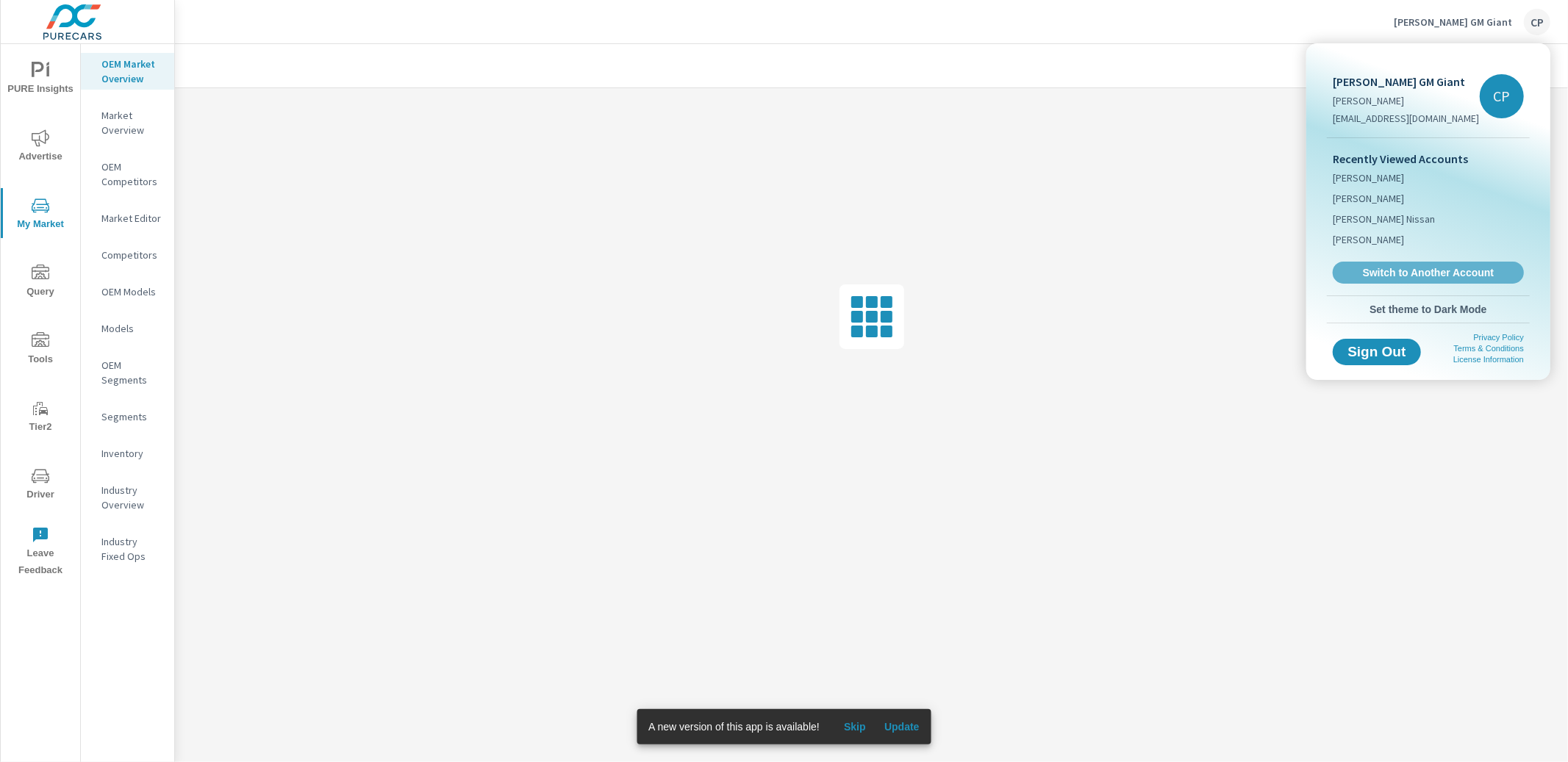
click at [1387, 273] on span "Switch to Another Account" at bounding box center [1428, 272] width 175 height 13
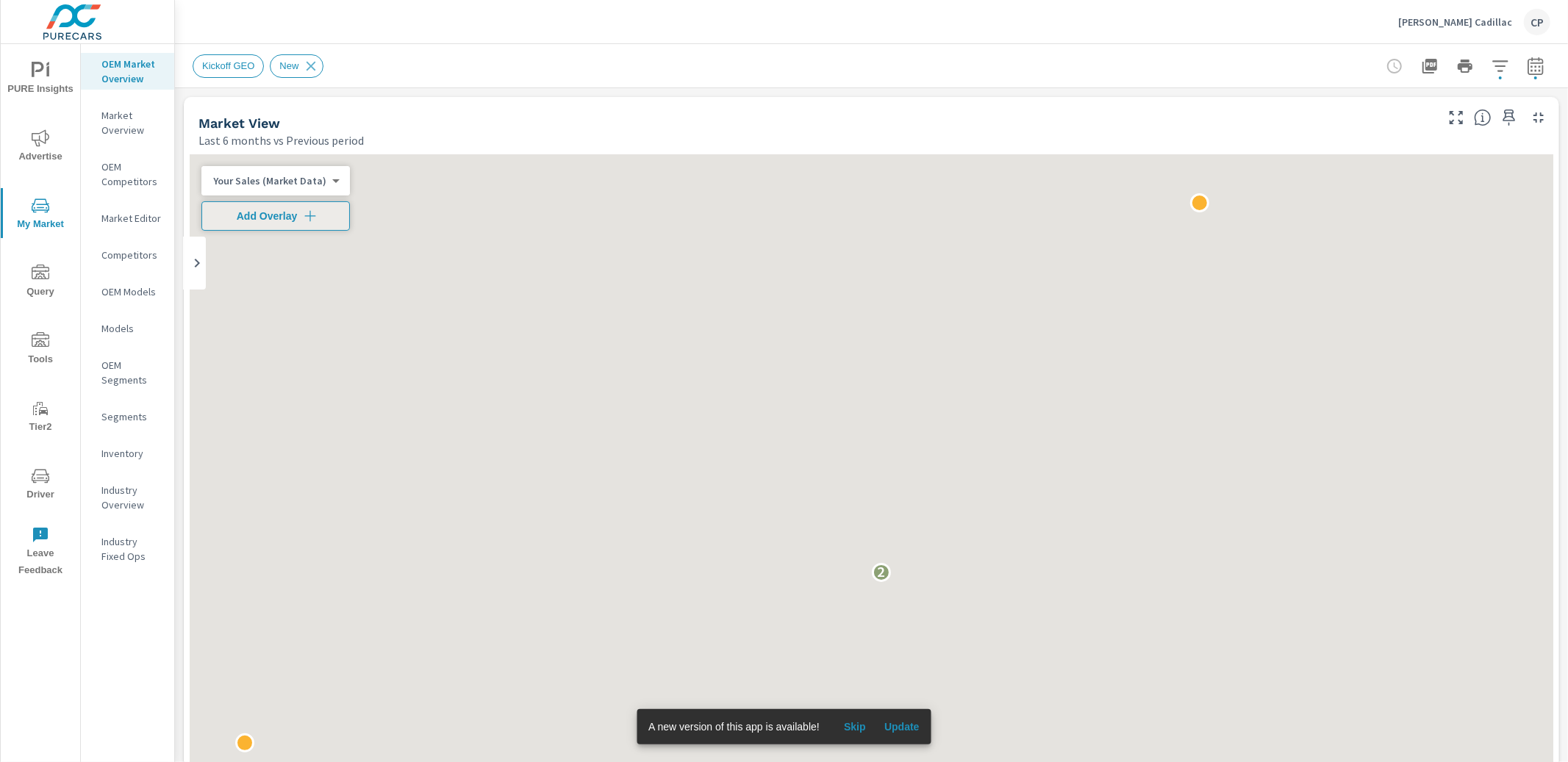
scroll to position [1, 0]
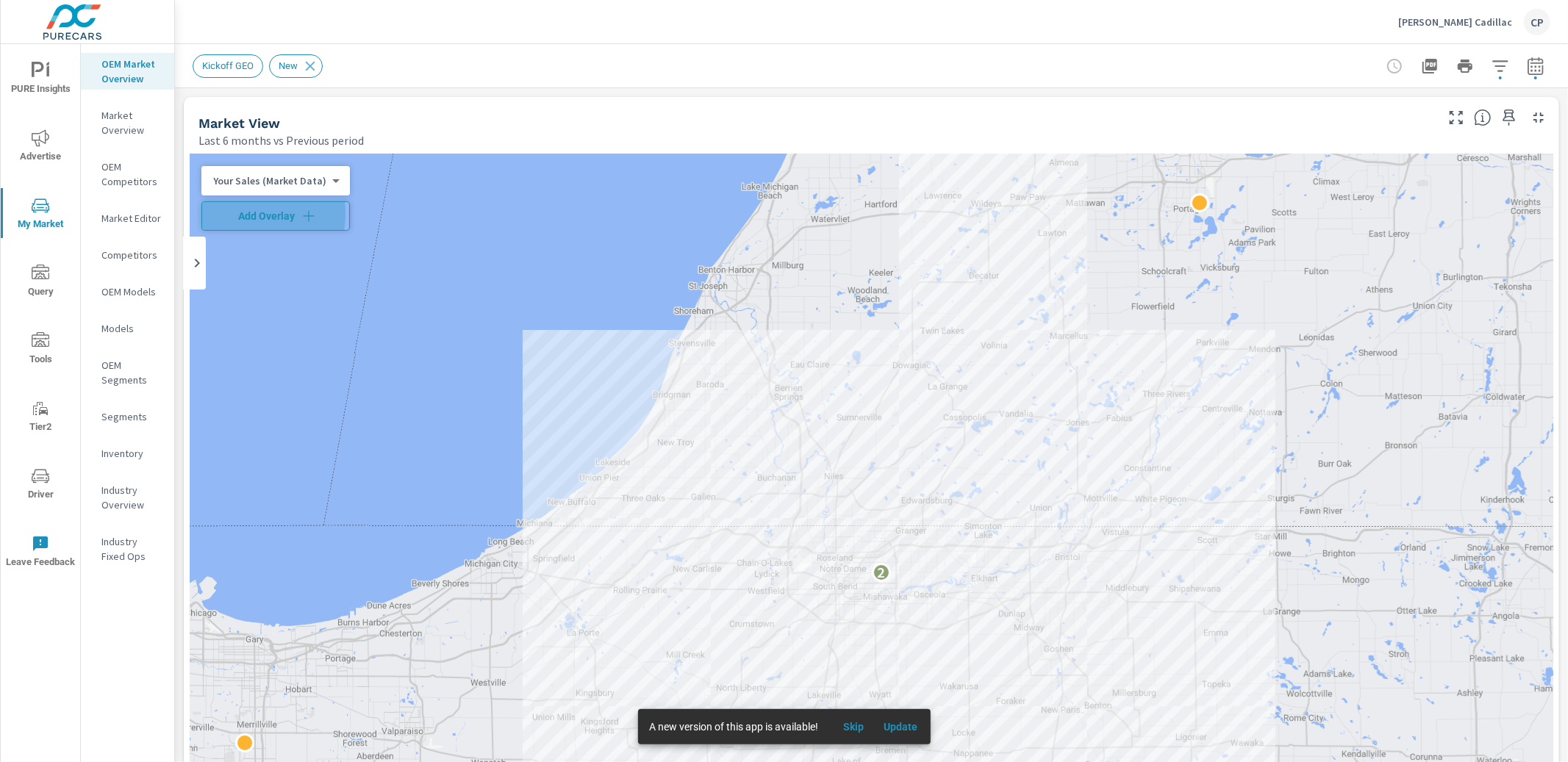
click at [244, 214] on span "Add Overlay" at bounding box center [276, 216] width 136 height 15
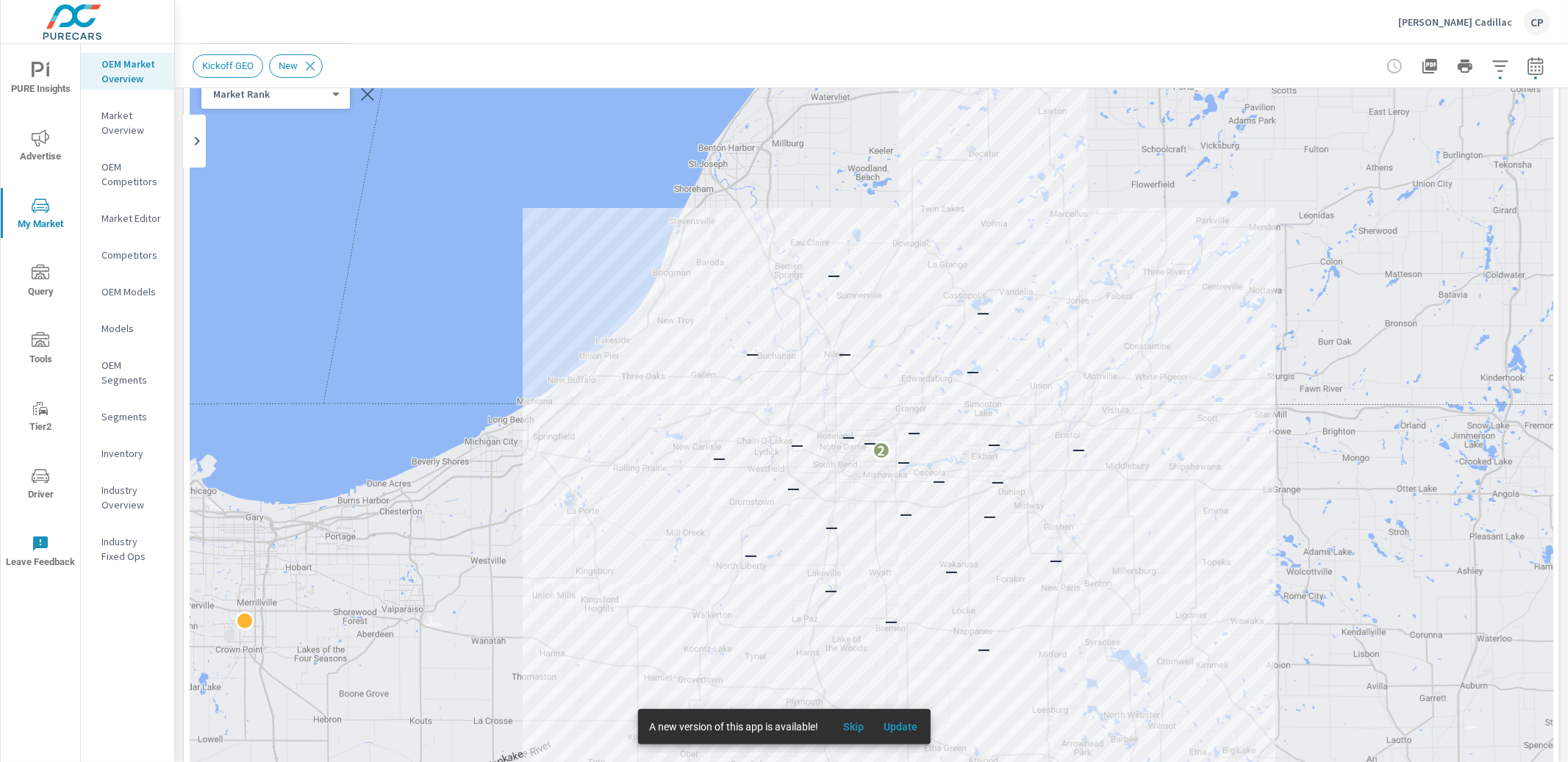
scroll to position [118, 0]
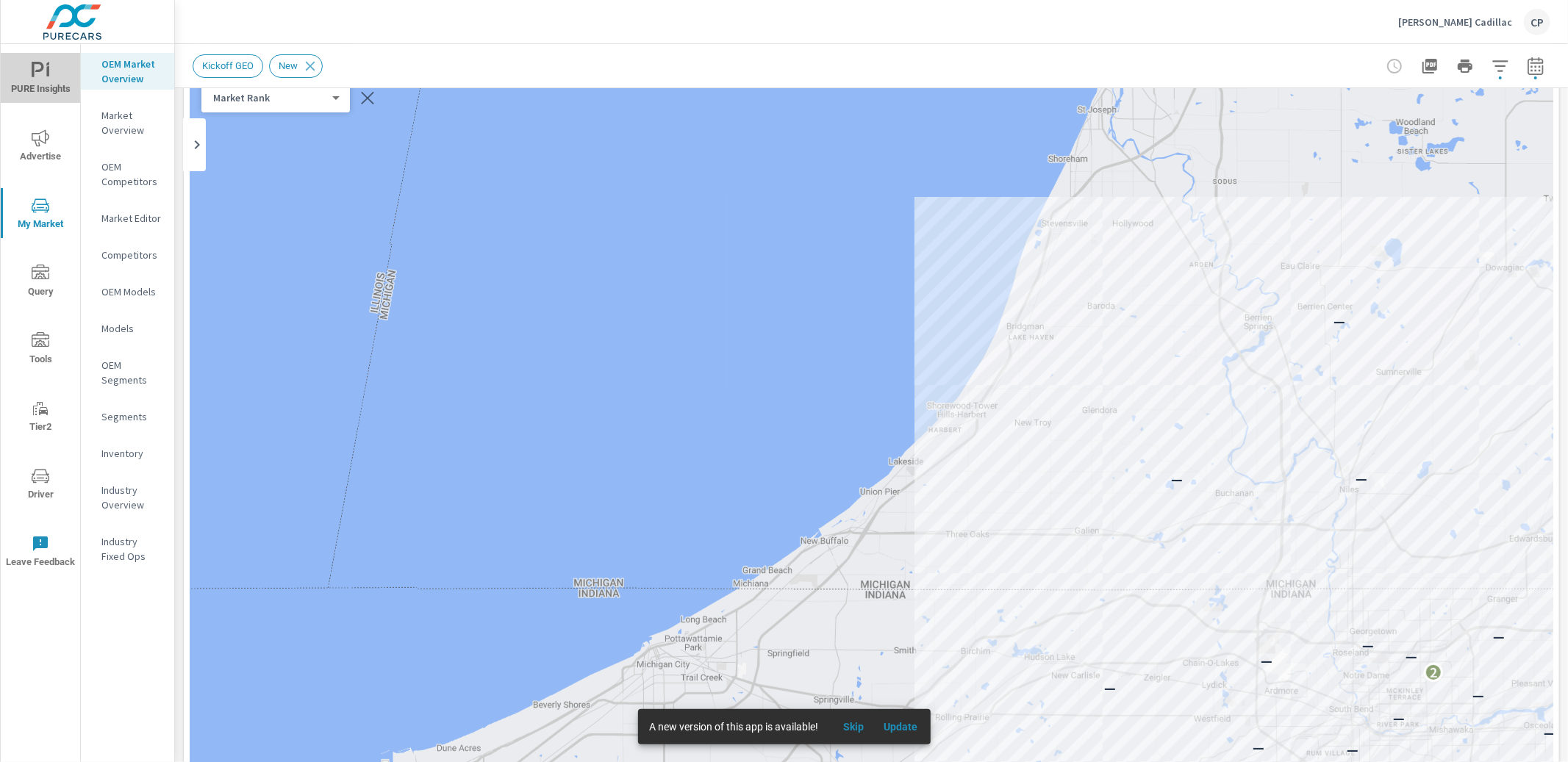
click at [56, 69] on span "PURE Insights" at bounding box center [41, 79] width 70 height 36
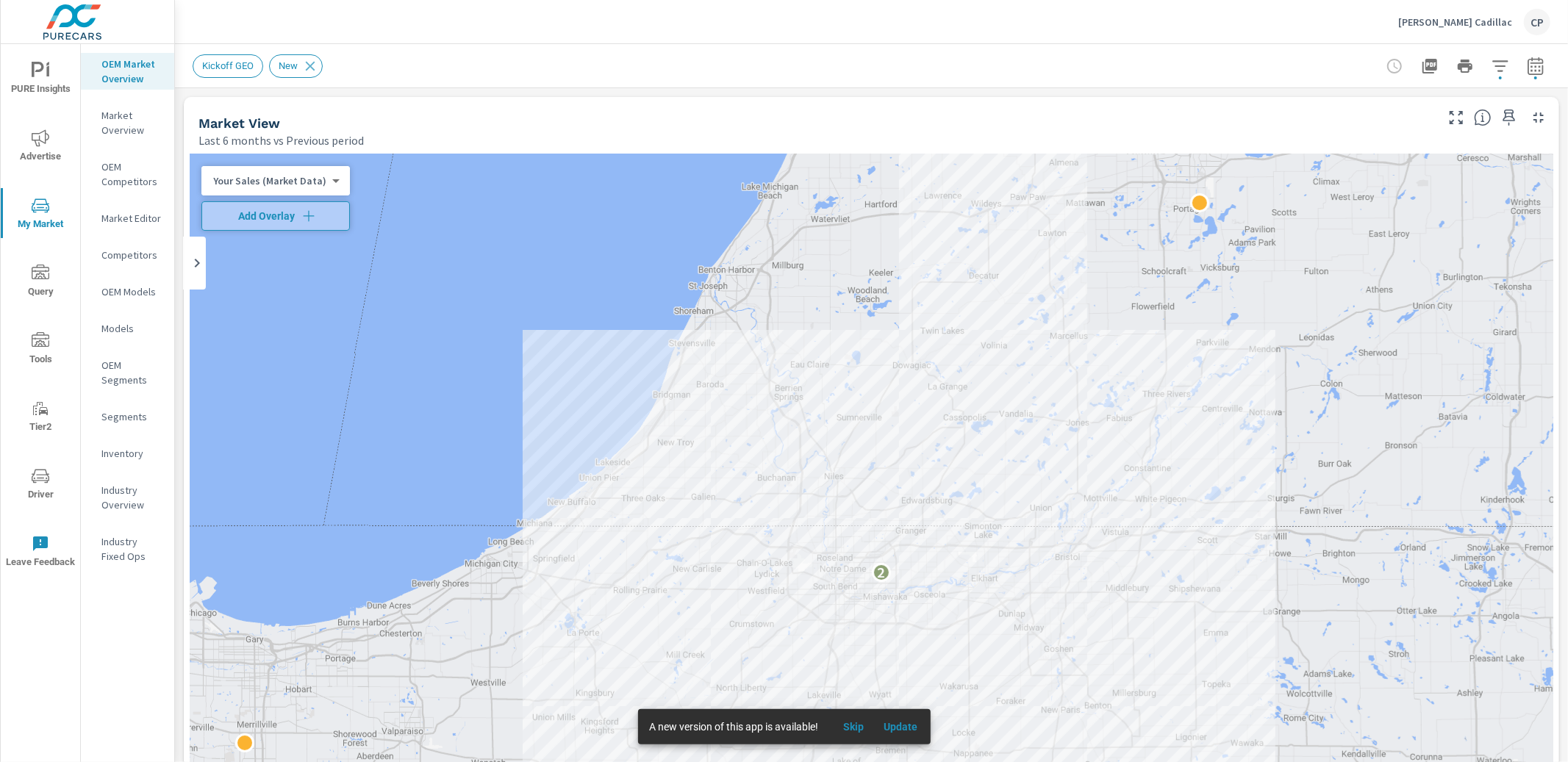
scroll to position [1, 0]
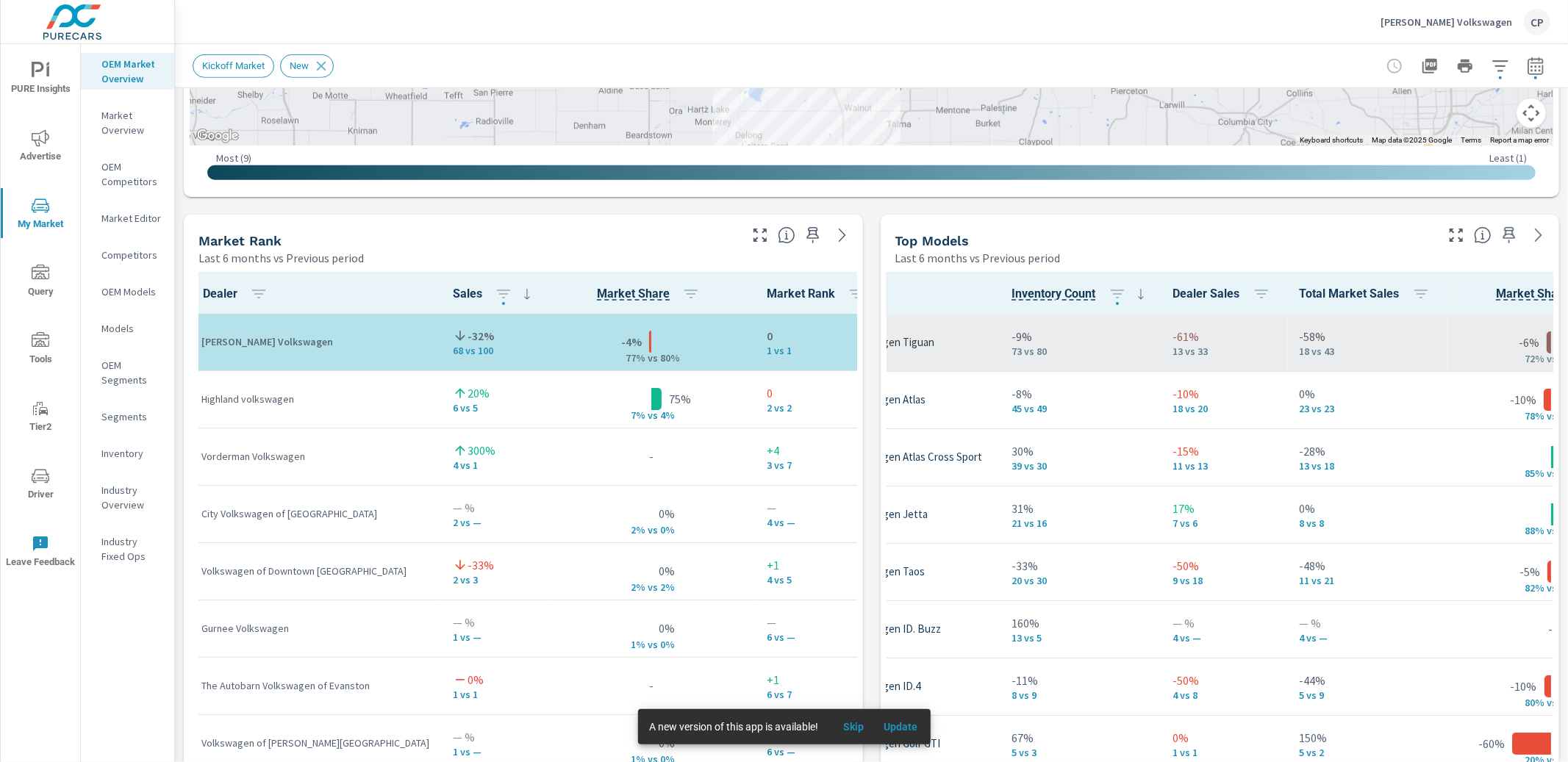
scroll to position [0, 193]
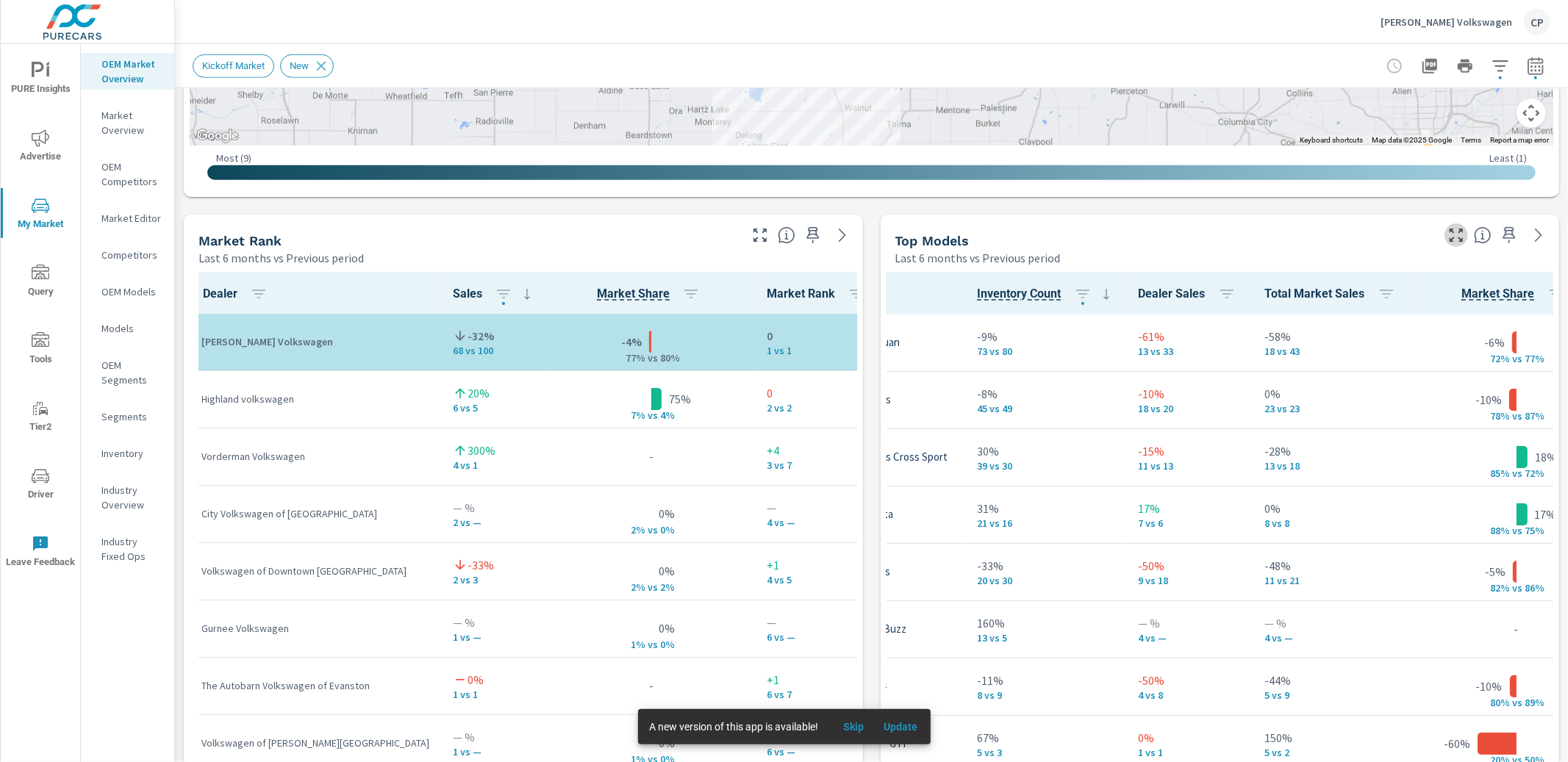
click at [1453, 236] on icon "button" at bounding box center [1456, 235] width 18 height 18
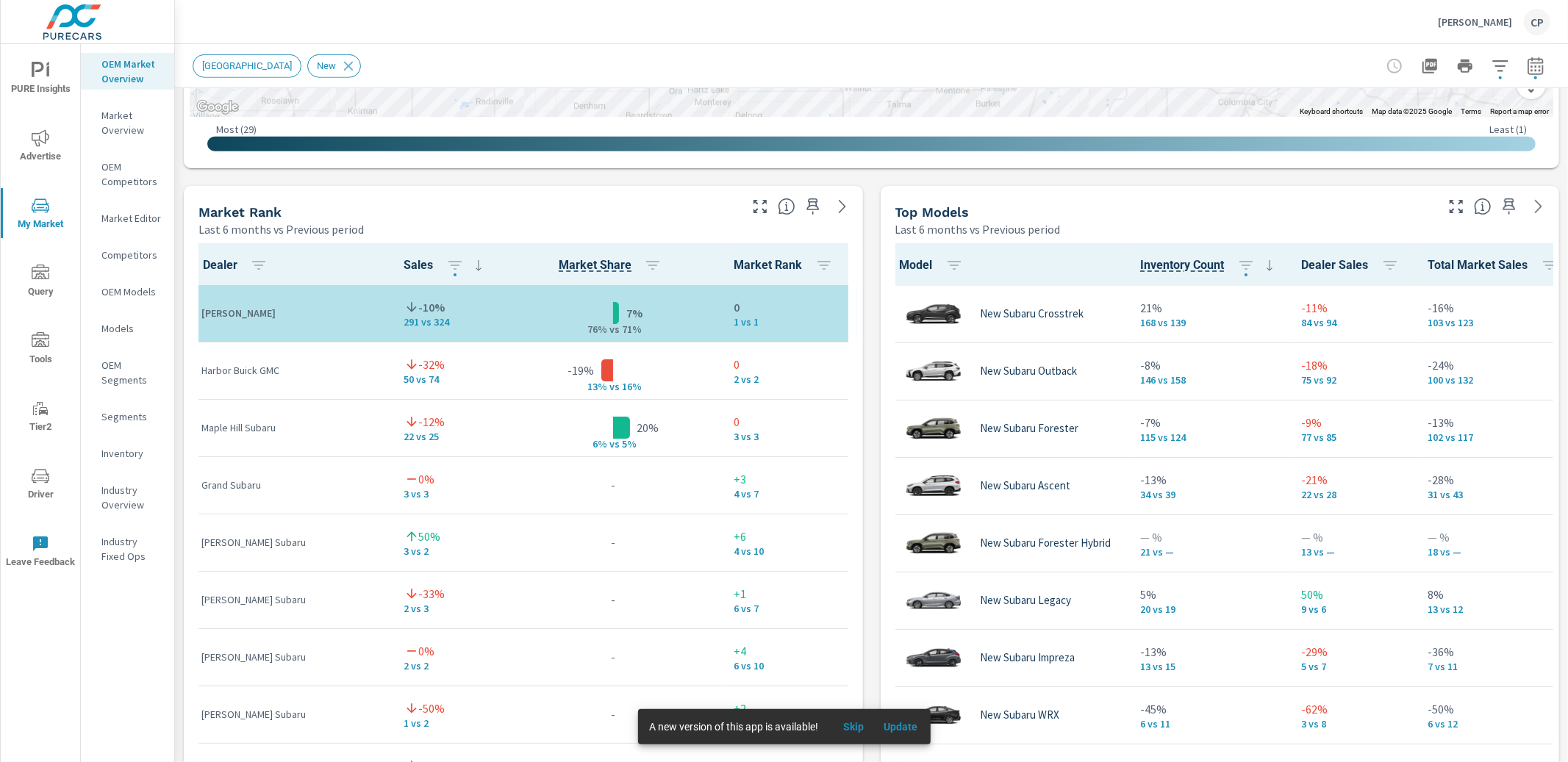
scroll to position [862, 0]
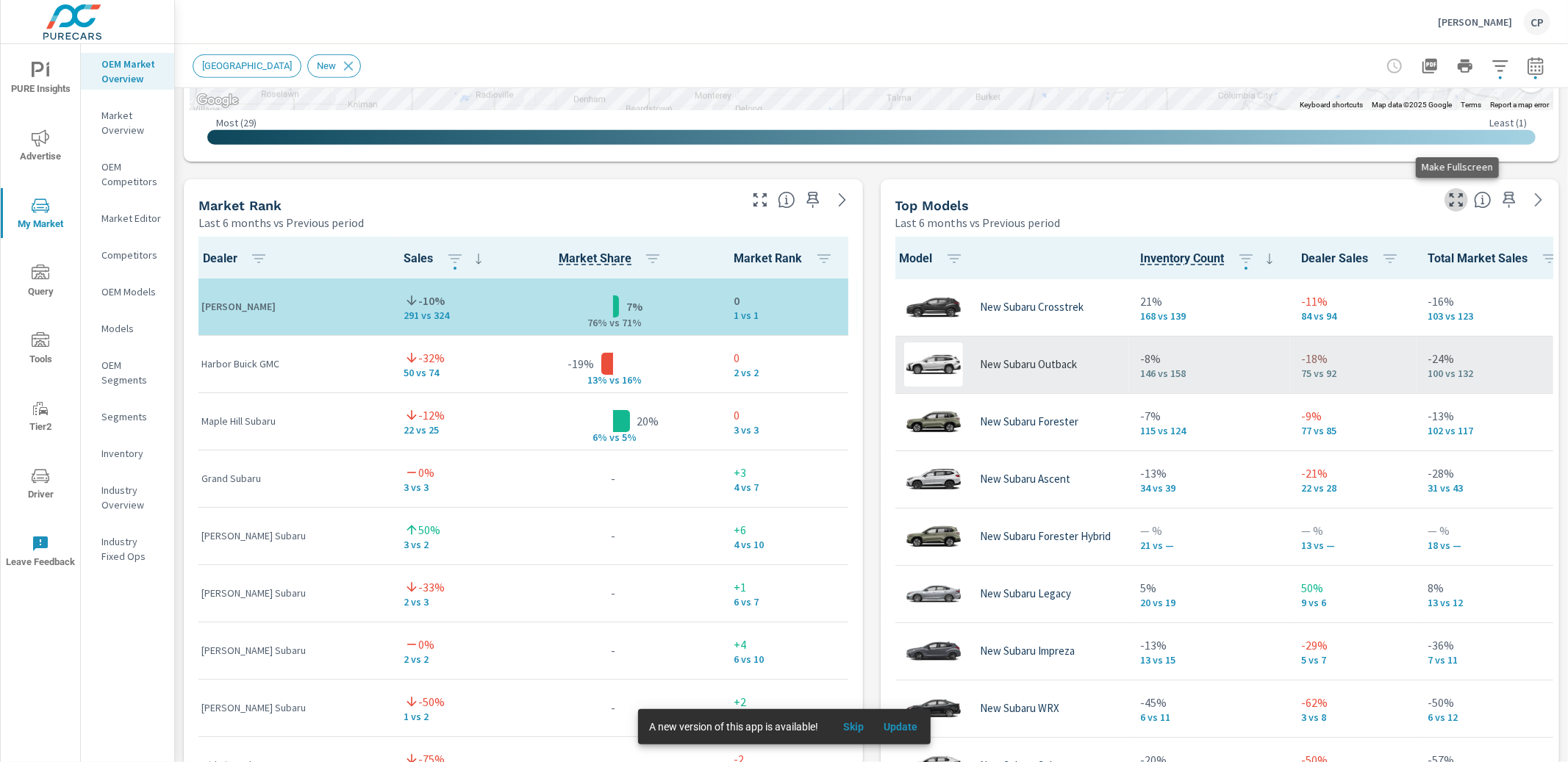
click at [1463, 203] on icon "button" at bounding box center [1456, 200] width 18 height 18
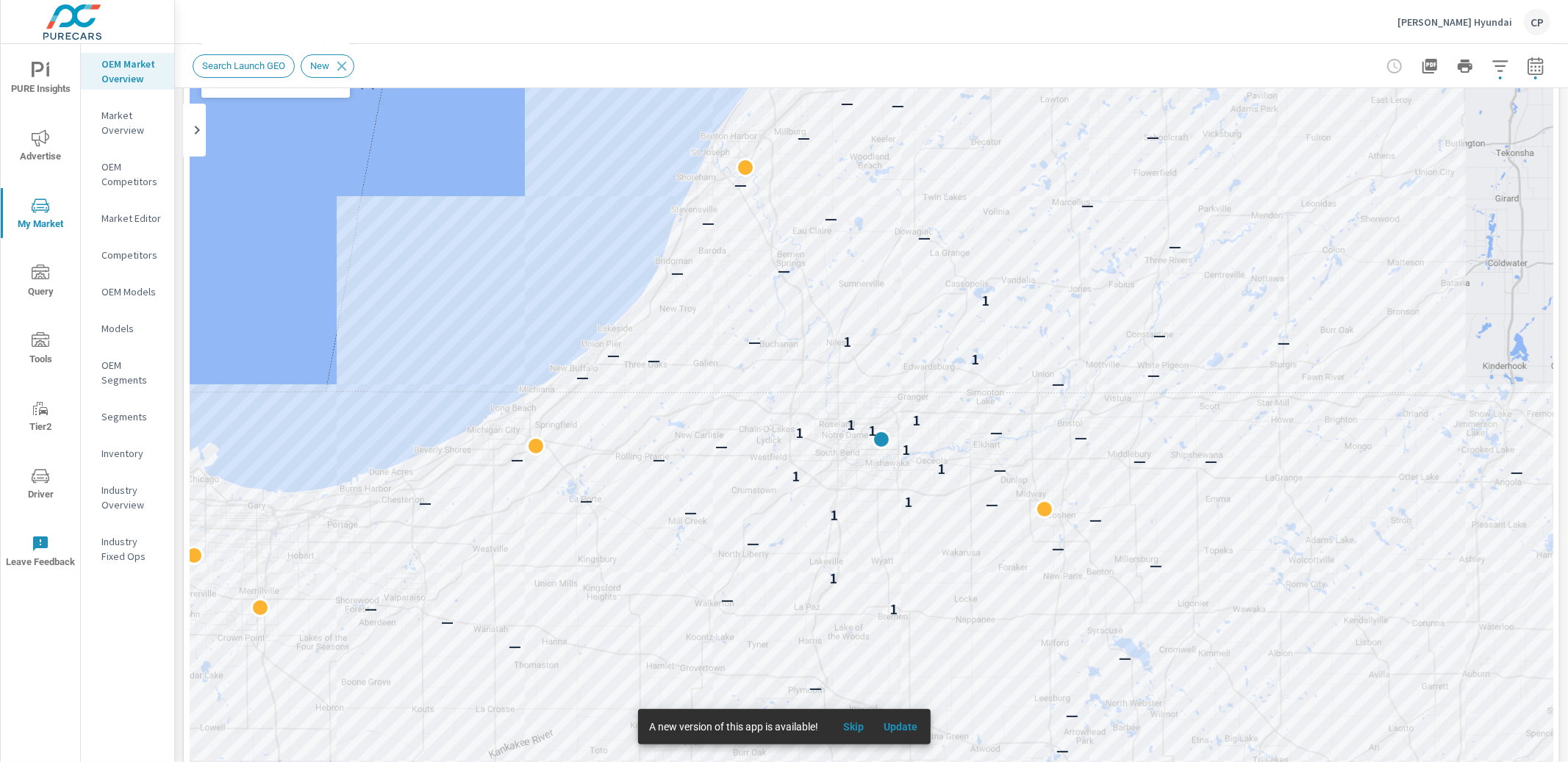
scroll to position [1, 0]
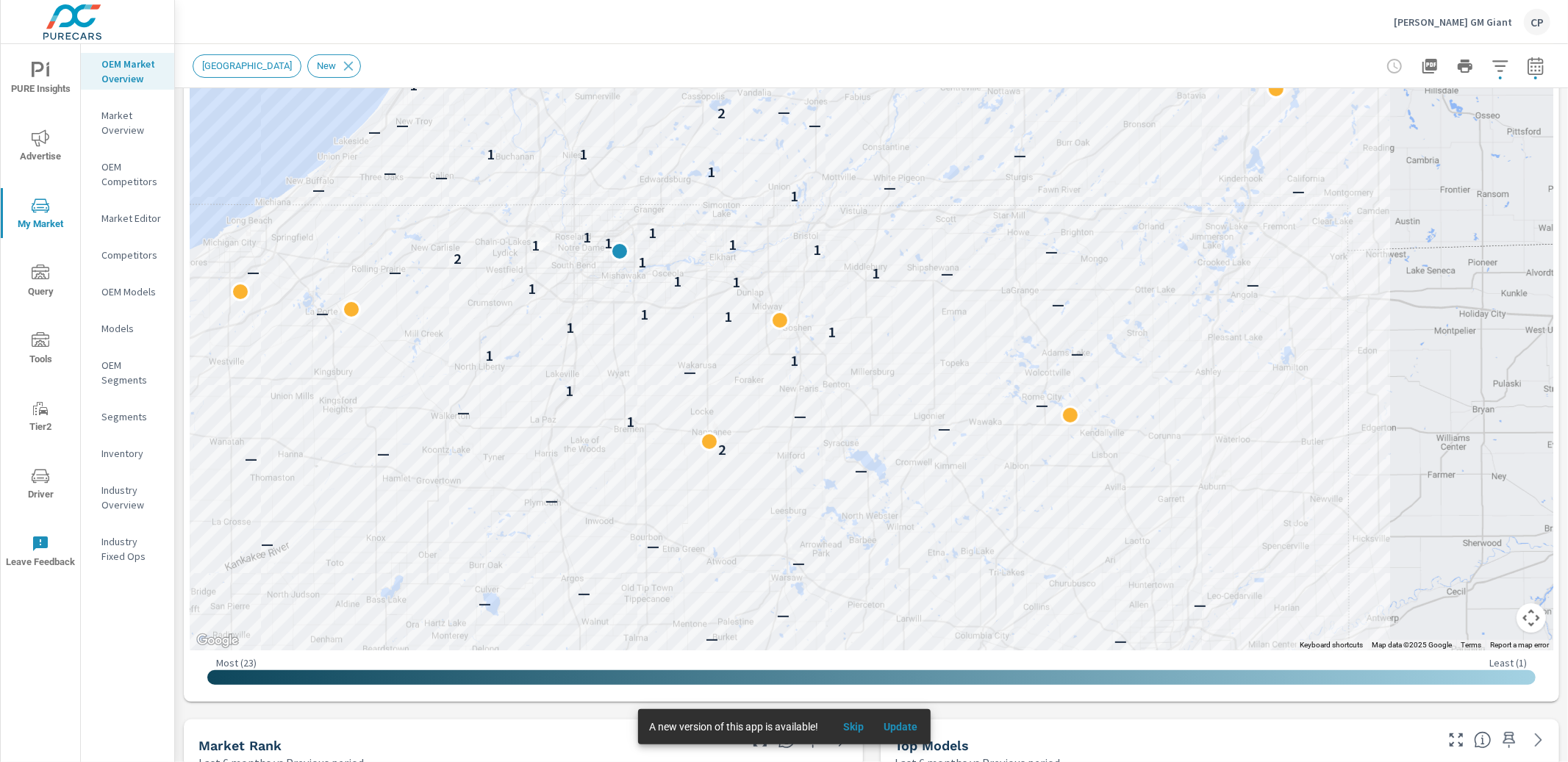
scroll to position [260, 0]
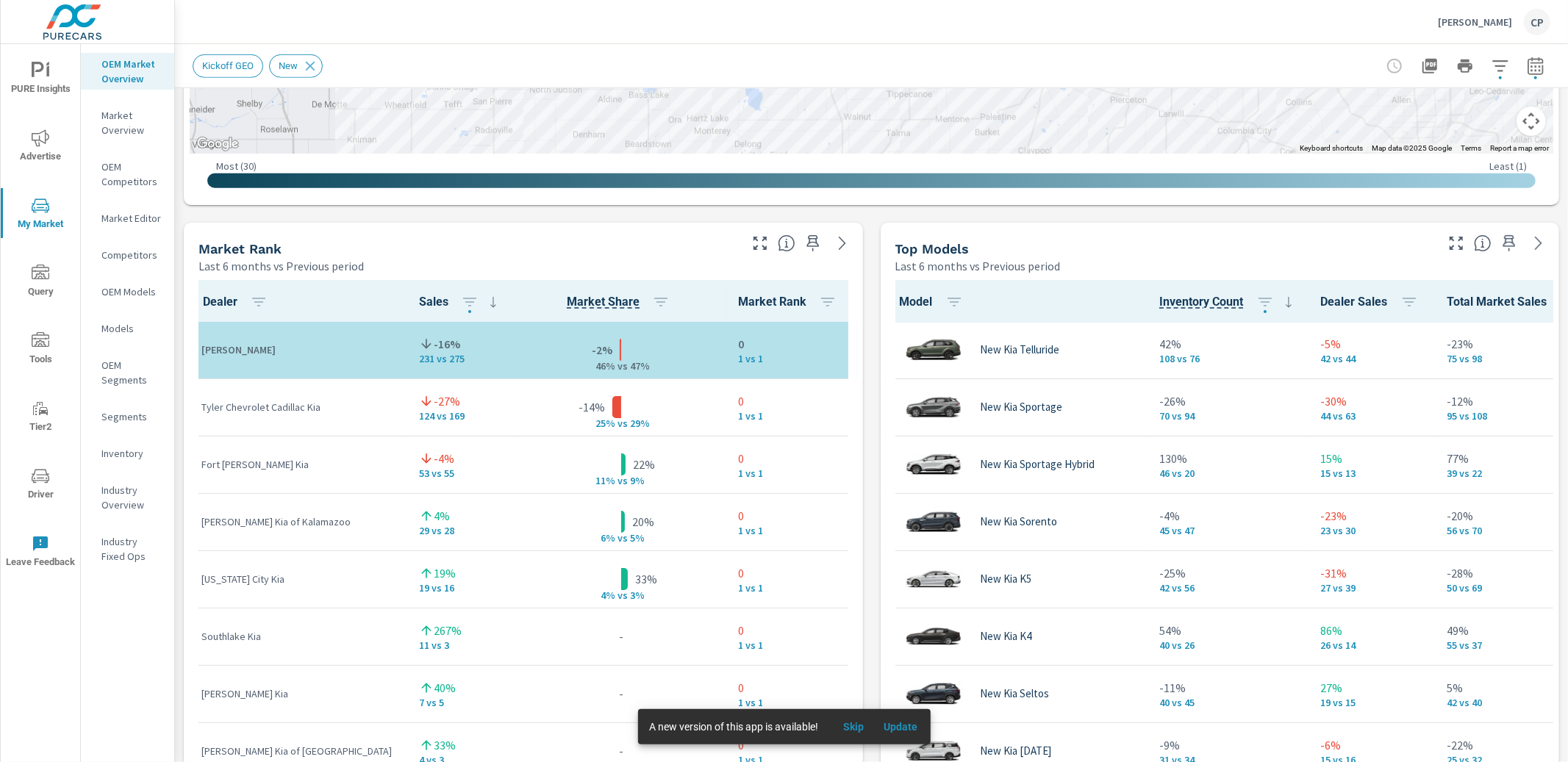
scroll to position [817, 0]
click at [1448, 247] on icon "button" at bounding box center [1456, 244] width 18 height 18
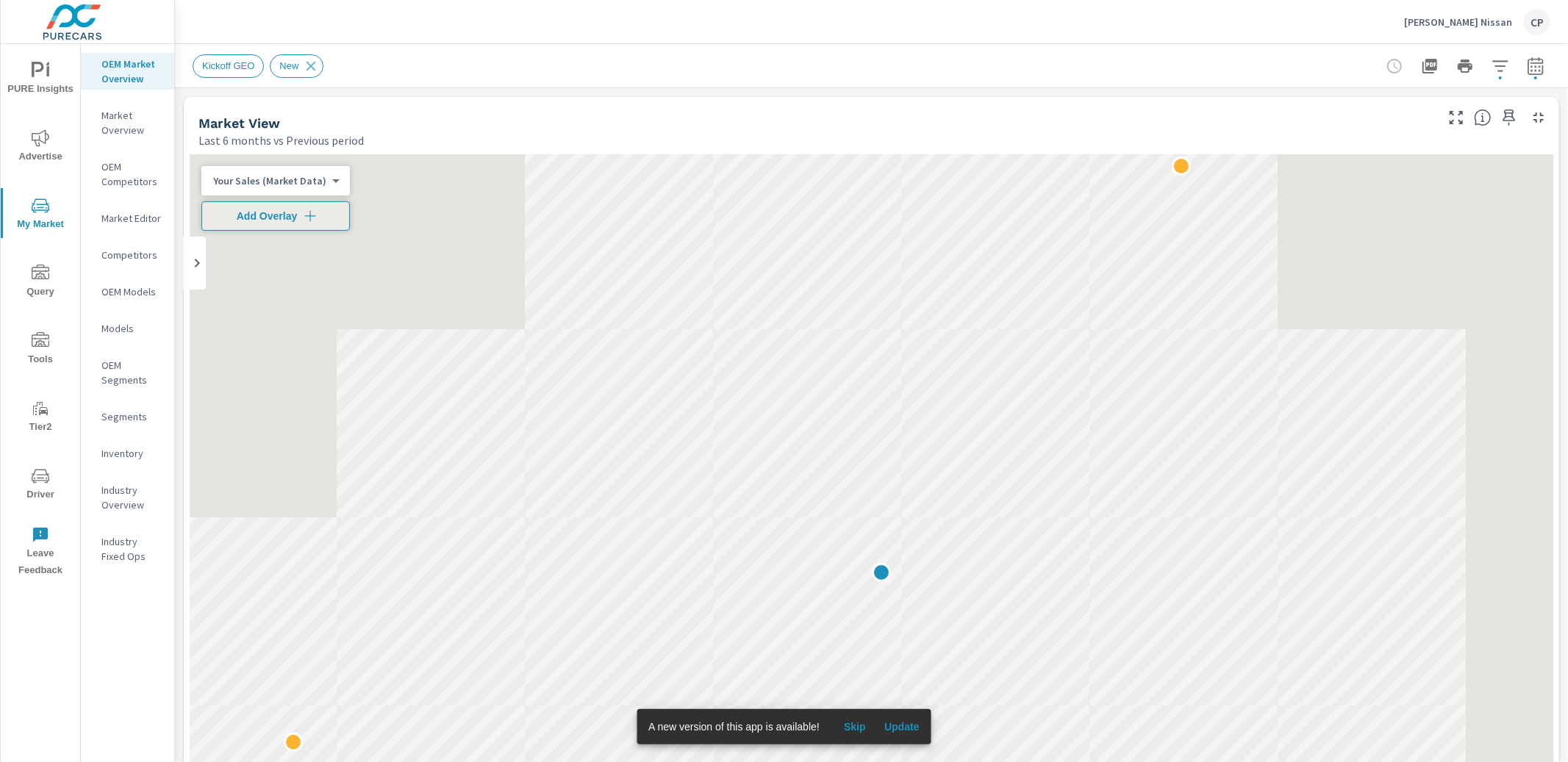
scroll to position [1, 0]
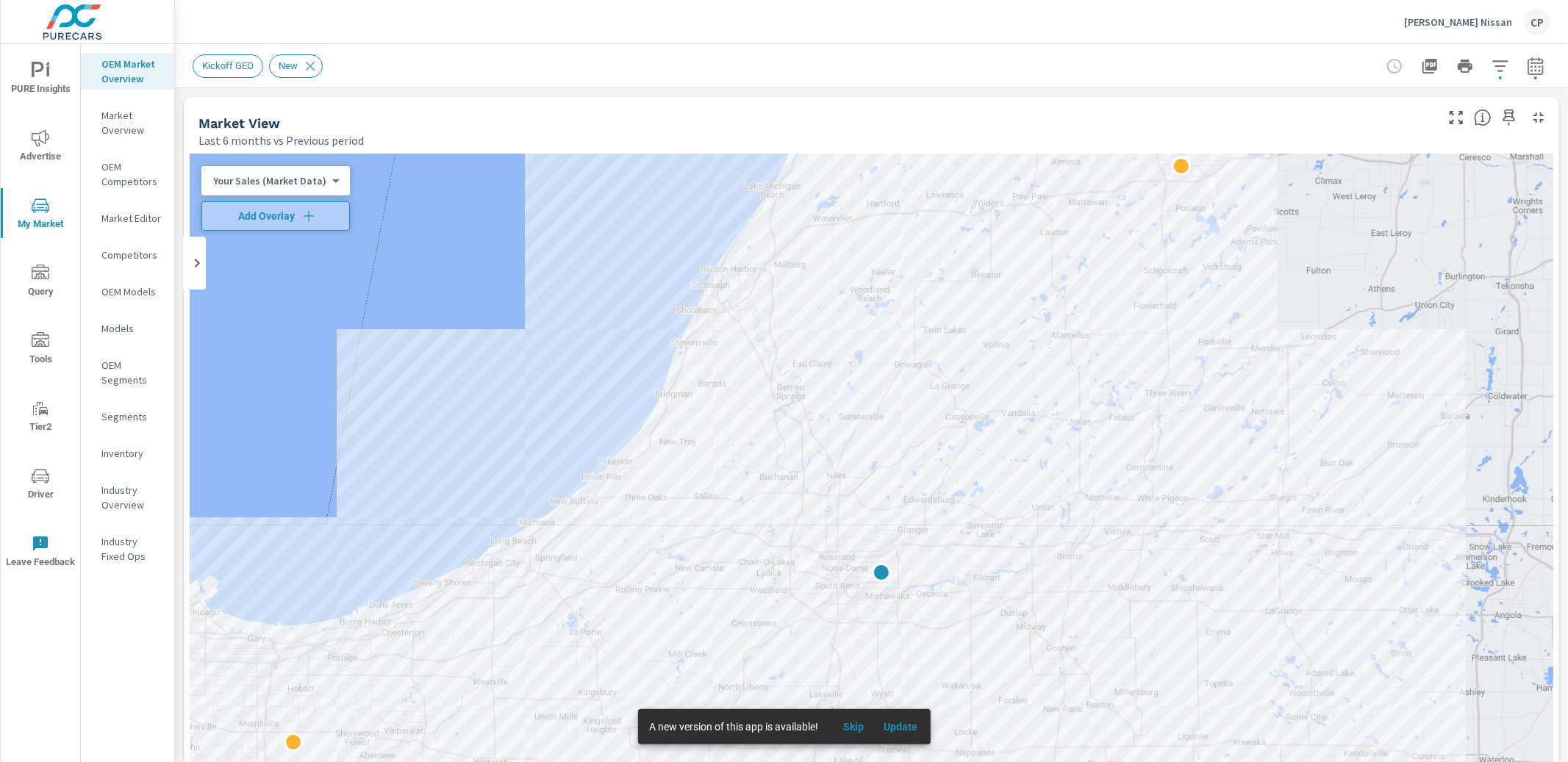
scroll to position [1, 0]
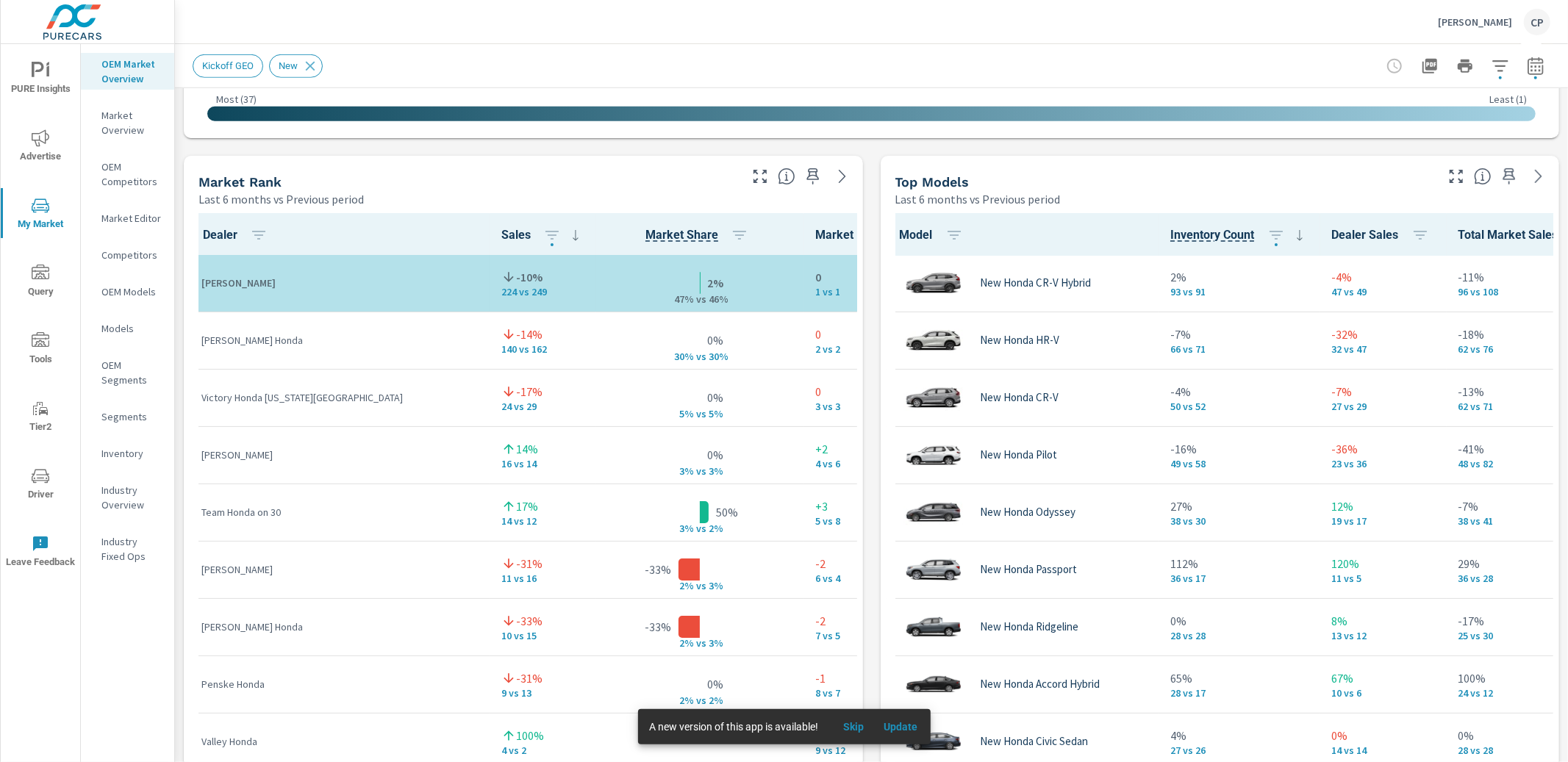
scroll to position [899, 0]
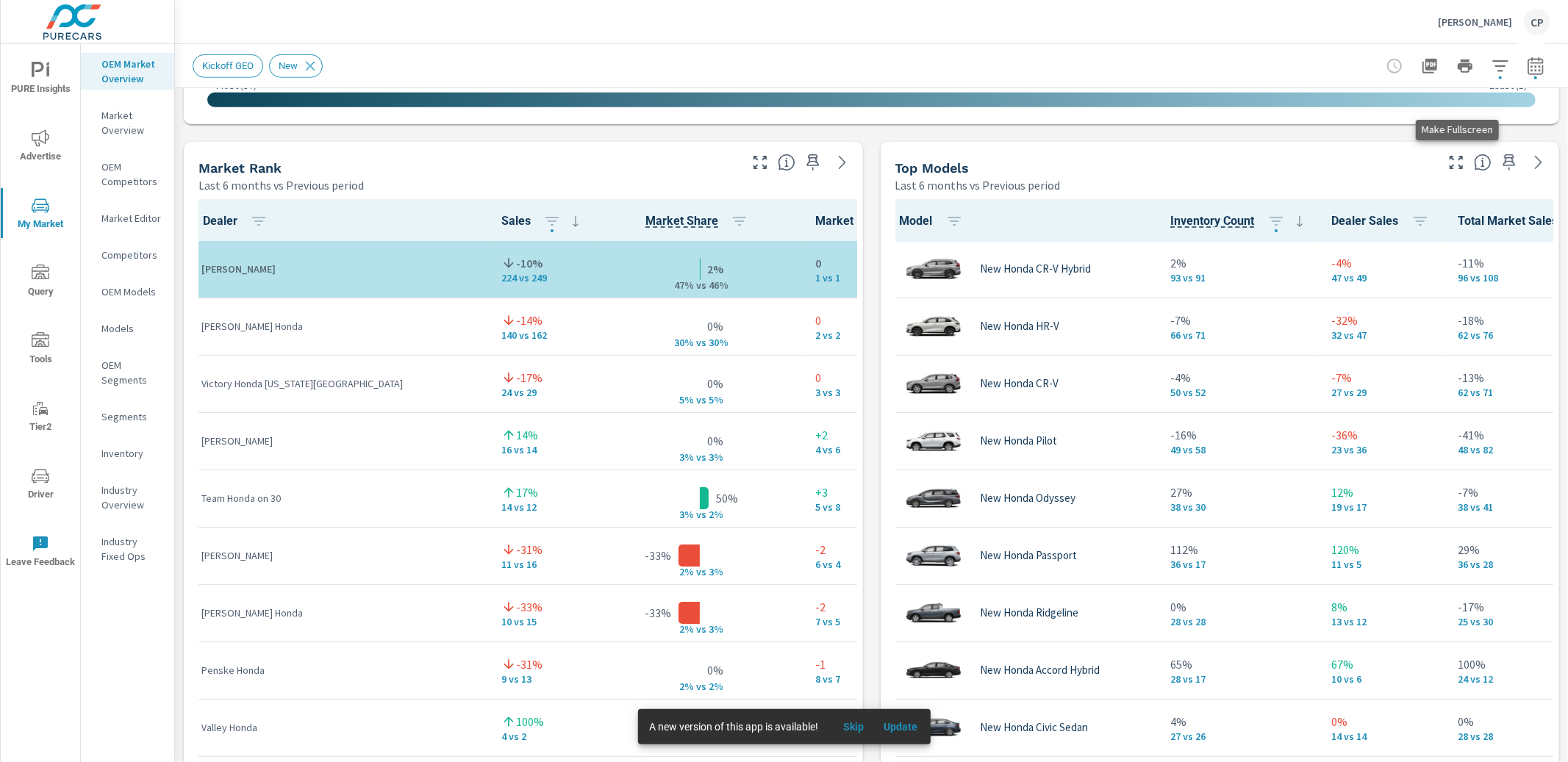
click at [1459, 163] on icon "button" at bounding box center [1456, 162] width 18 height 18
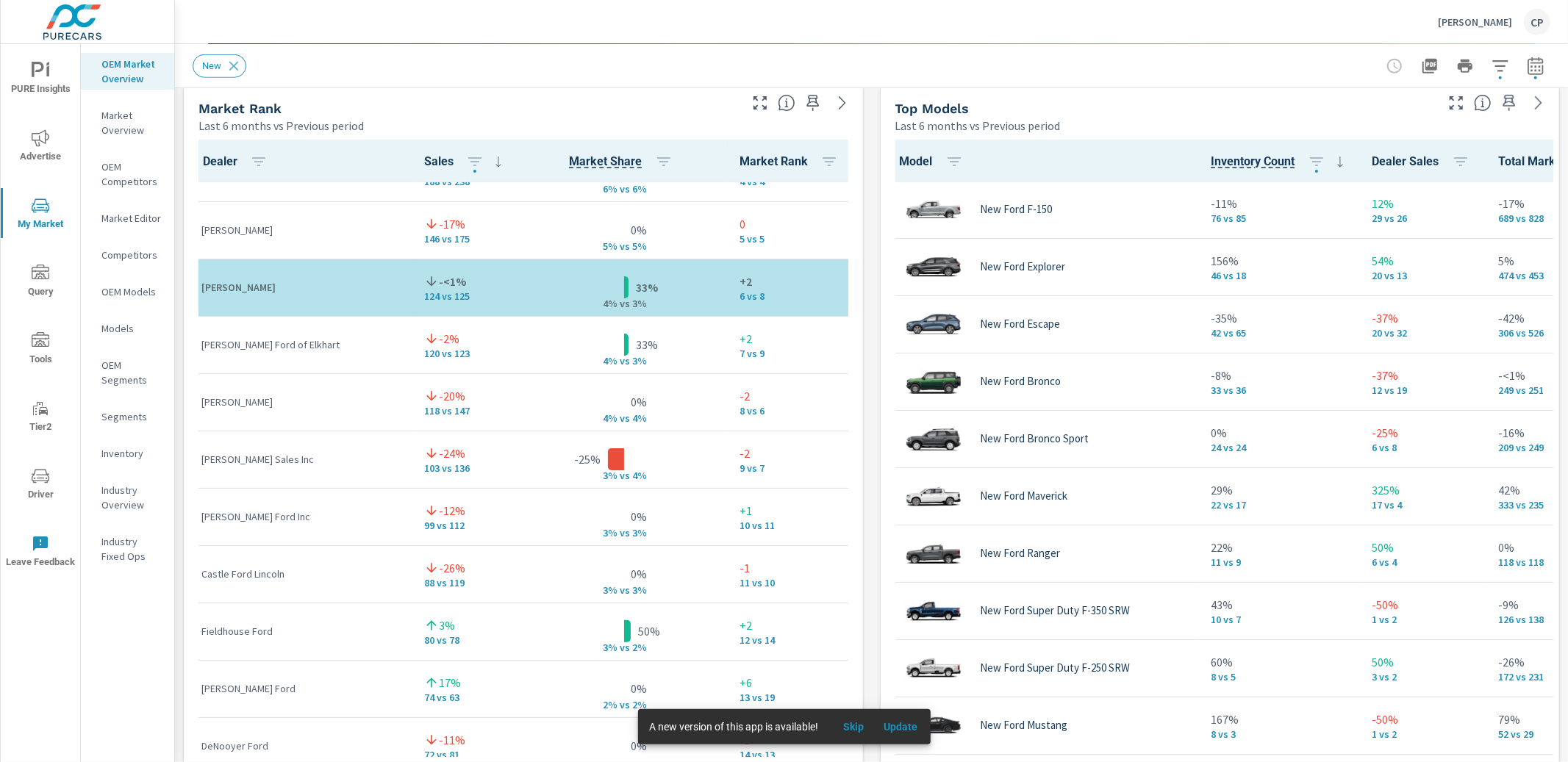
scroll to position [211, 0]
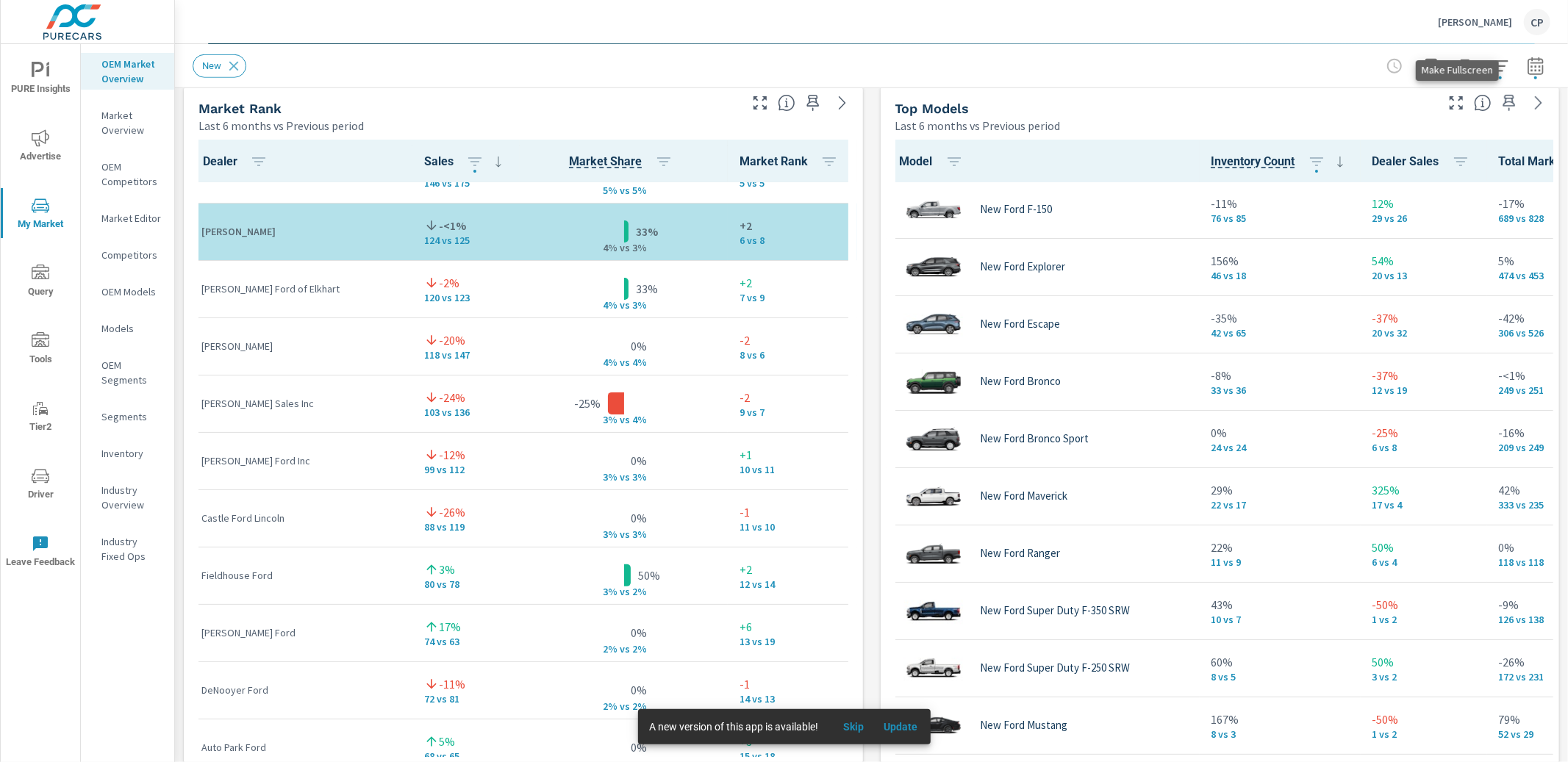
scroll to position [961, 0]
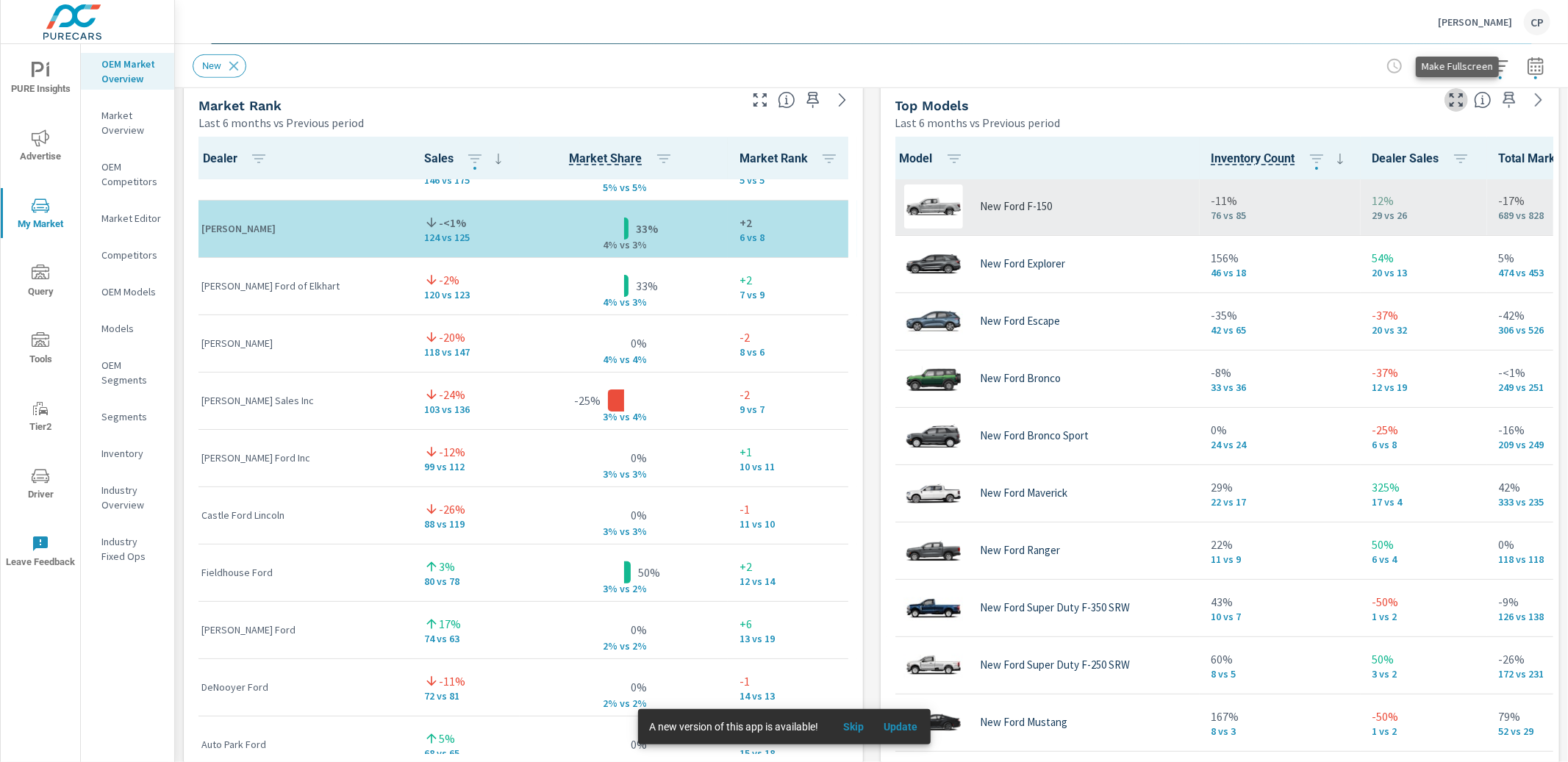
click at [1458, 108] on button "button" at bounding box center [1456, 100] width 24 height 24
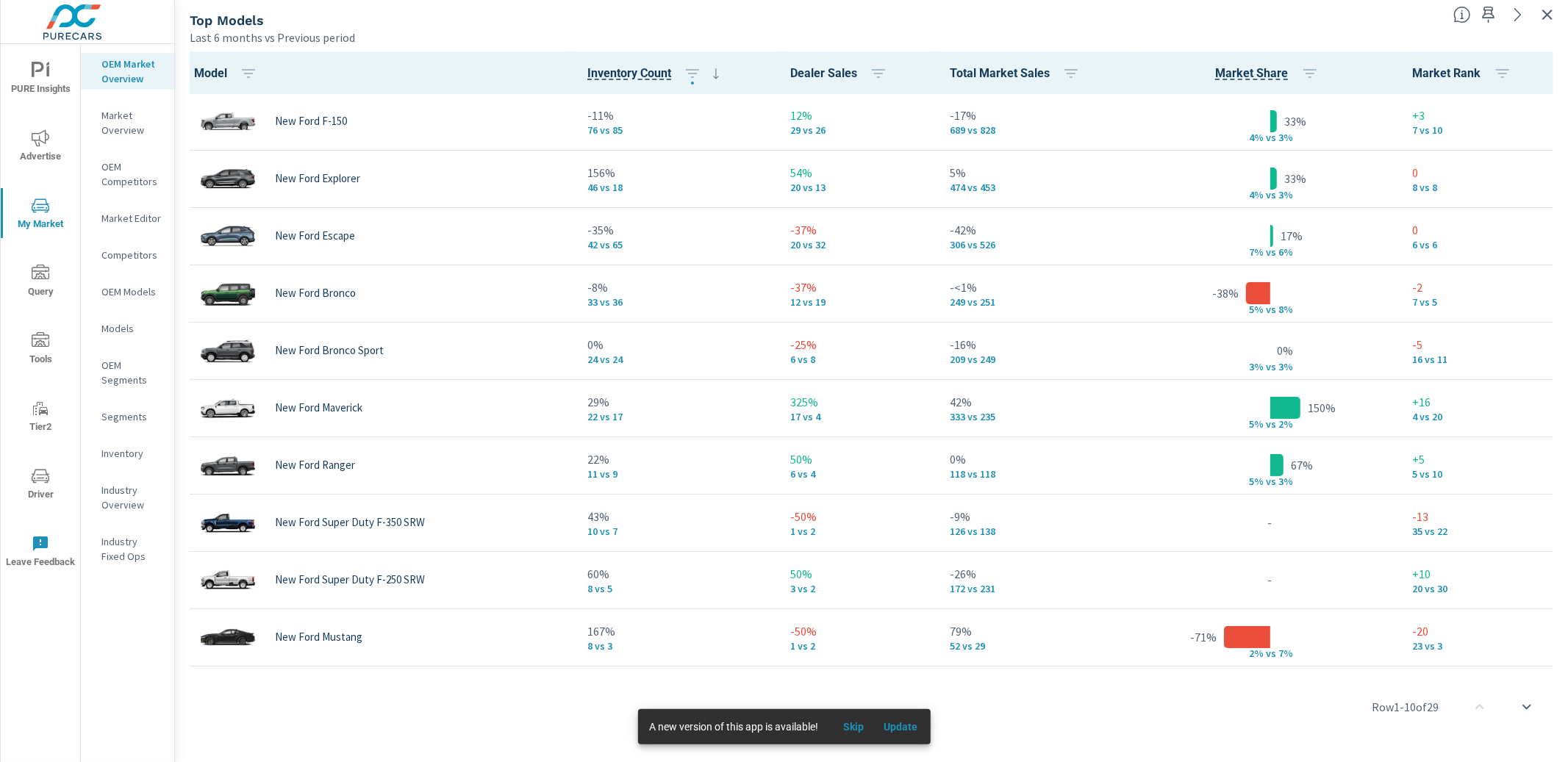
scroll to position [1, 0]
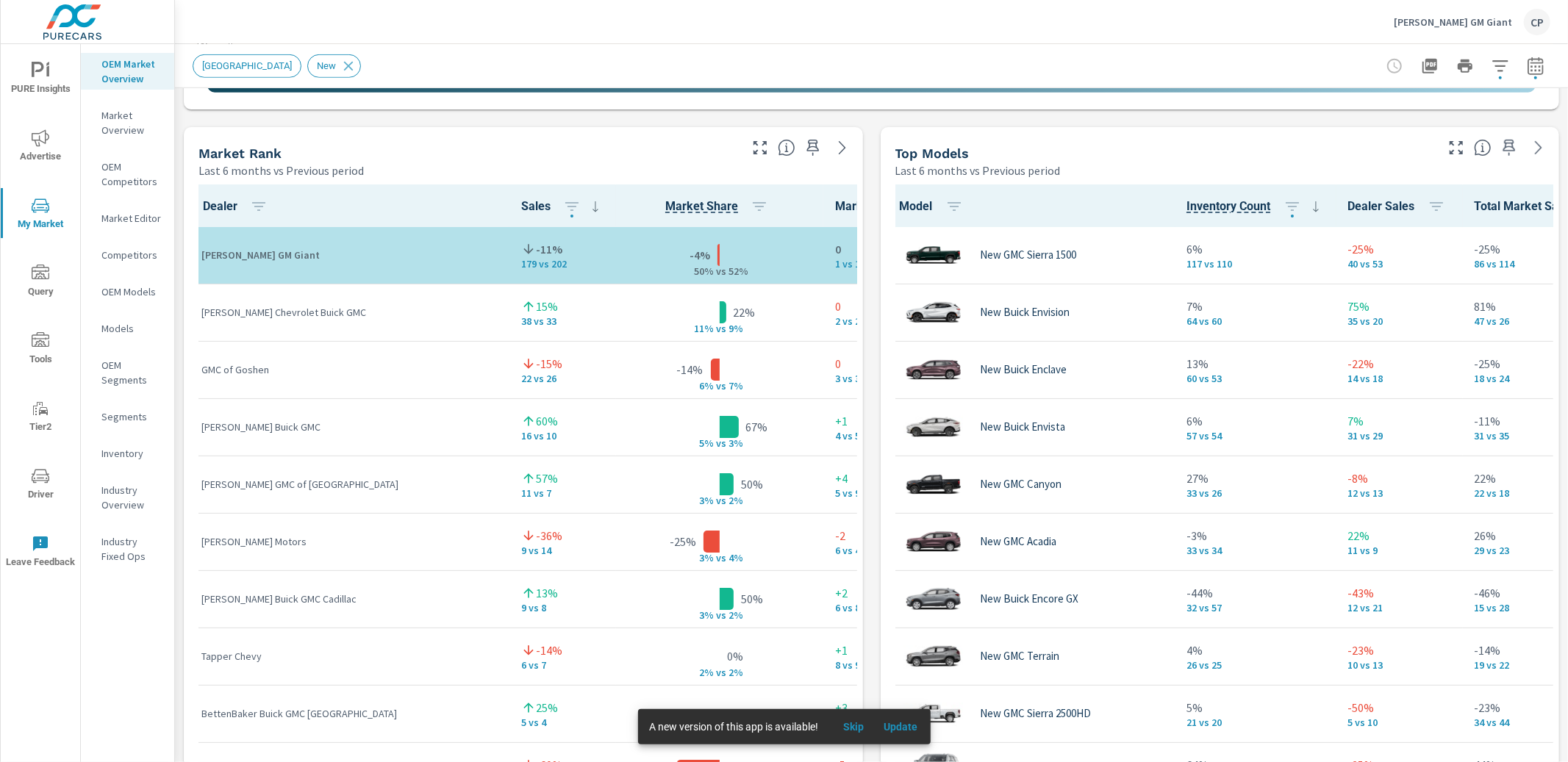
scroll to position [915, 0]
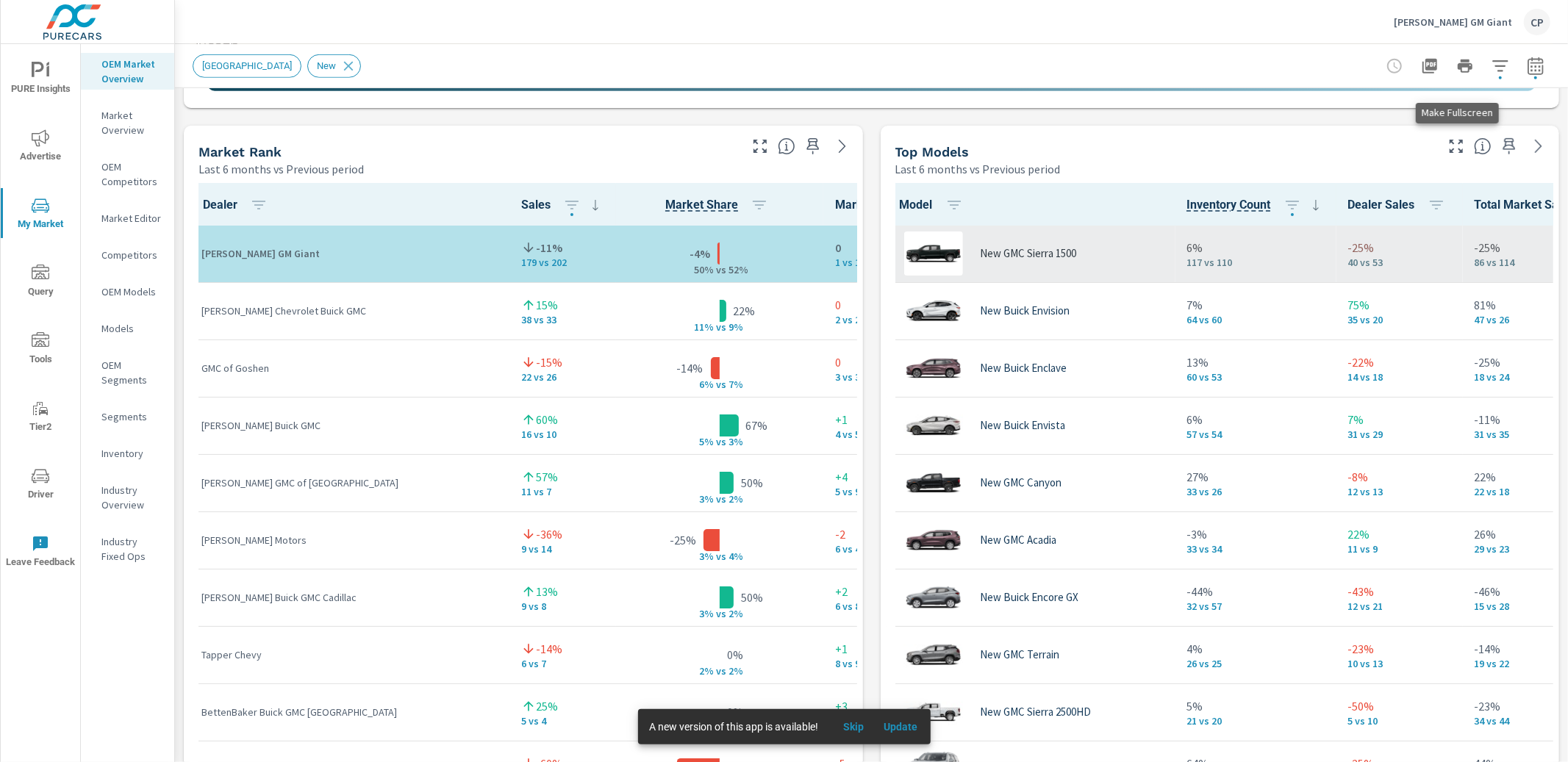
click at [1461, 145] on icon "button" at bounding box center [1456, 146] width 18 height 18
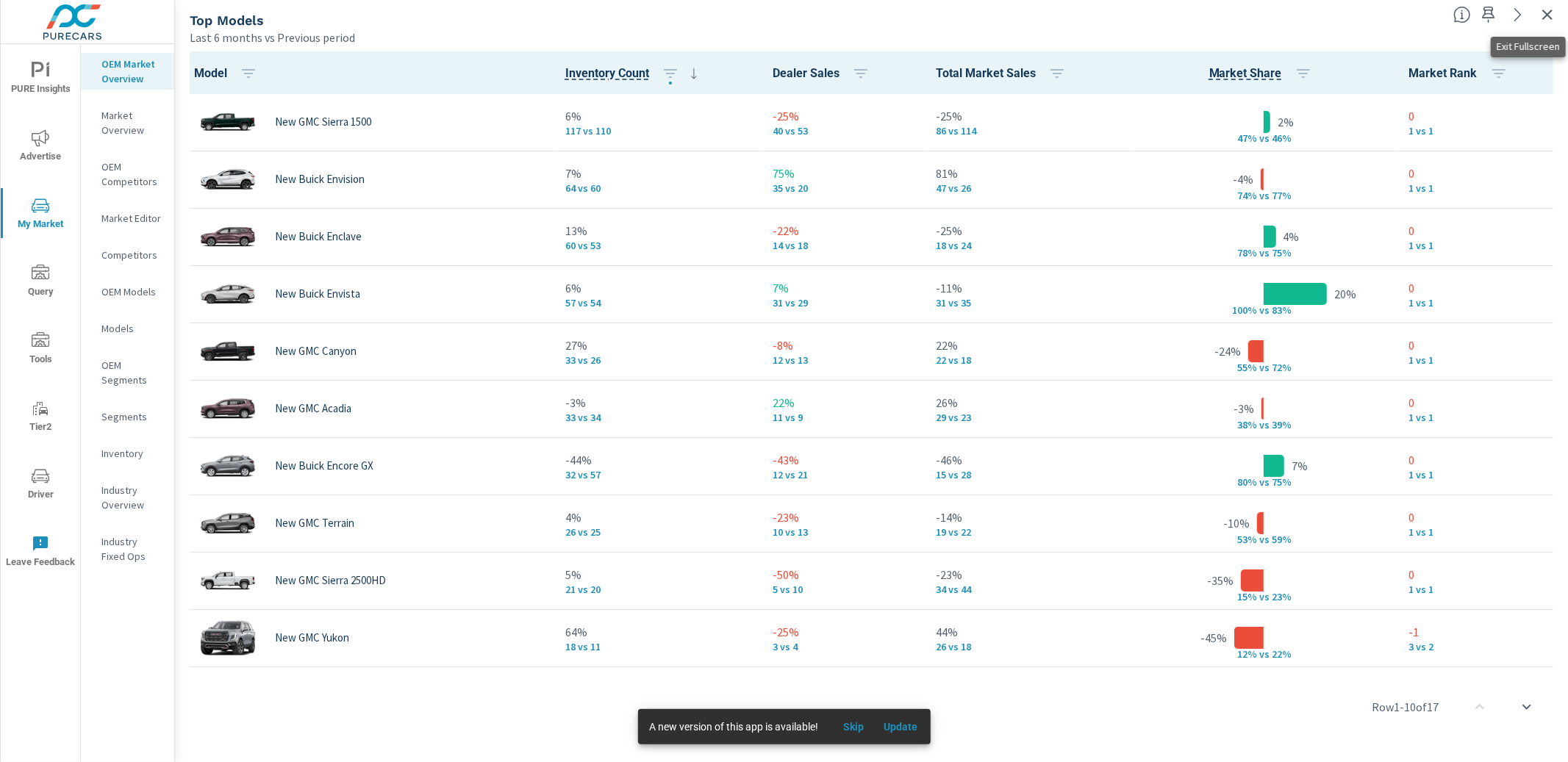
click at [1544, 16] on icon "button" at bounding box center [1547, 15] width 18 height 18
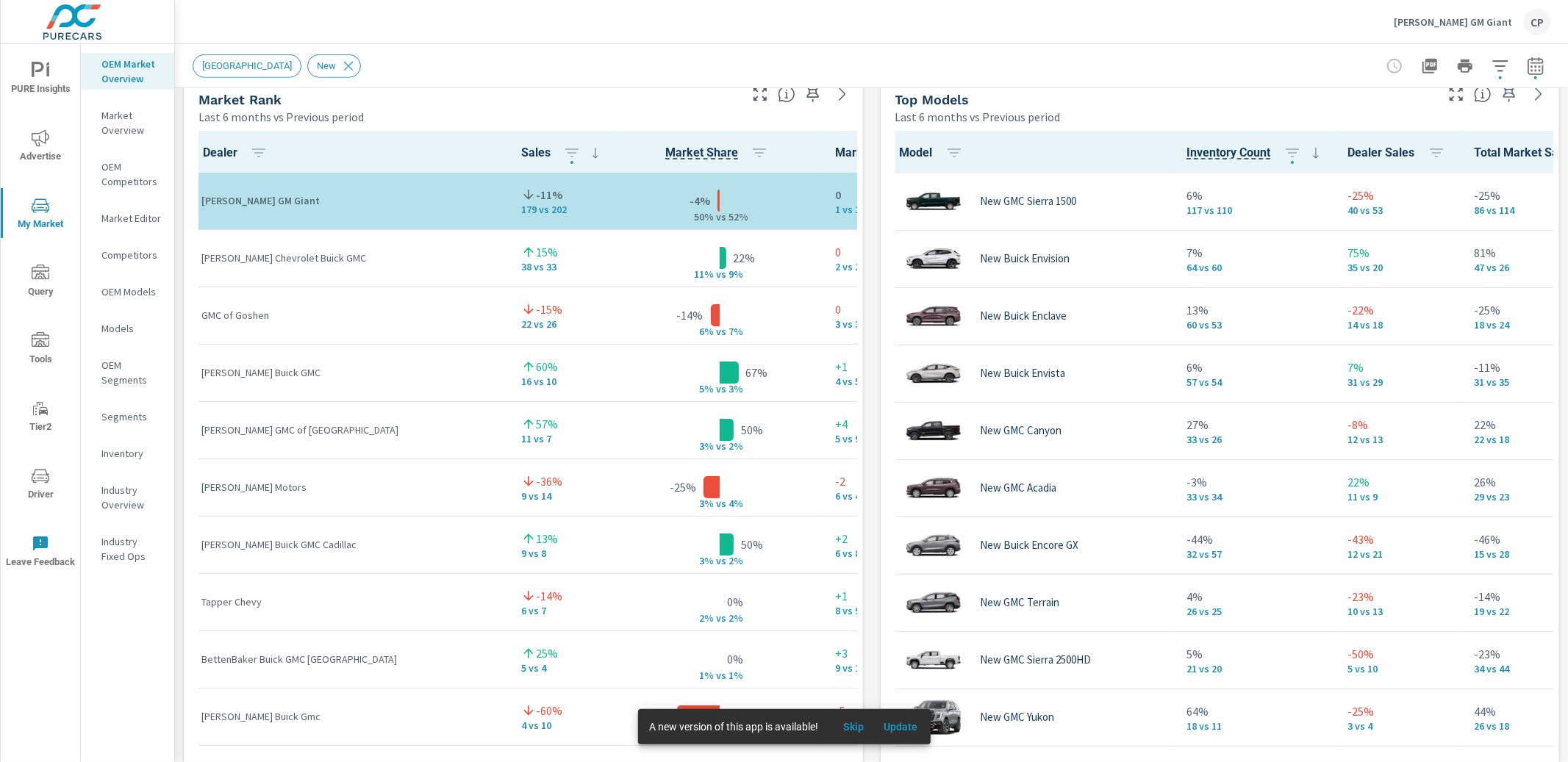
scroll to position [952, 0]
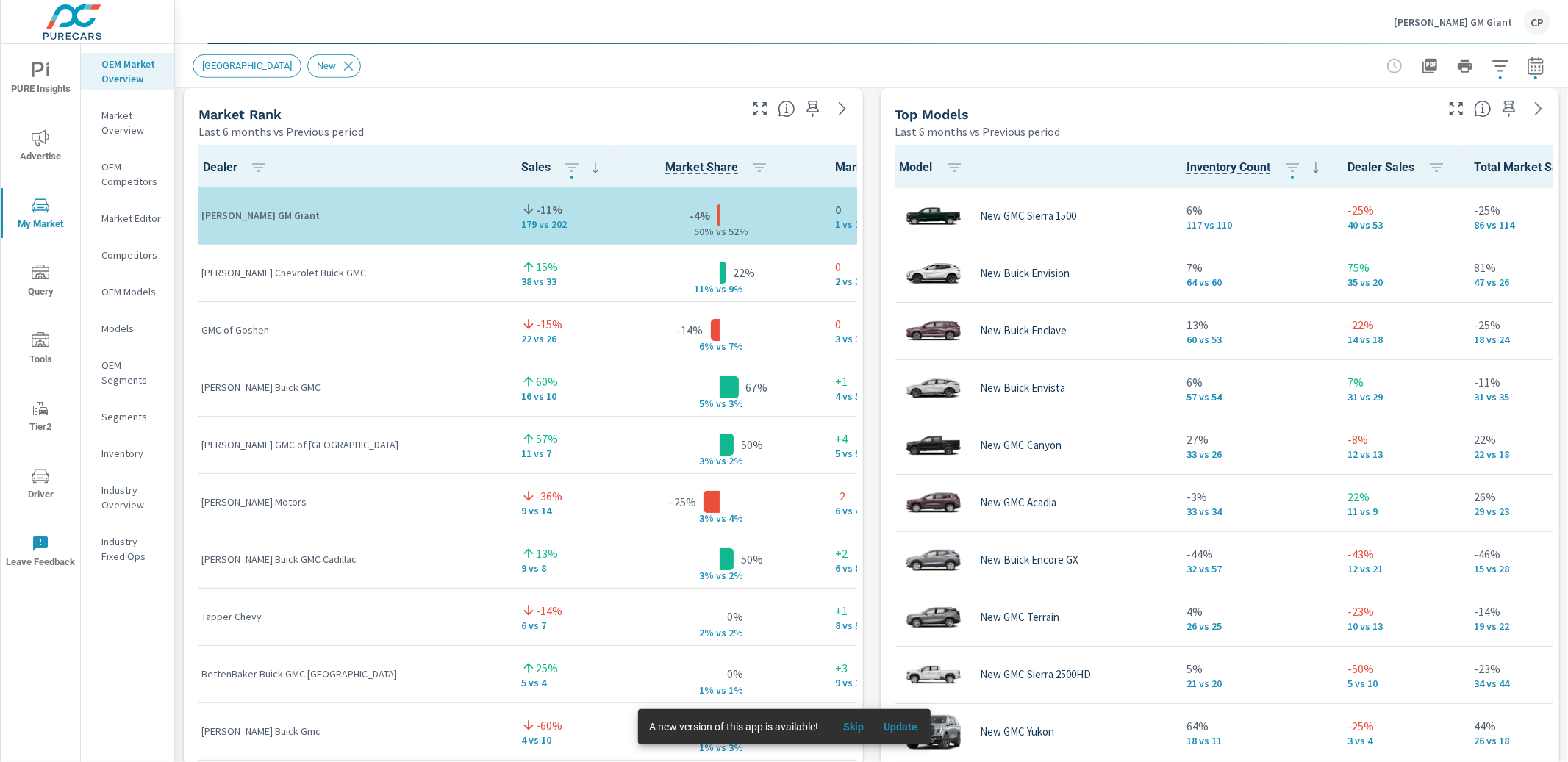
click at [255, 277] on p "LeValley Chevrolet Buick GMC" at bounding box center [350, 272] width 296 height 15
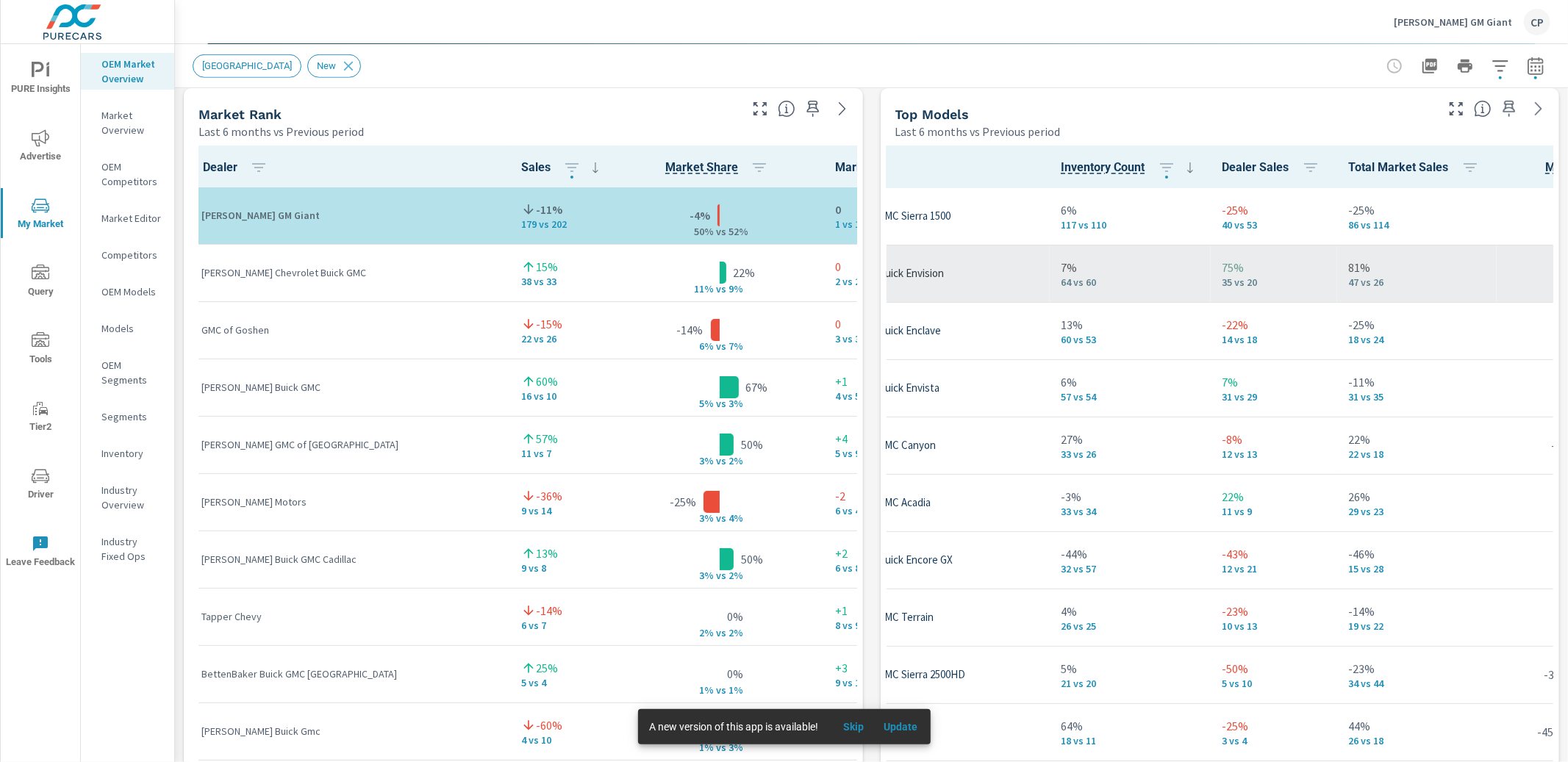
scroll to position [0, 241]
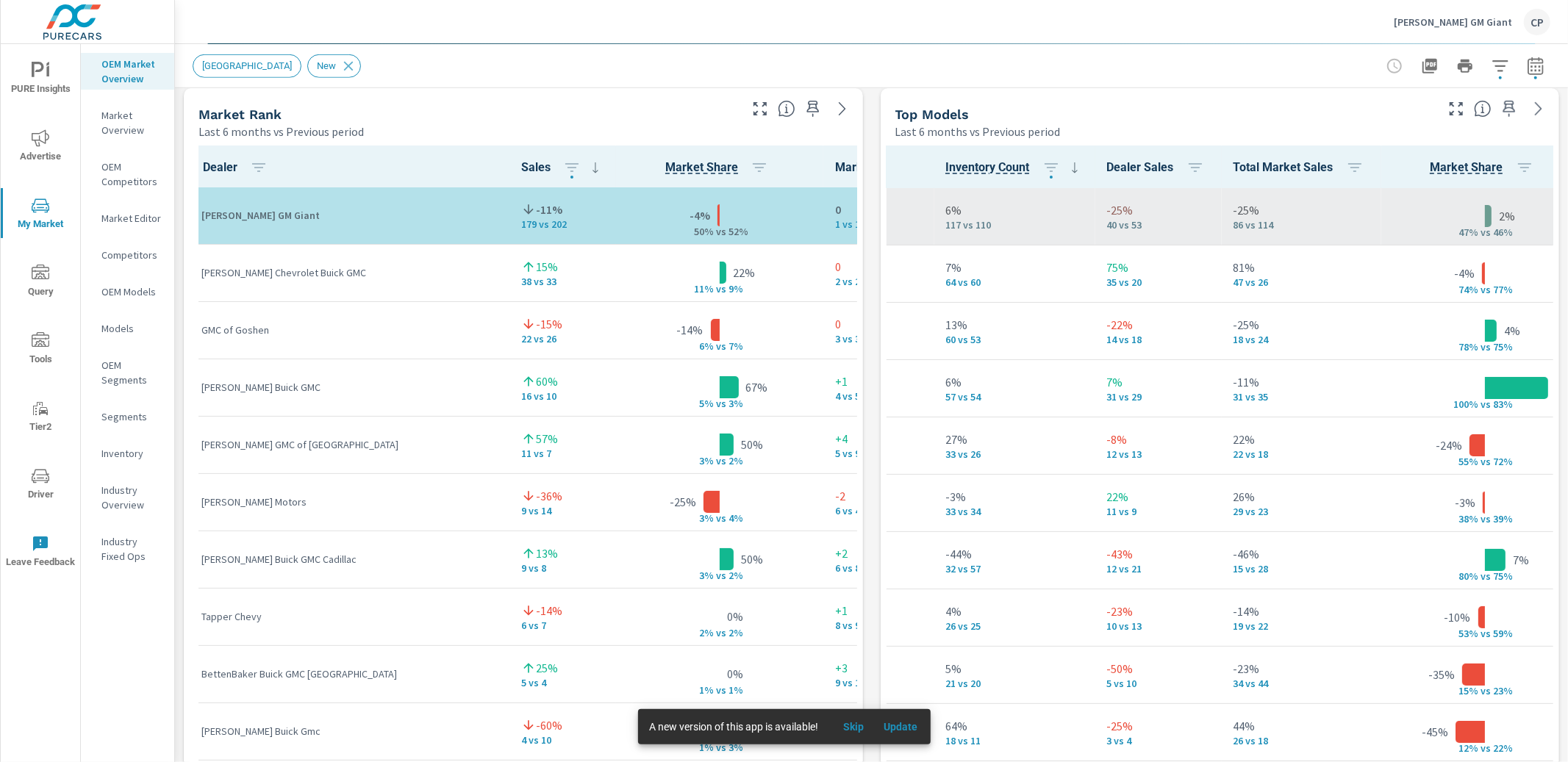
click at [1463, 106] on icon "button" at bounding box center [1456, 108] width 18 height 18
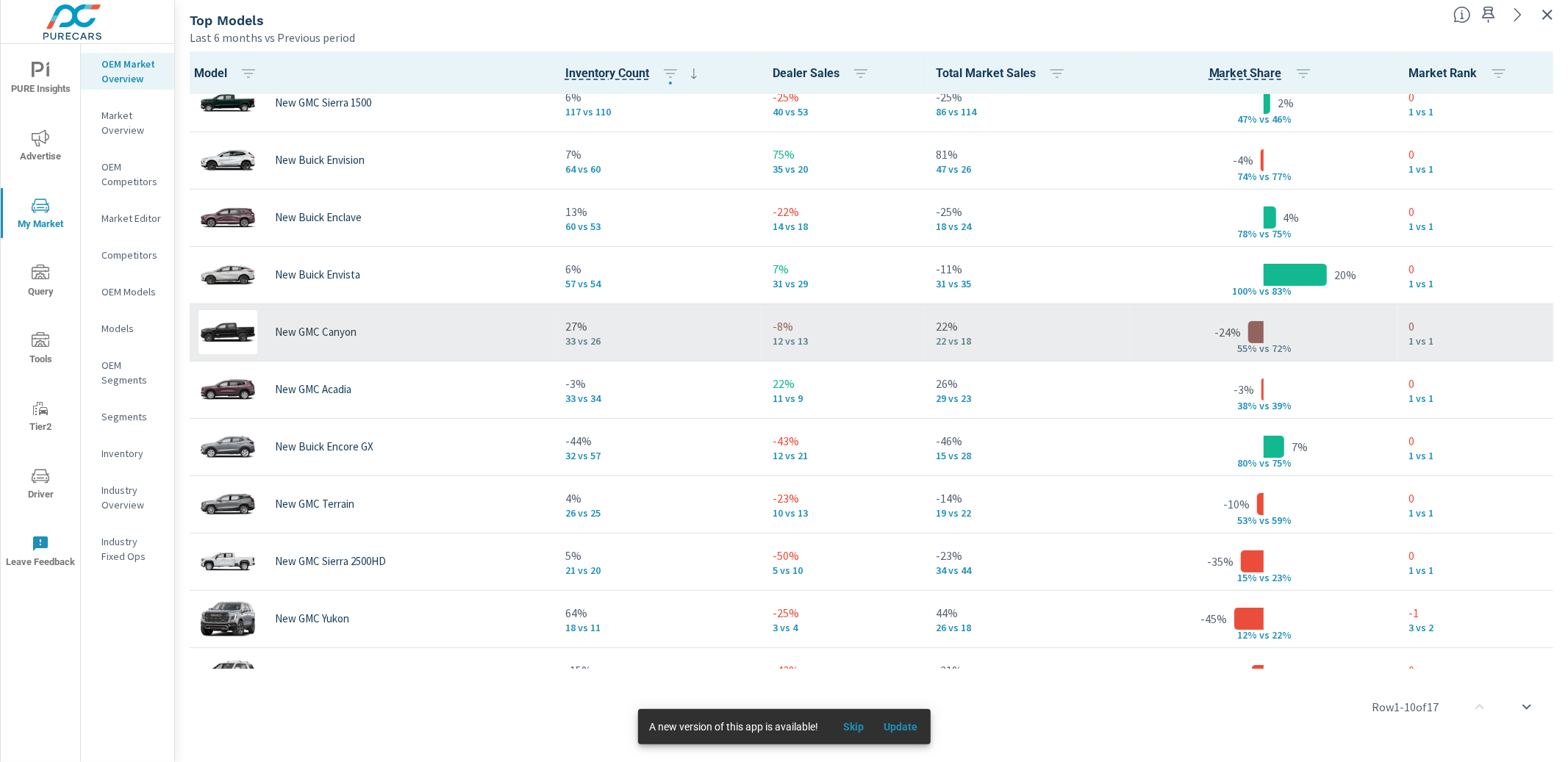
scroll to position [23, 0]
